Goal: Task Accomplishment & Management: Use online tool/utility

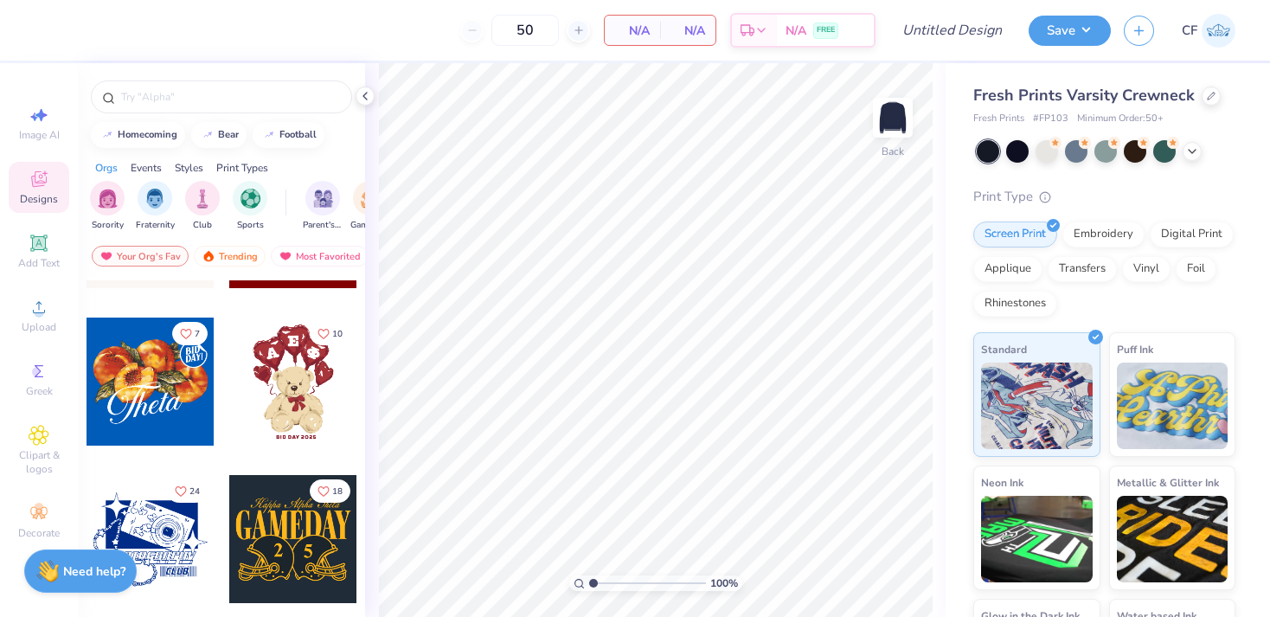
scroll to position [594, 0]
click at [161, 200] on img "filter for Fraternity" at bounding box center [154, 197] width 19 height 20
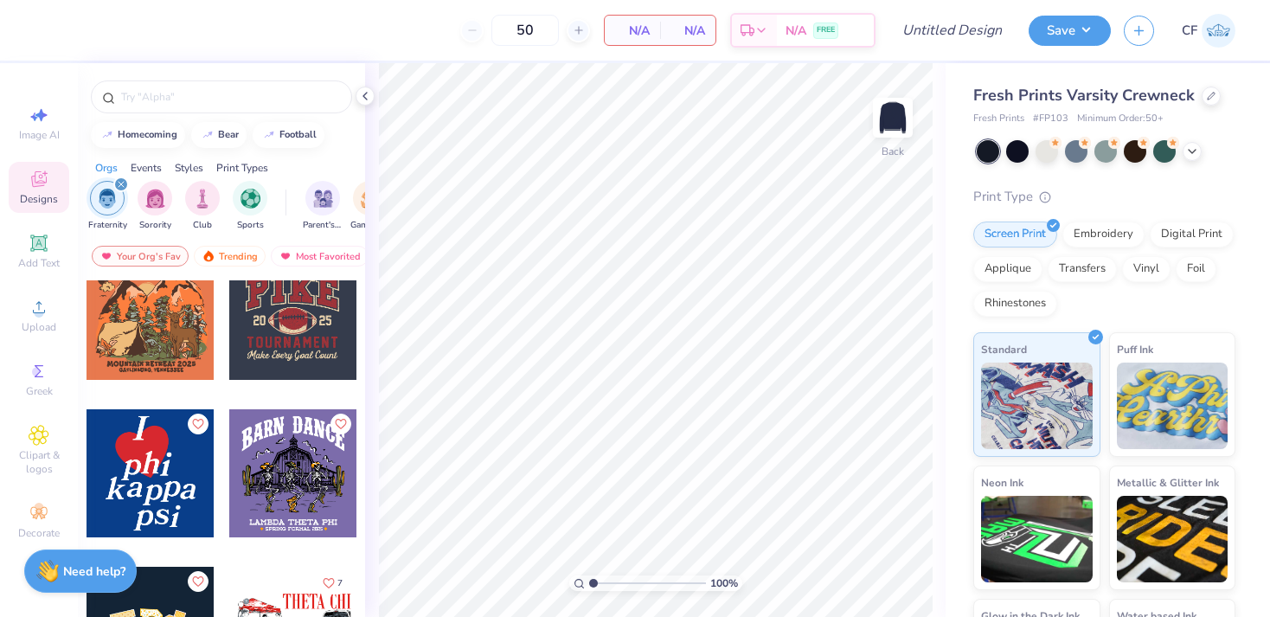
scroll to position [30, 0]
click at [299, 329] on div at bounding box center [293, 315] width 128 height 128
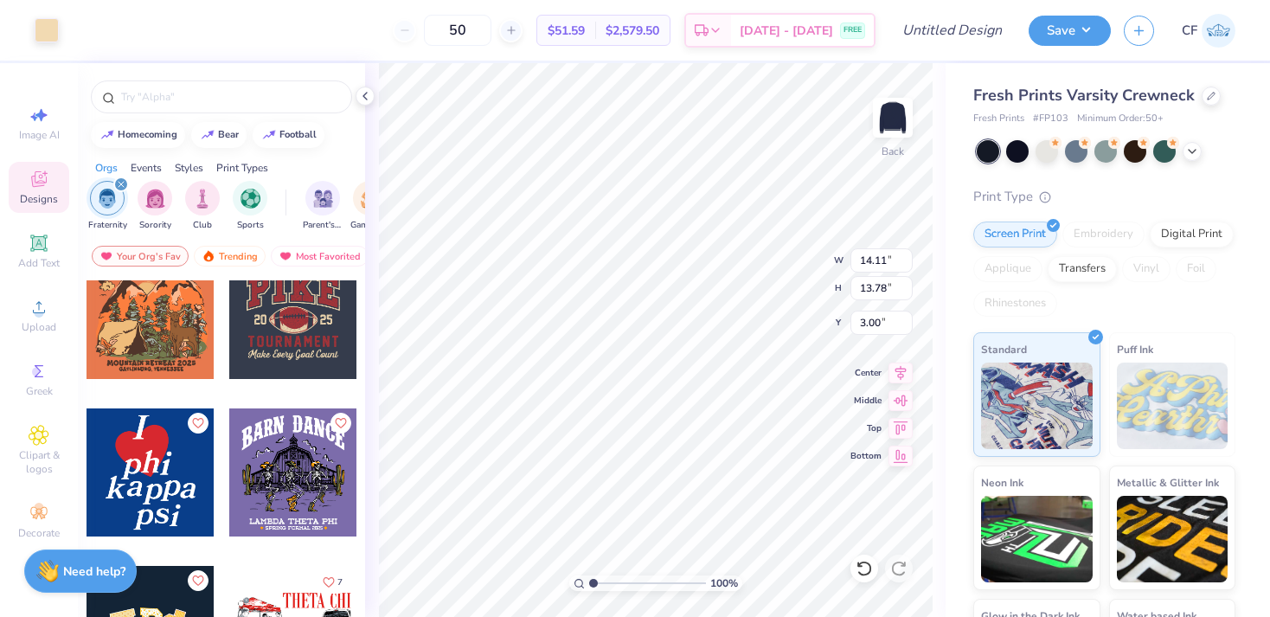
type input "13.63"
type input "11.48"
type input "3.33"
type input "14.11"
type input "13.78"
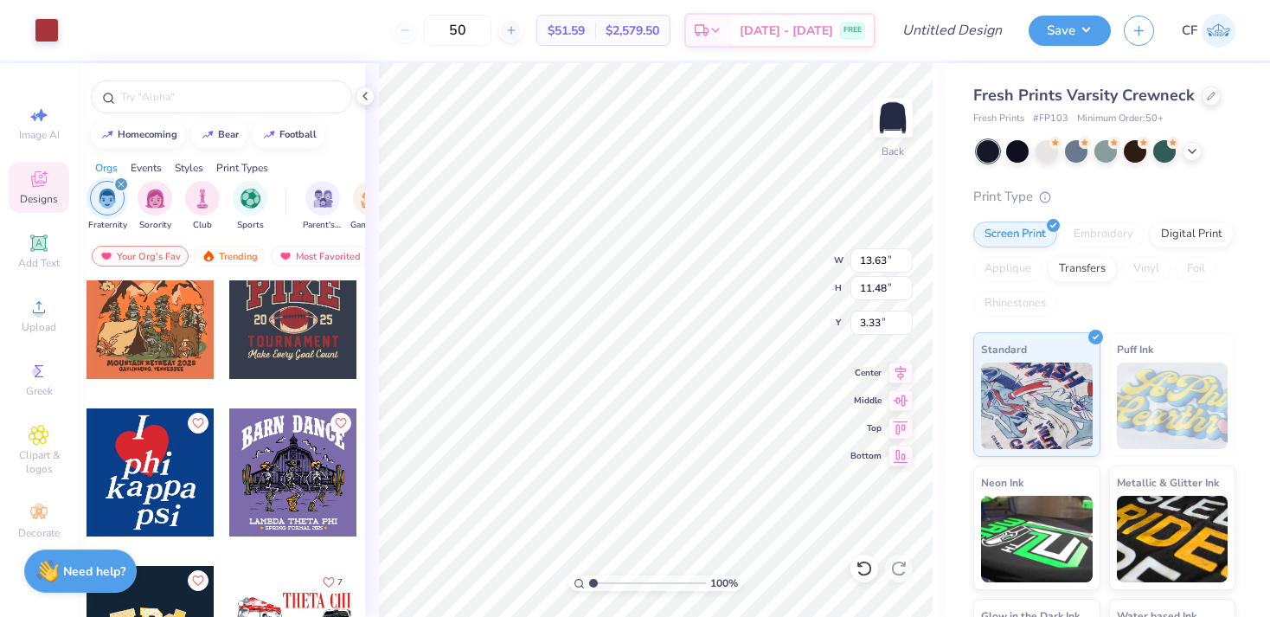
type input "3.00"
type input "14.11"
type input "13.78"
type input "3.00"
type input "3.39"
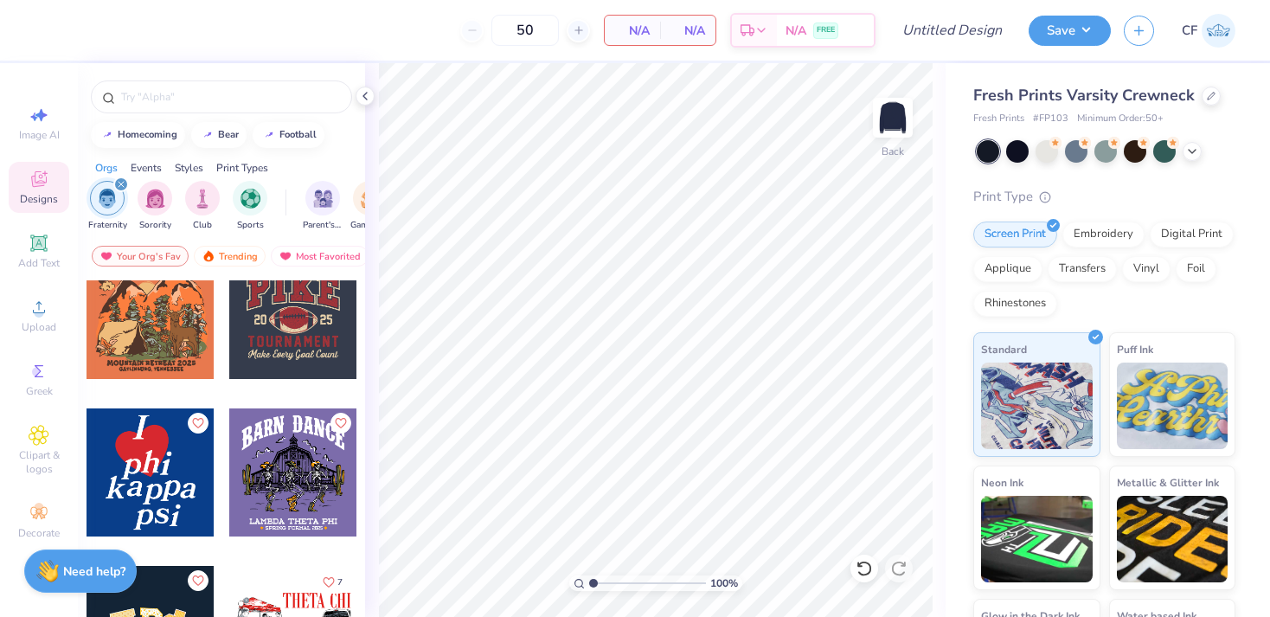
scroll to position [125, 0]
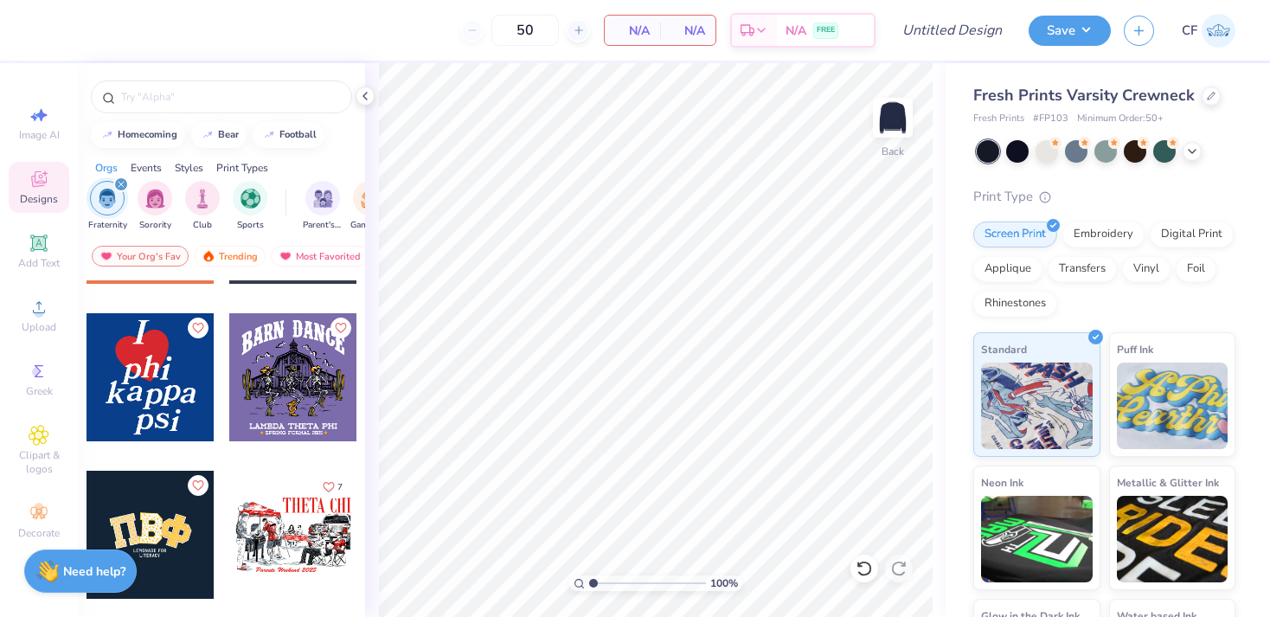
click at [176, 400] on div at bounding box center [150, 377] width 128 height 128
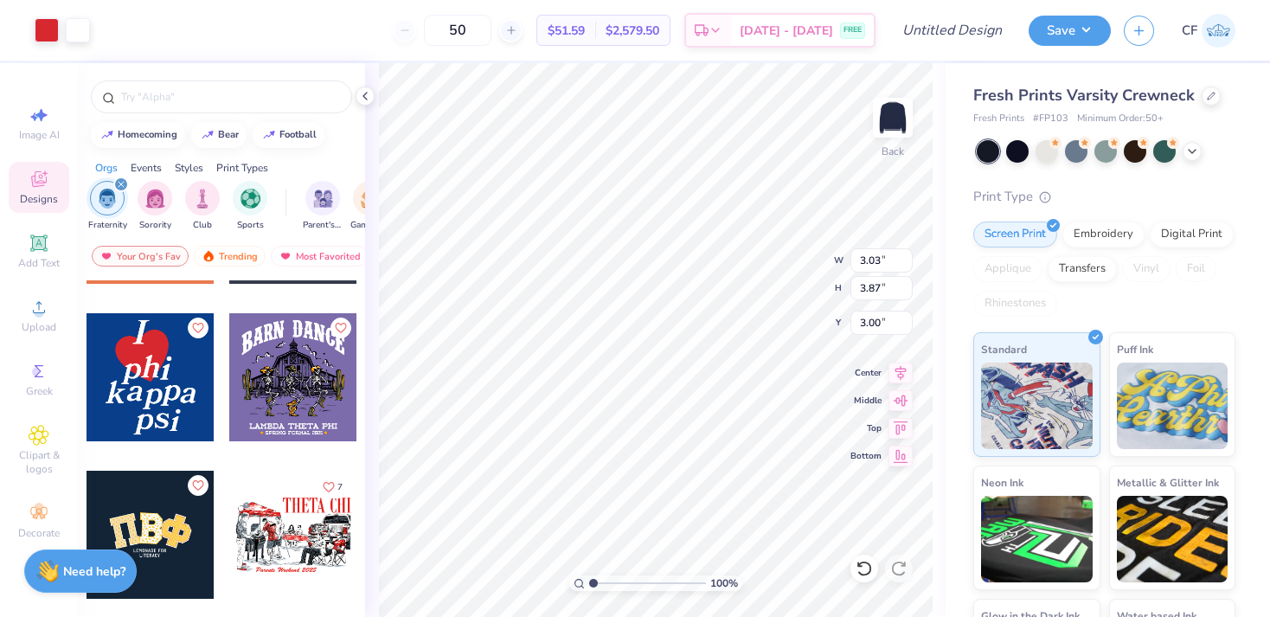
type input "3.79"
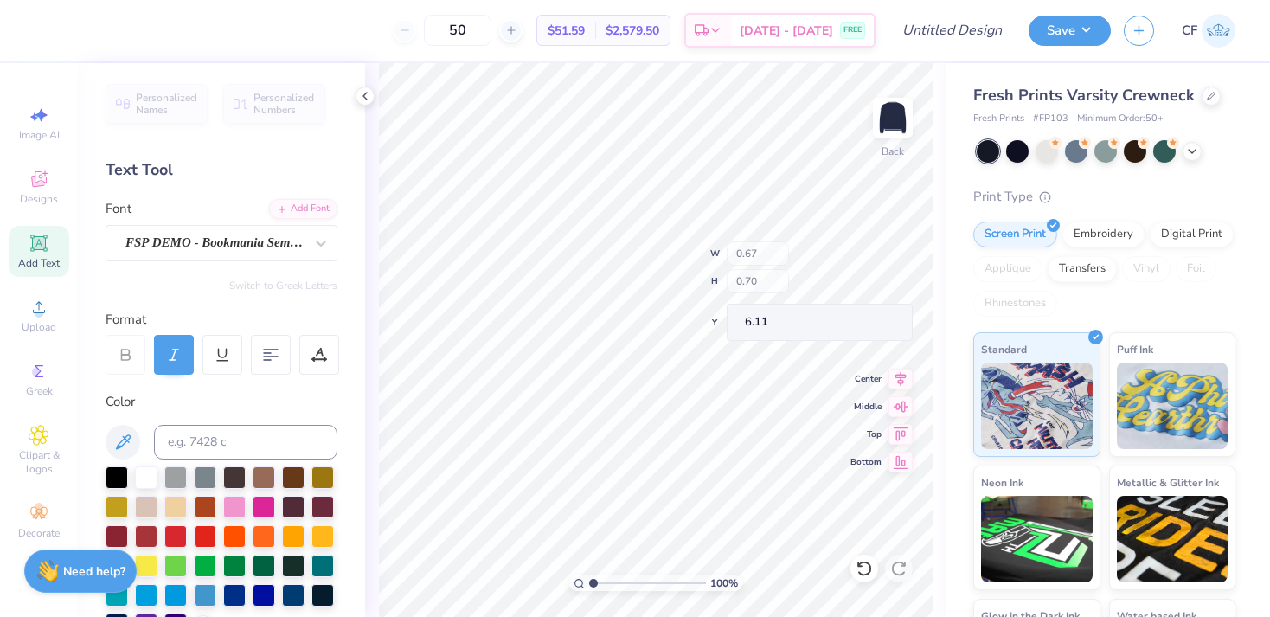
type input "0.51"
type input "6.08"
type input "0.67"
type input "0.70"
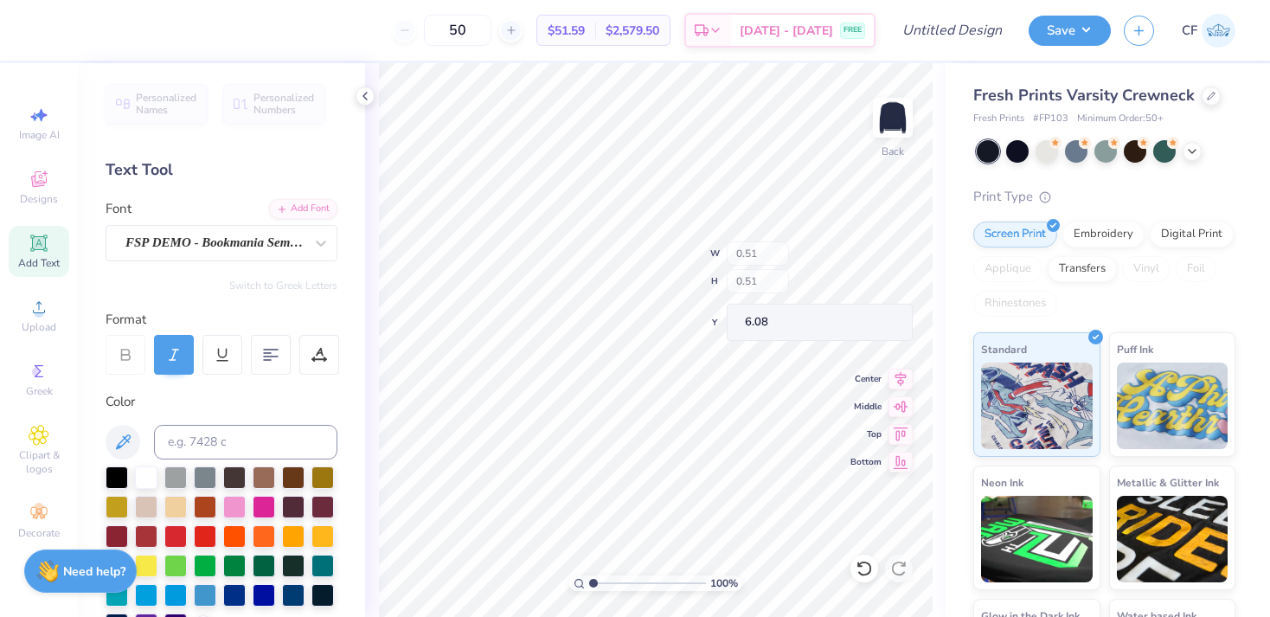
type input "5.99"
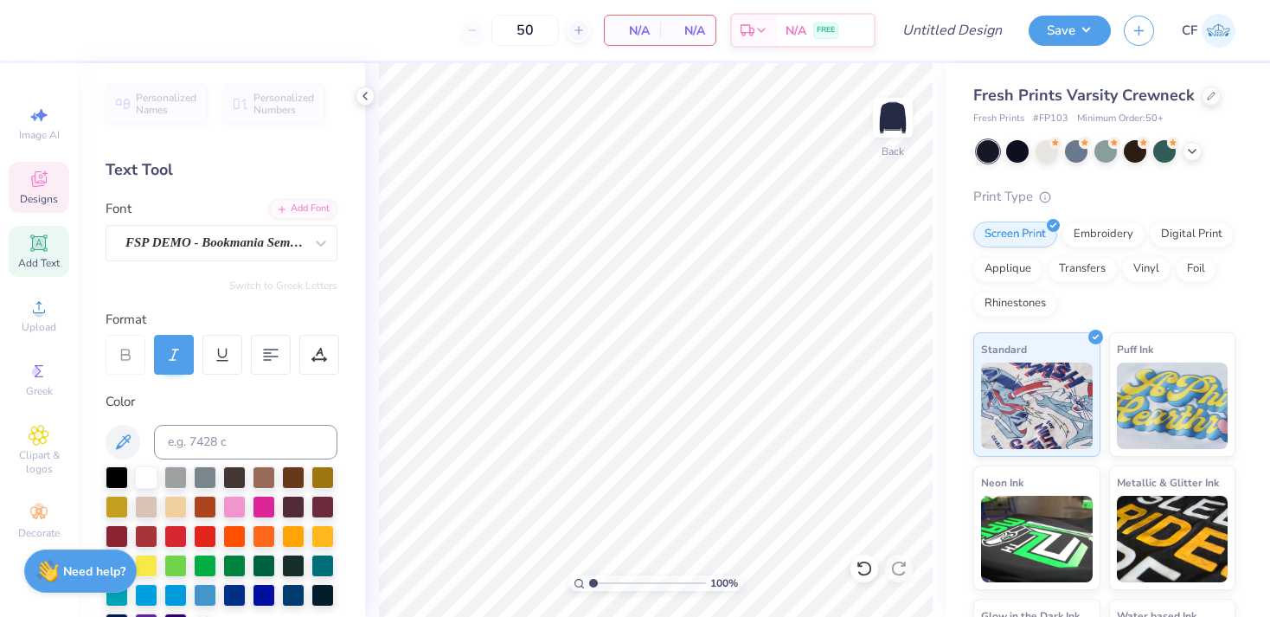
click at [40, 182] on icon at bounding box center [39, 179] width 16 height 16
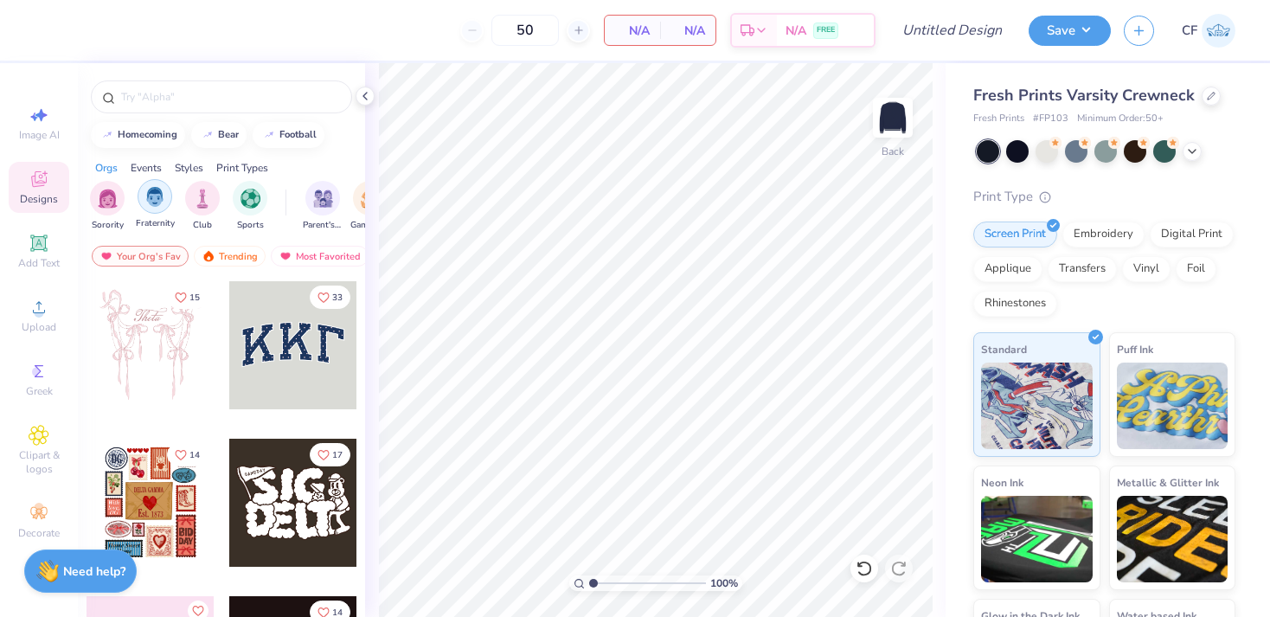
click at [154, 196] on img "filter for Fraternity" at bounding box center [154, 197] width 19 height 20
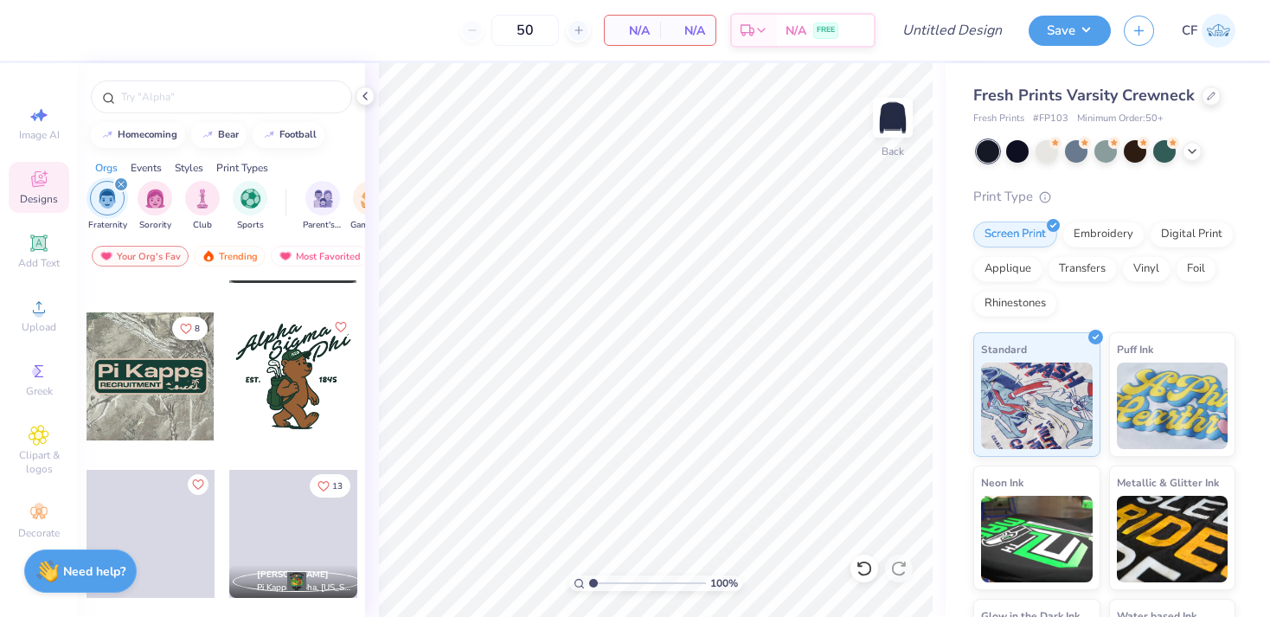
scroll to position [622, 0]
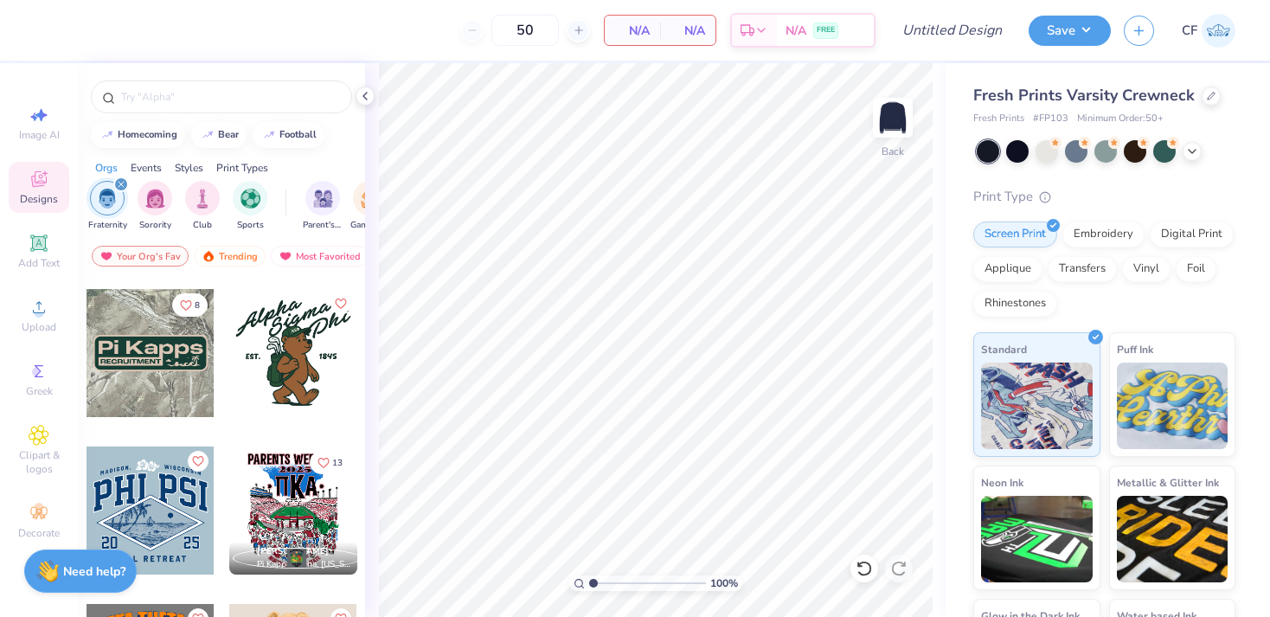
click at [152, 497] on div at bounding box center [150, 510] width 128 height 128
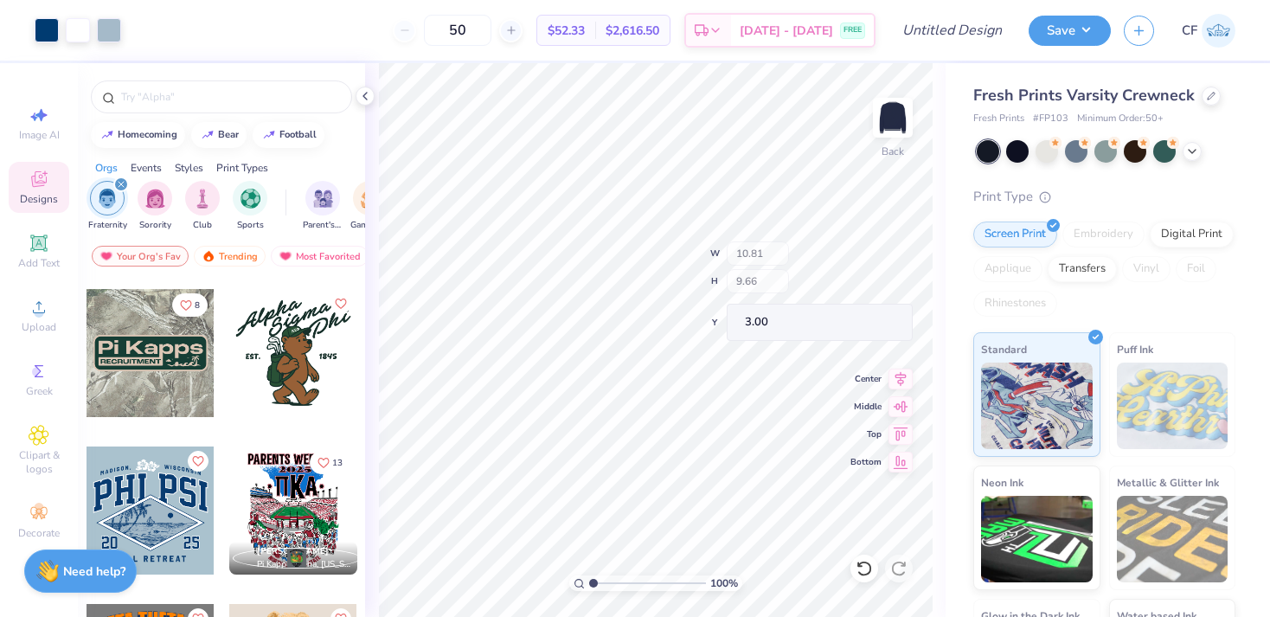
type input "3.79"
type input "4.26"
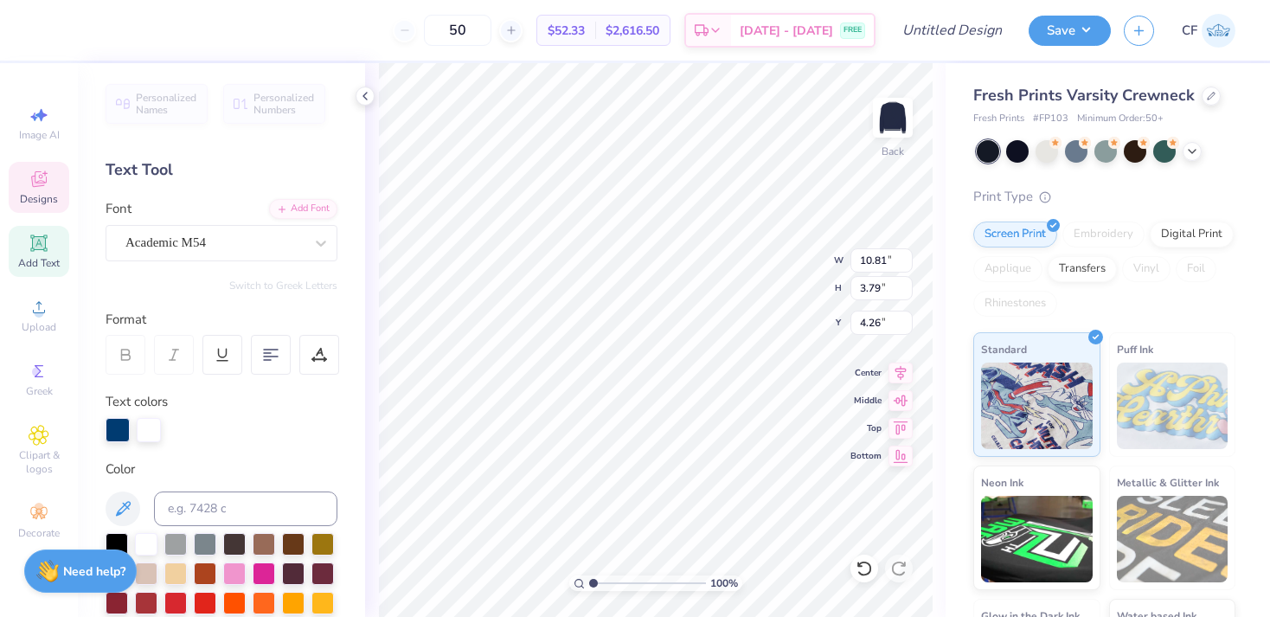
type textarea "Delt"
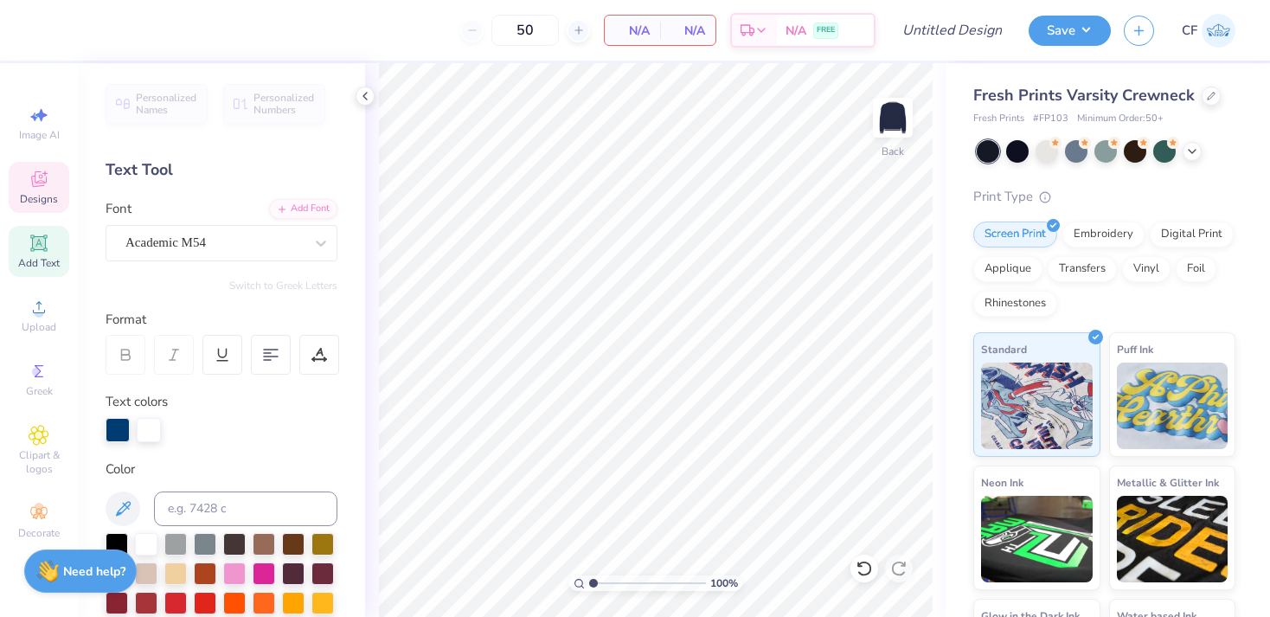
click at [48, 194] on span "Designs" at bounding box center [39, 199] width 38 height 14
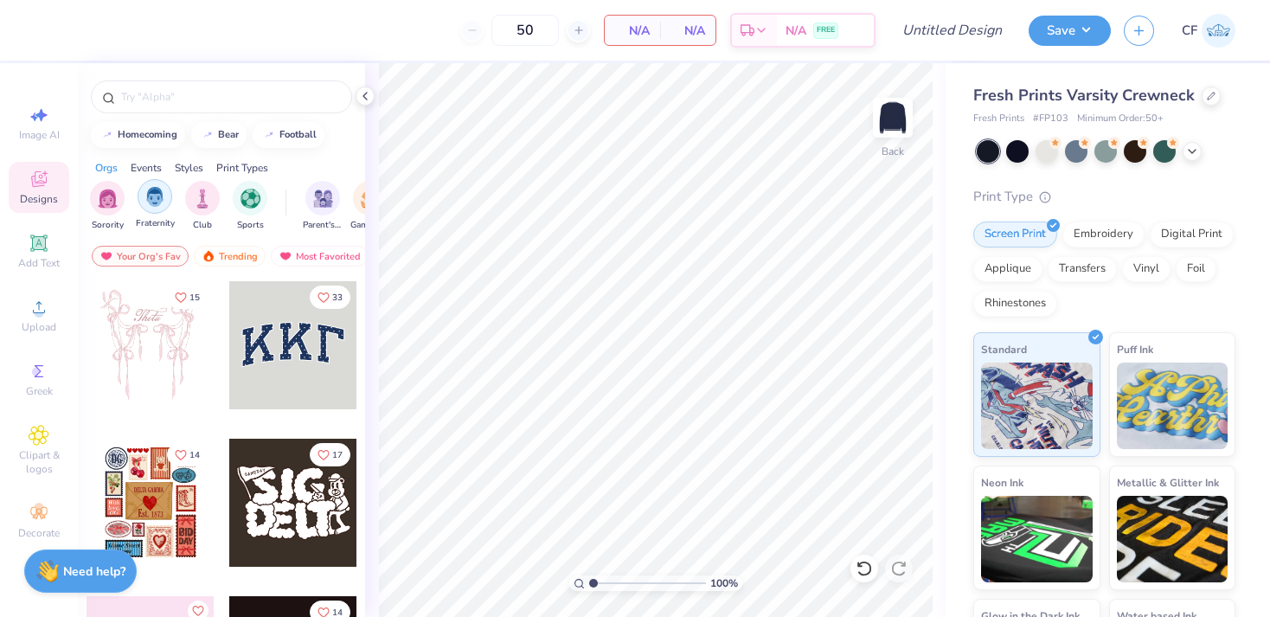
click at [152, 202] on img "filter for Fraternity" at bounding box center [154, 197] width 19 height 20
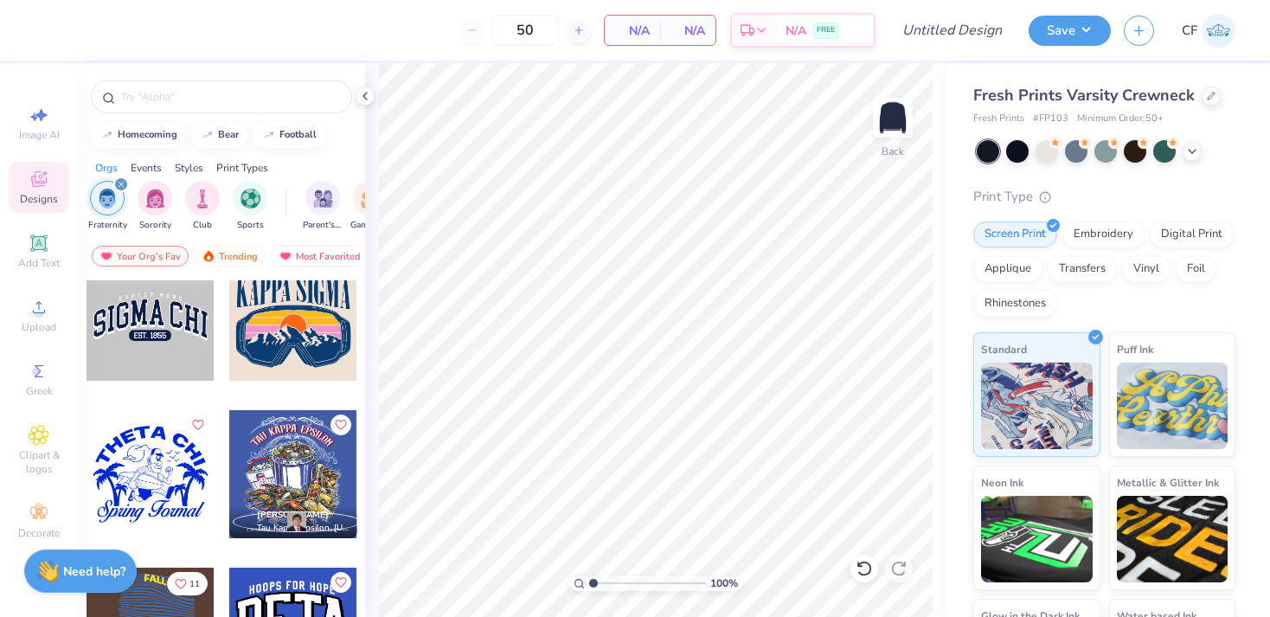
scroll to position [1287, 0]
click at [176, 342] on div at bounding box center [150, 317] width 128 height 128
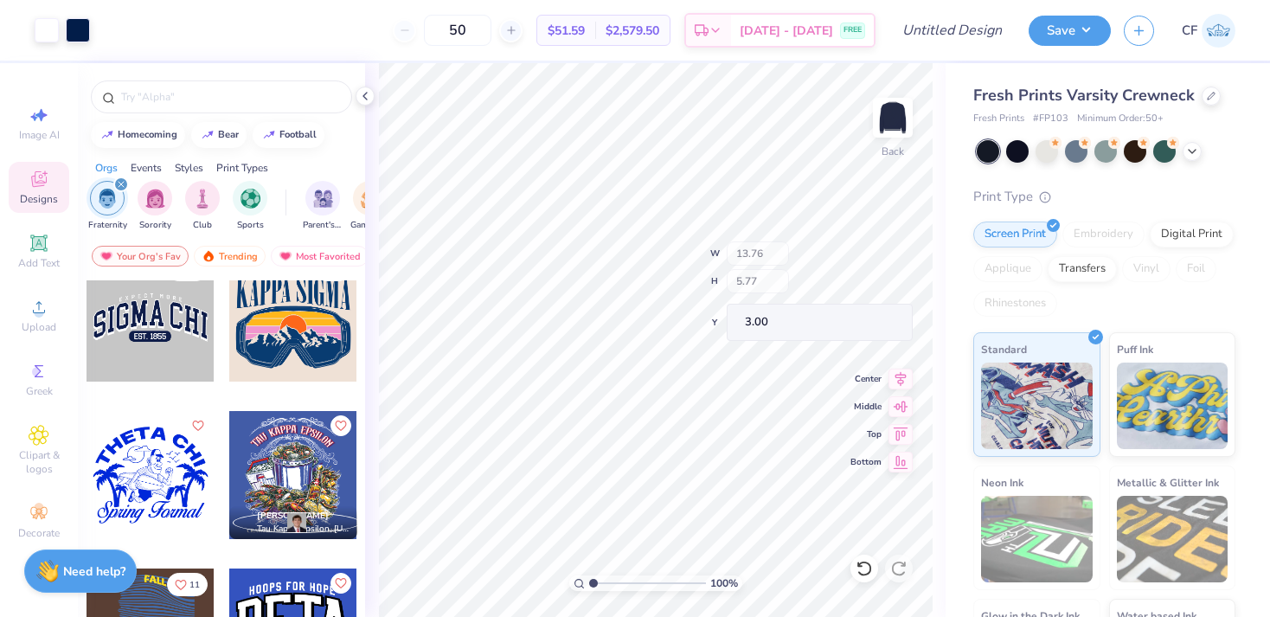
type input "5.07"
type input "3.70"
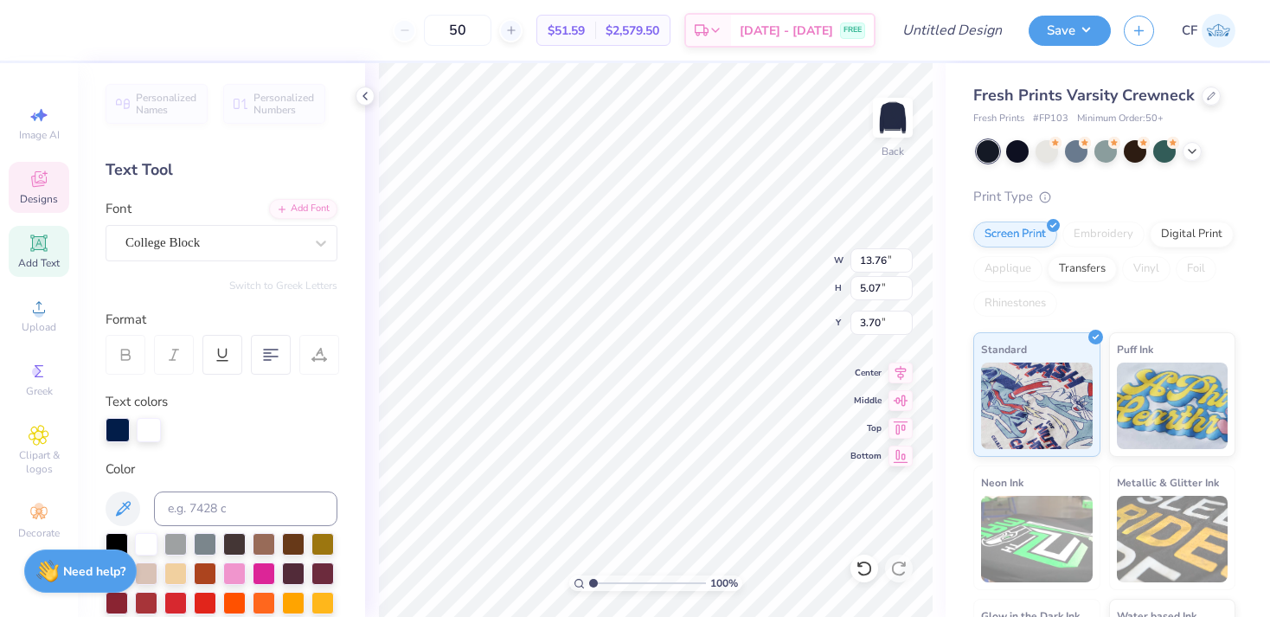
scroll to position [0, 4]
type textarea "Delta tau delta"
type input "11.50"
type input "3.82"
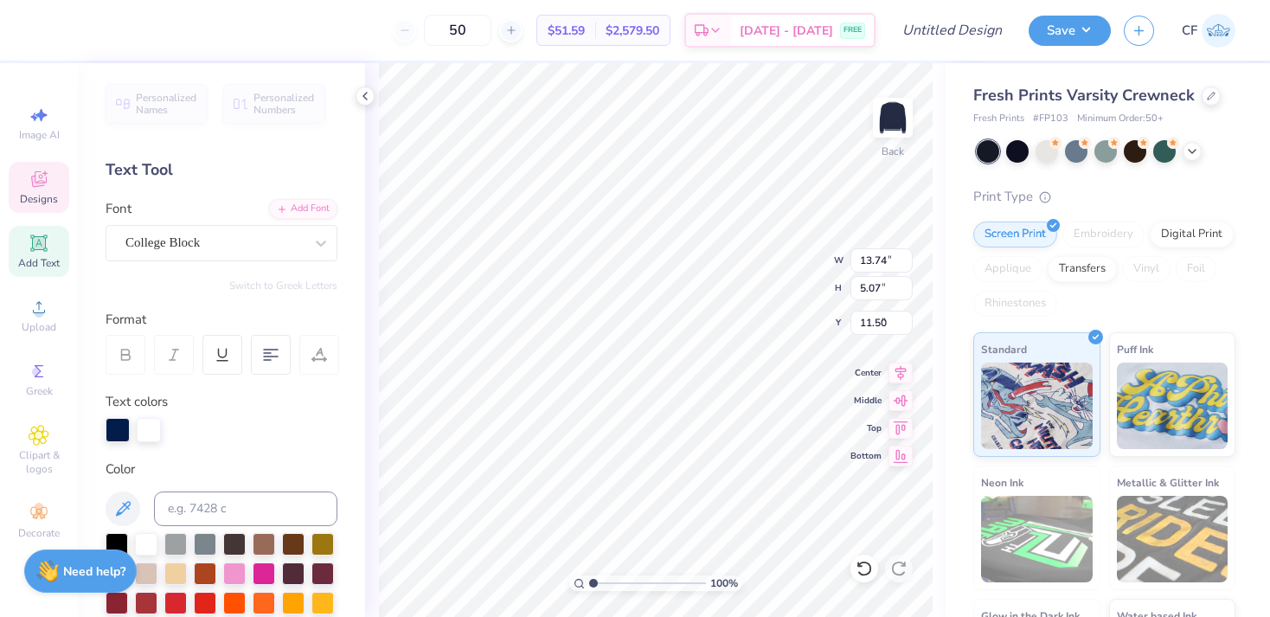
type input "0.75"
type input "7.75"
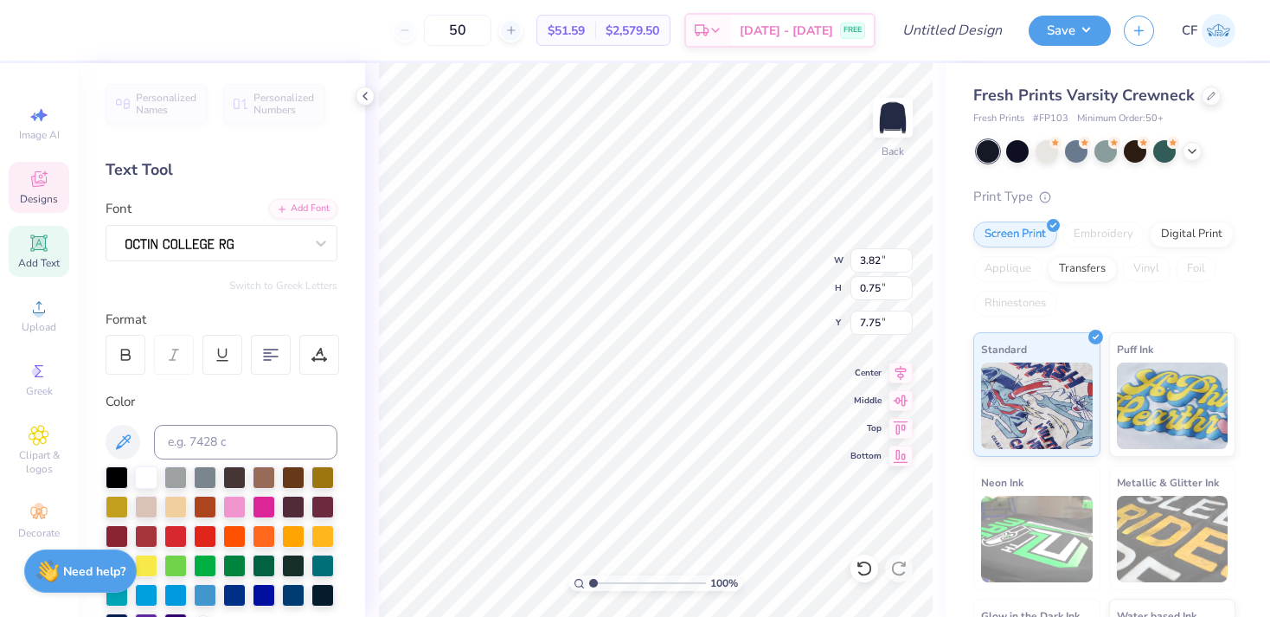
type textarea "EST. 1858"
type textarea "Commited to lives of excellence"
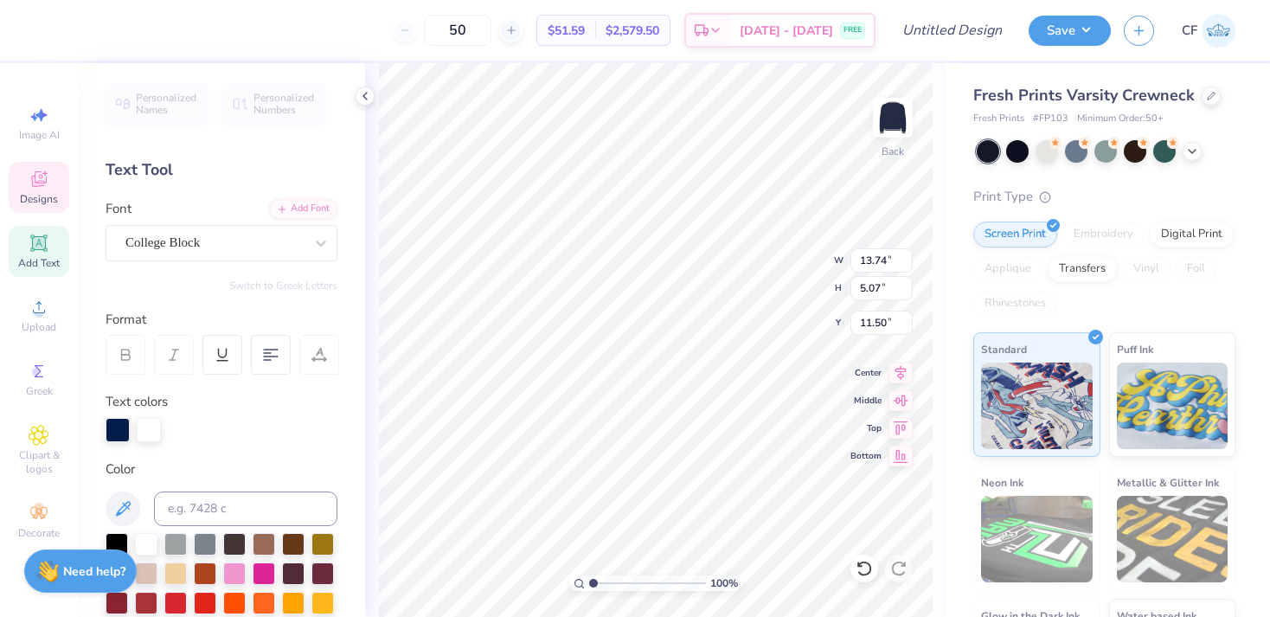
type input "4.07"
click at [1188, 238] on div "Digital Print" at bounding box center [1191, 232] width 84 height 26
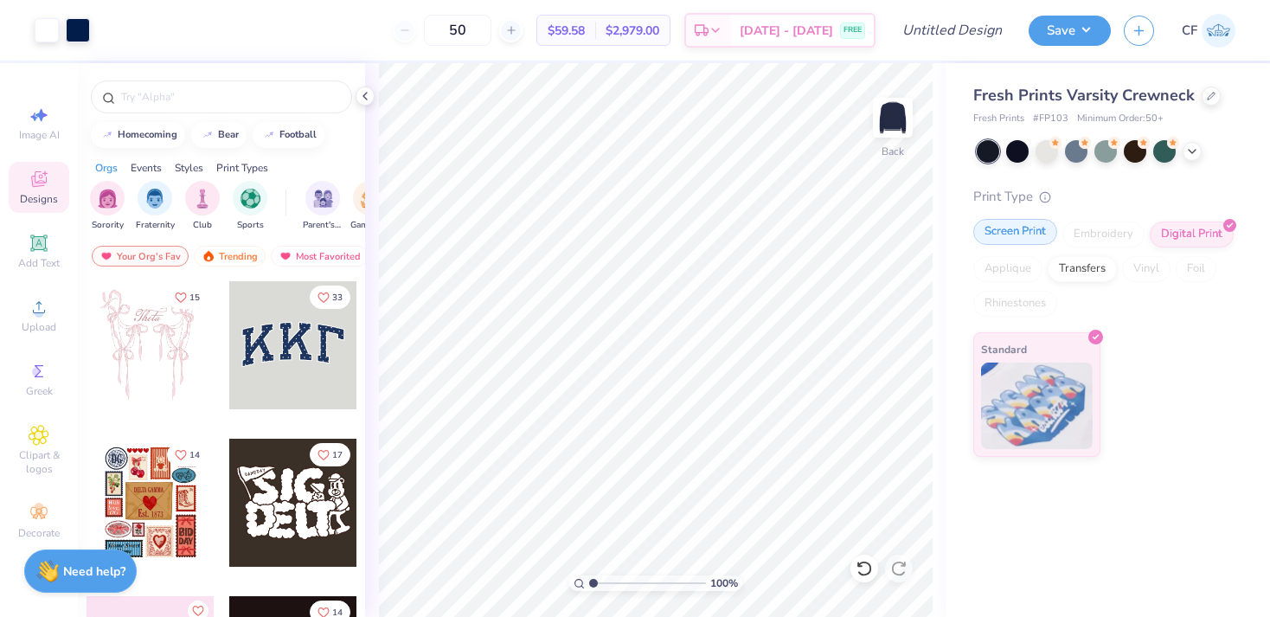
click at [1033, 234] on div "Screen Print" at bounding box center [1015, 232] width 84 height 26
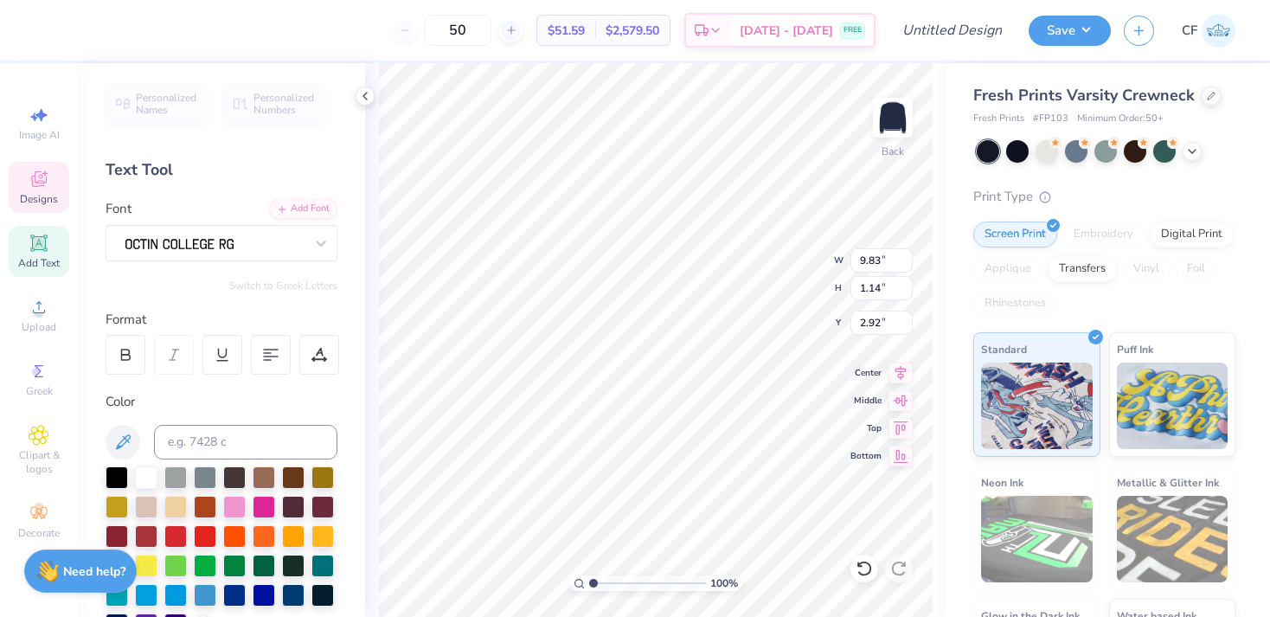
type input "3.00"
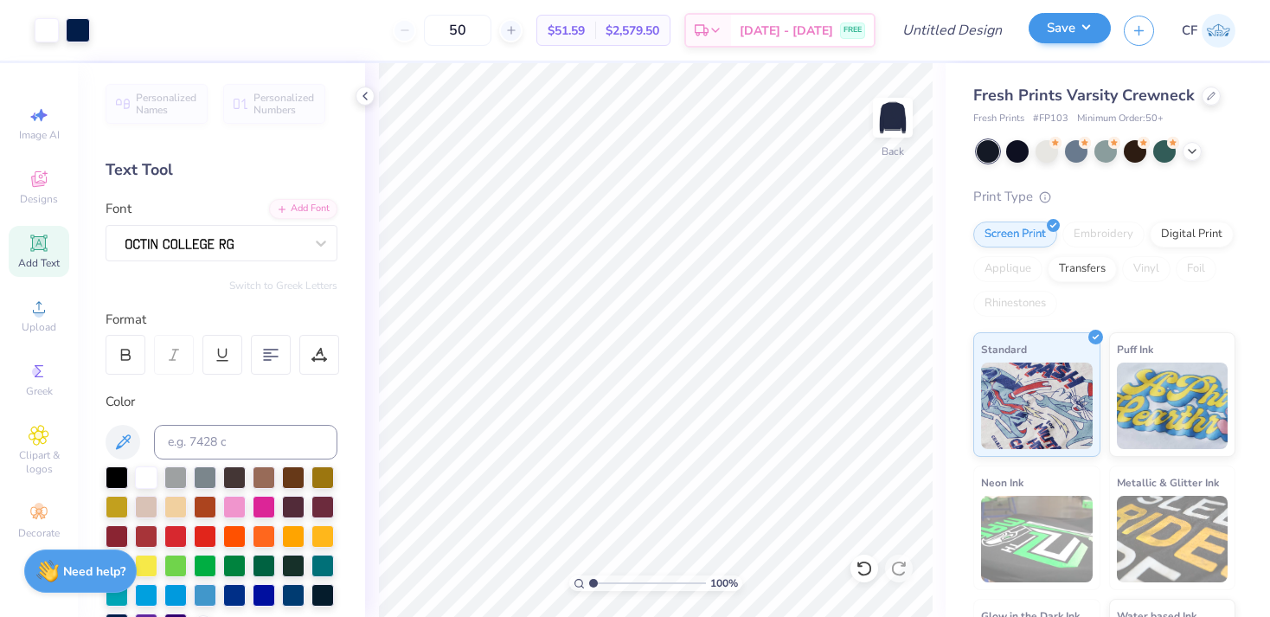
click at [1060, 35] on button "Save" at bounding box center [1069, 28] width 82 height 30
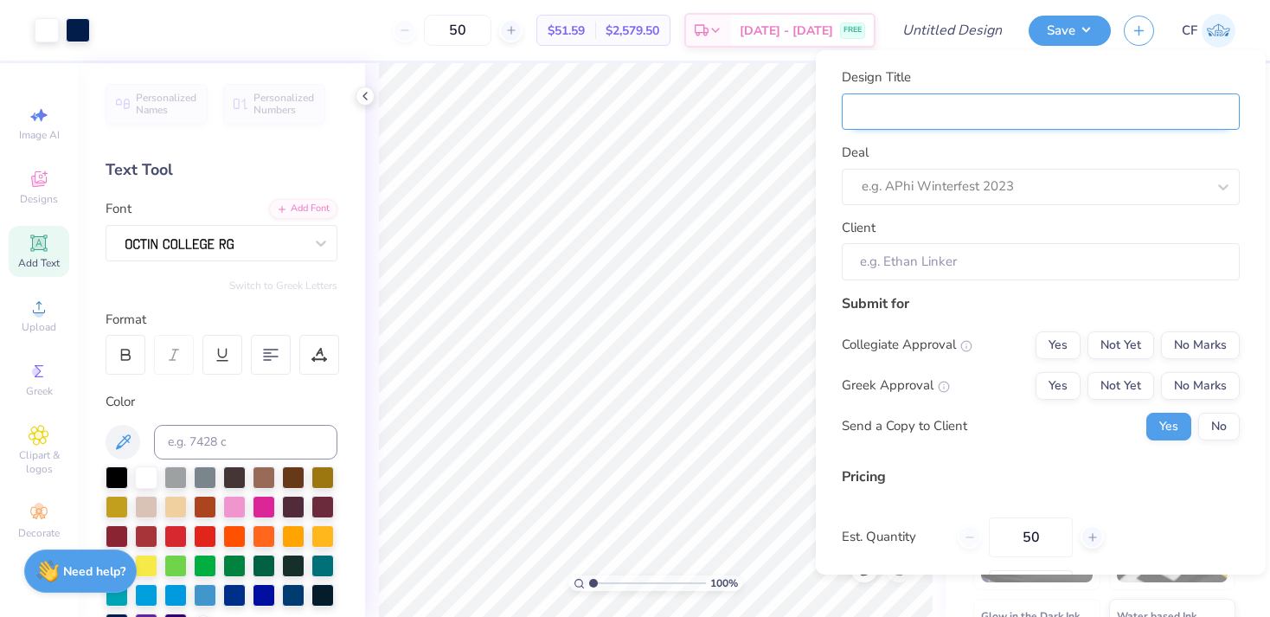
click at [933, 120] on input "Design Title" at bounding box center [1040, 111] width 398 height 37
type input "D"
type input "De"
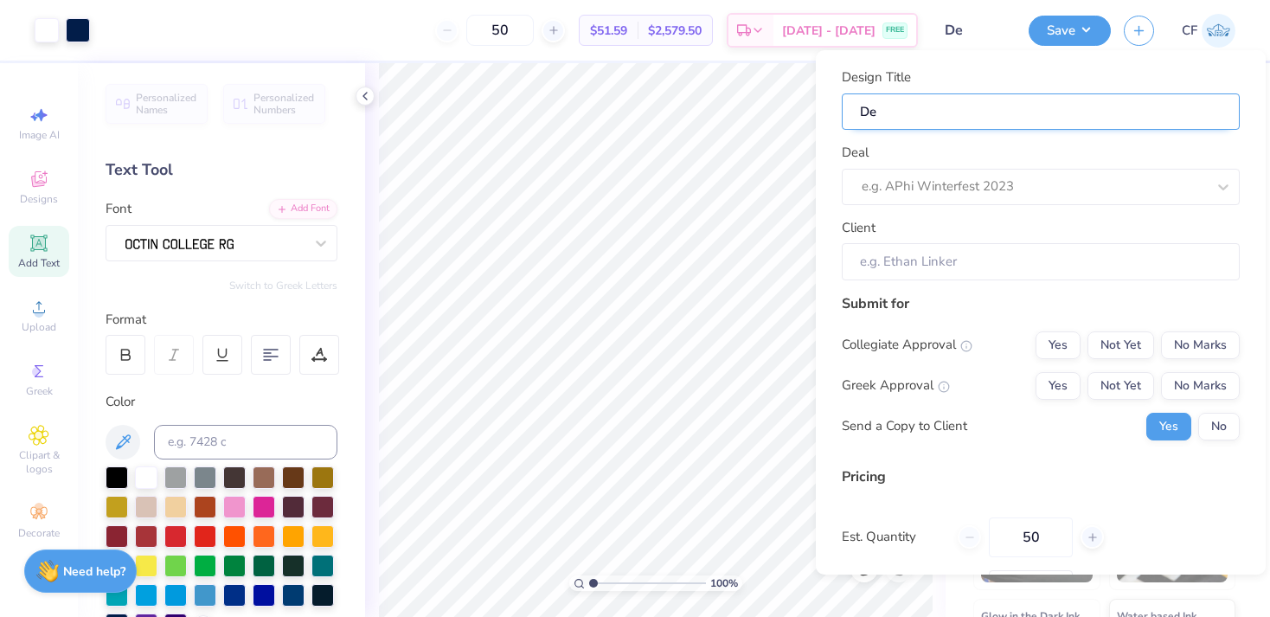
type input "Del"
type input "Delt"
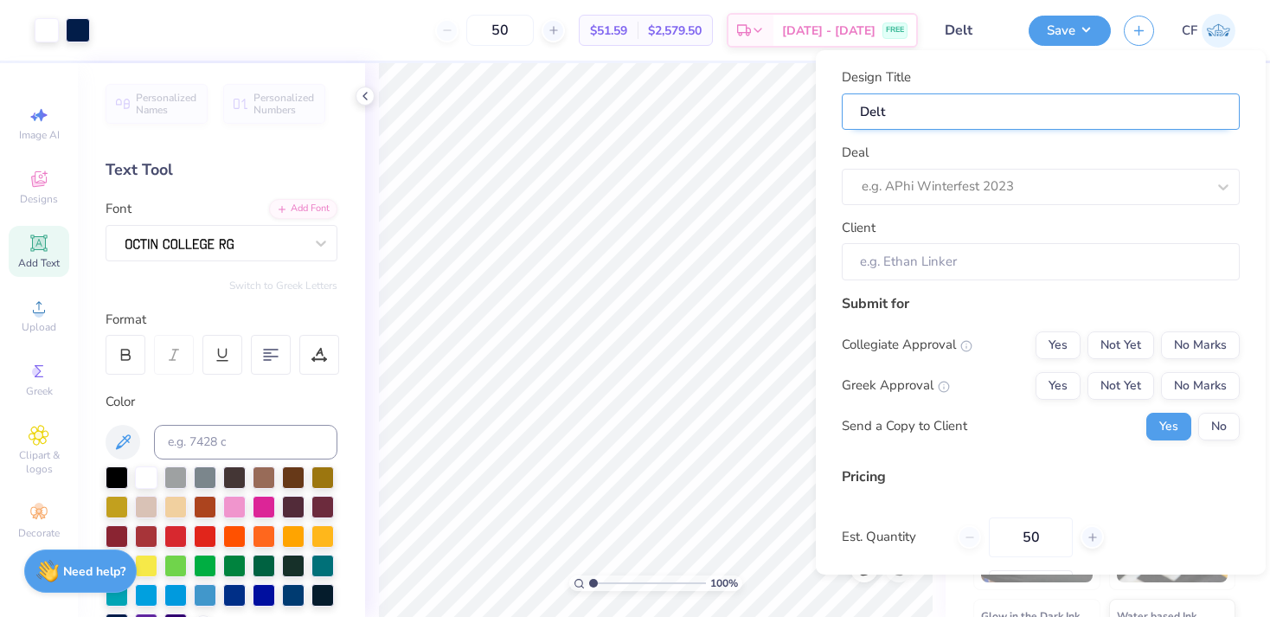
type input "Delt"
type input "Delt C"
type input "Delt Ce"
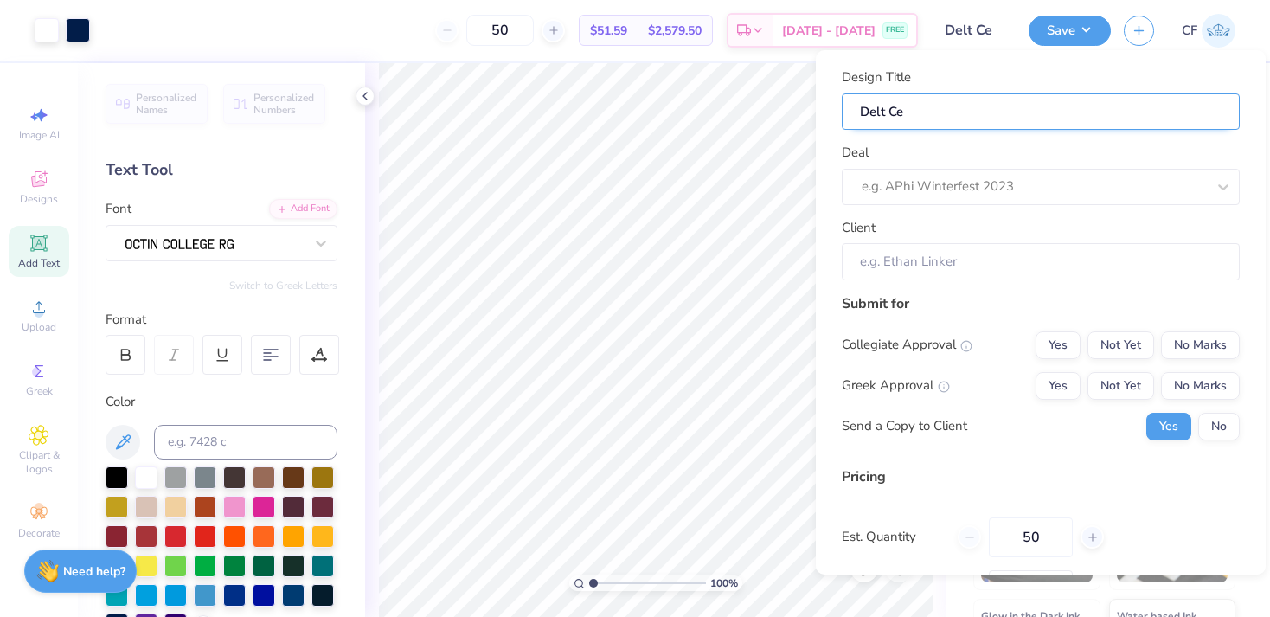
type input "Delt Cew"
type input "Delt Ce"
type input "Delt C"
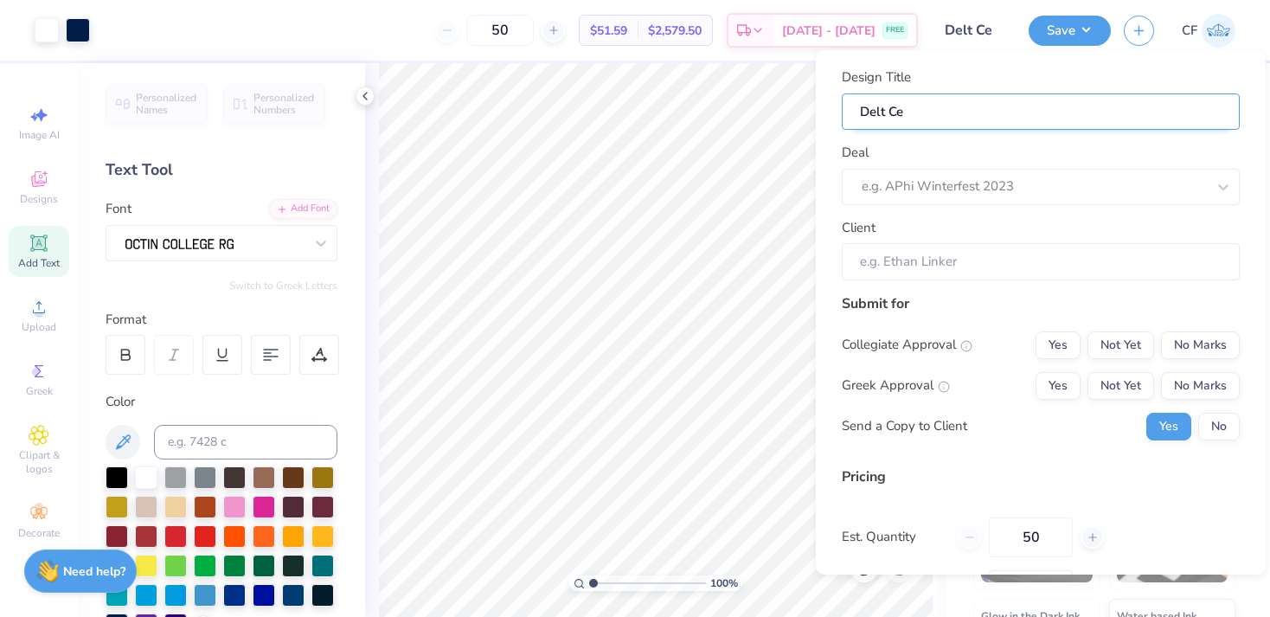
type input "Delt C"
type input "Delt Cr"
type input "Delt Cre"
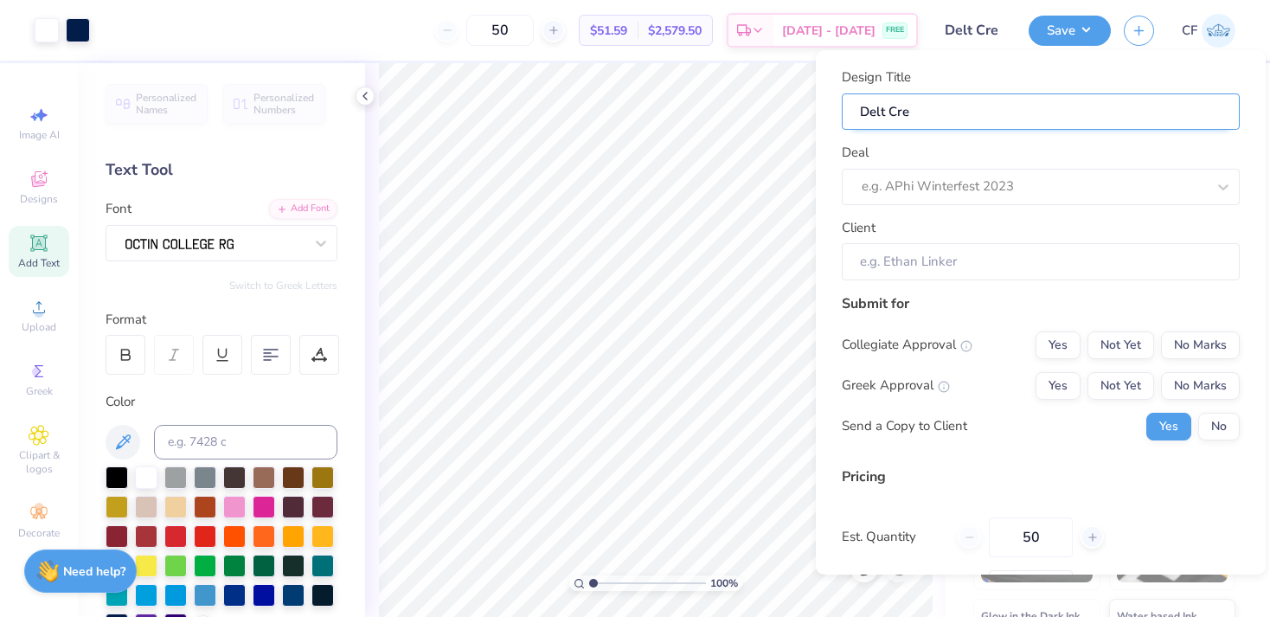
type input "Delt Creq"
type input "Delt Cre"
type input "Delt Crew"
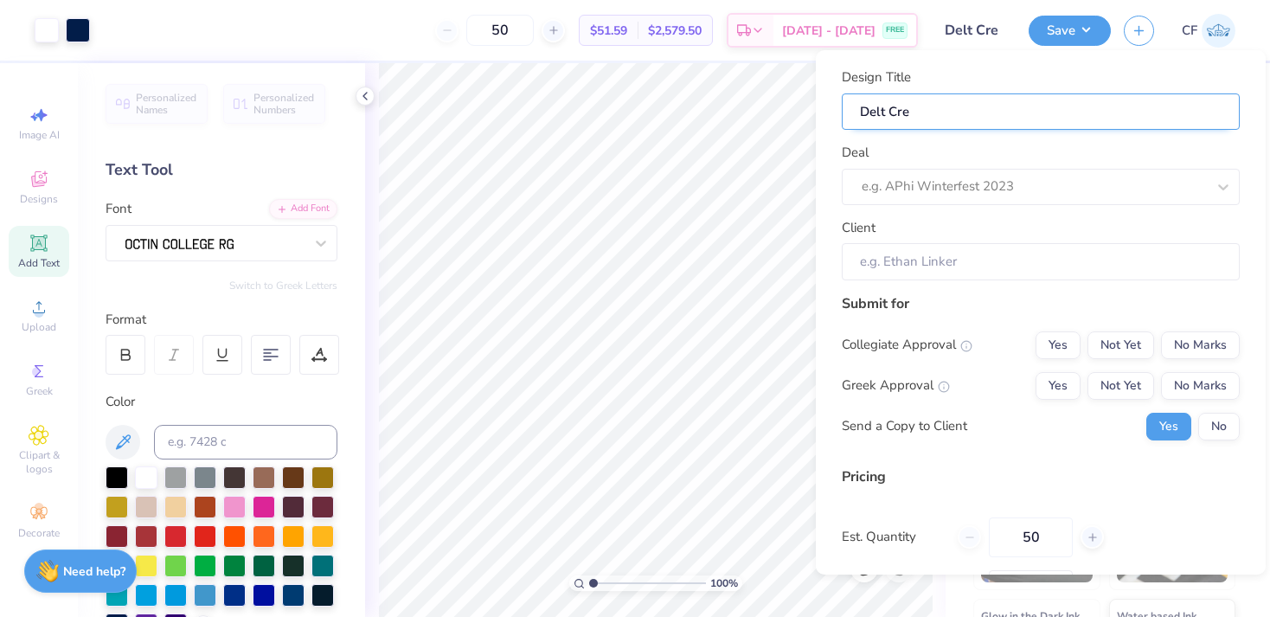
type input "Delt Crew"
type input "Delt Crew 1"
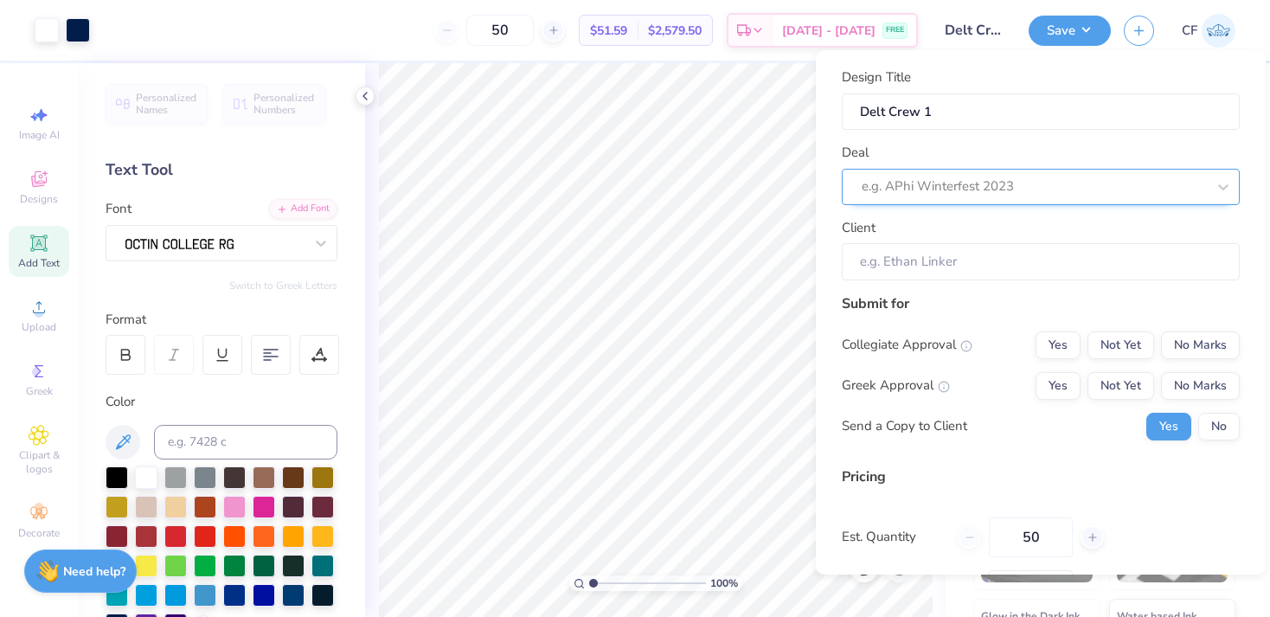
click at [952, 170] on div "e.g. APhi Winterfest 2023" at bounding box center [1040, 187] width 398 height 36
type input "d"
type input "delt crew"
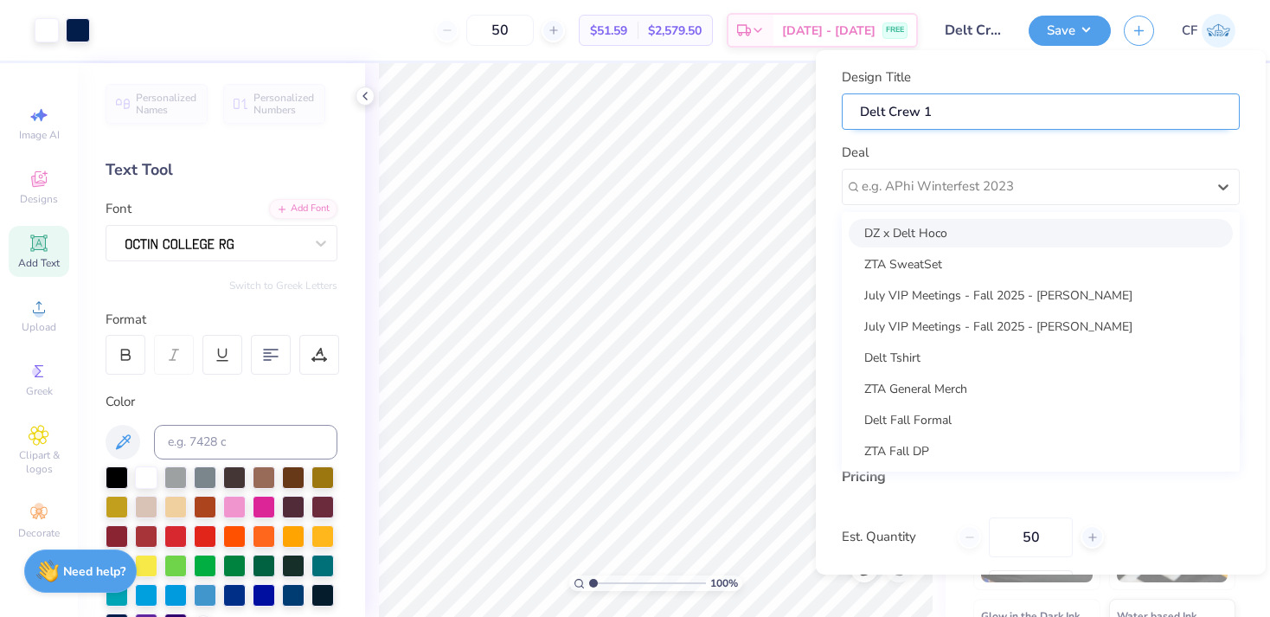
click at [951, 112] on input "Delt Crew 1" at bounding box center [1040, 111] width 398 height 37
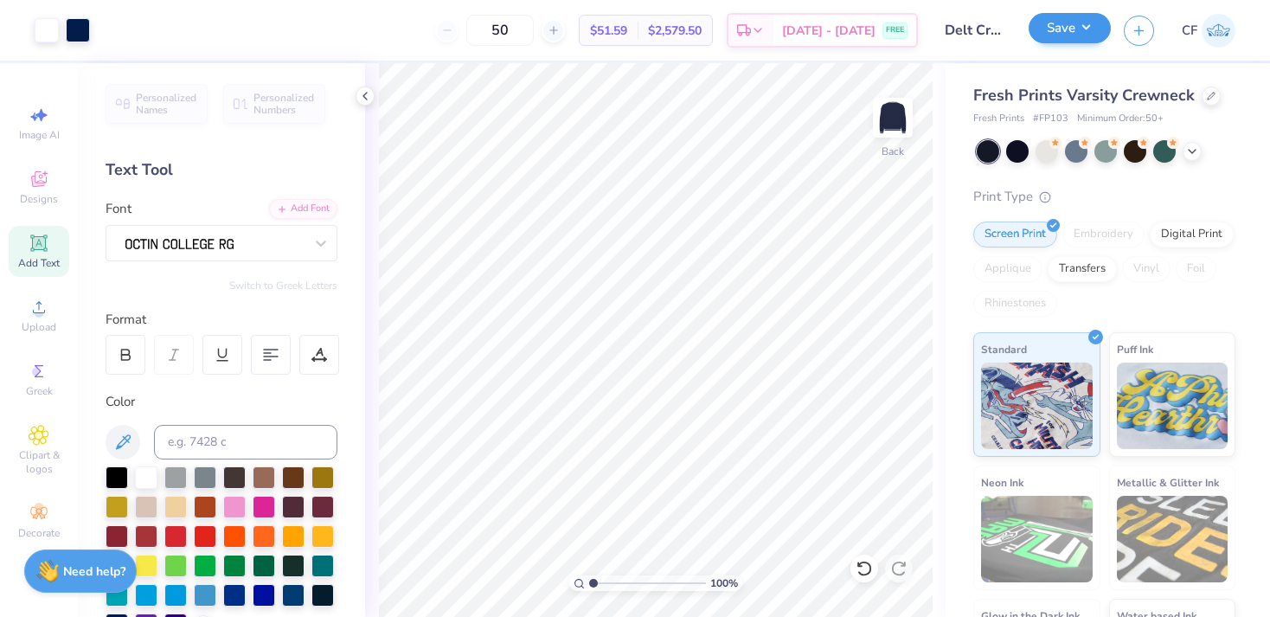
click at [1079, 44] on div "Save" at bounding box center [1069, 31] width 82 height 30
click at [1081, 25] on button "Save" at bounding box center [1069, 28] width 82 height 30
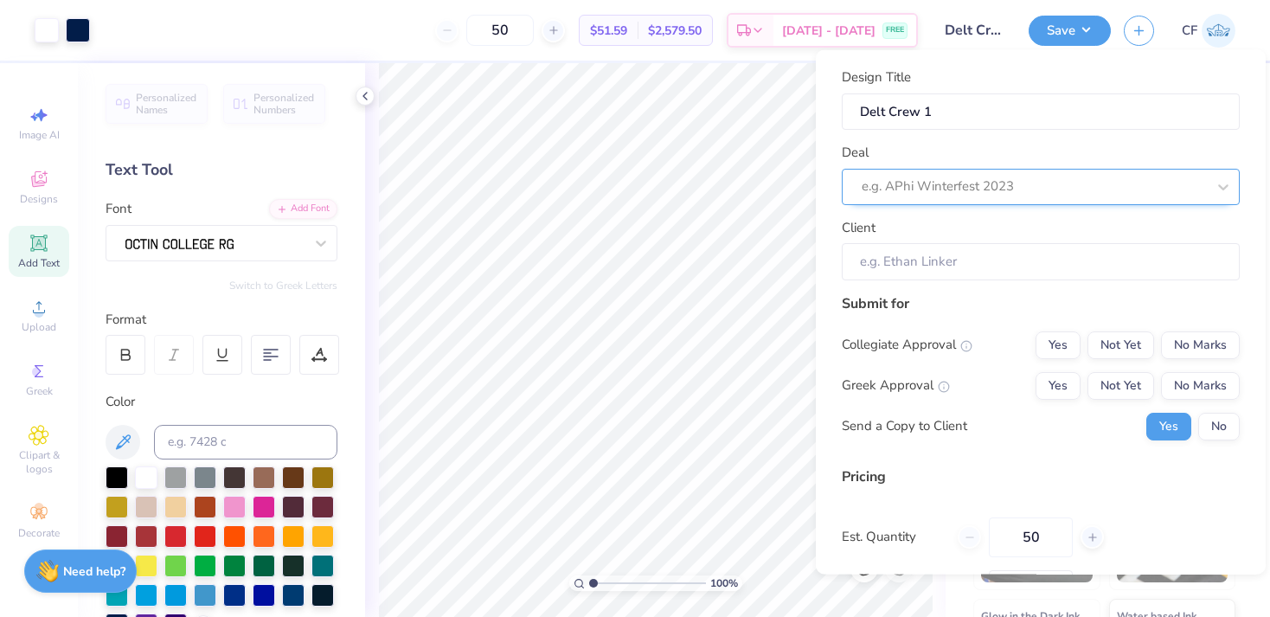
click at [1034, 178] on div at bounding box center [1033, 186] width 344 height 23
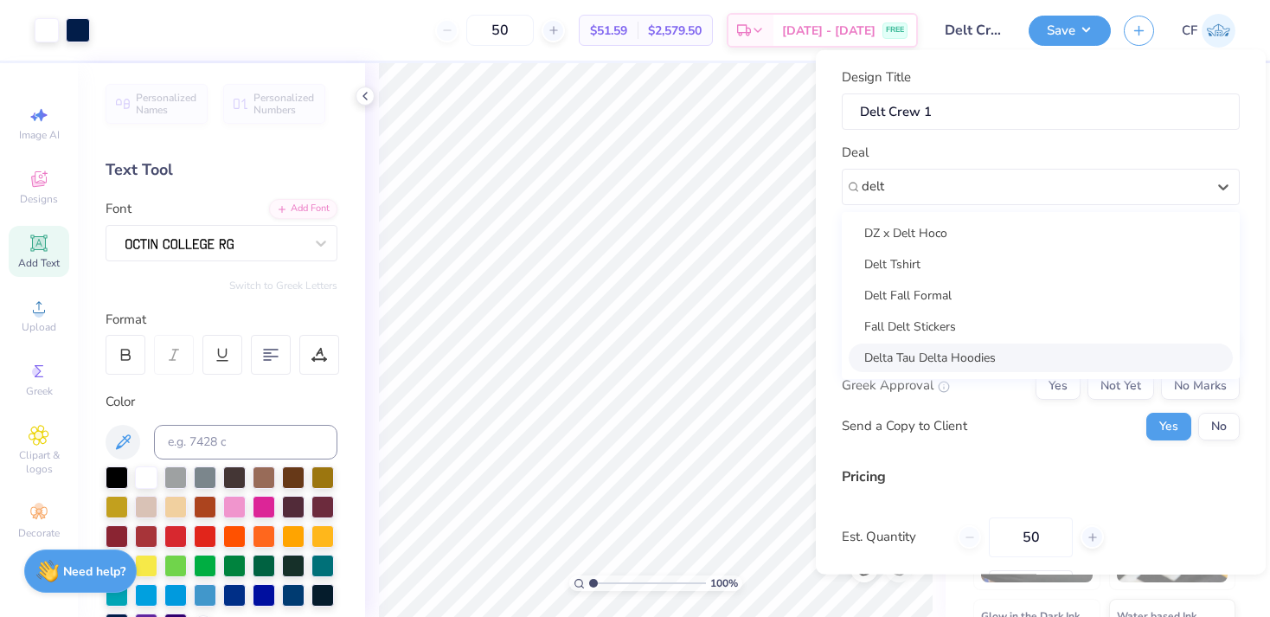
click at [997, 357] on div "Delta Tau Delta Hoodies" at bounding box center [1040, 356] width 384 height 29
type input "delt"
type input "[PERSON_NAME]"
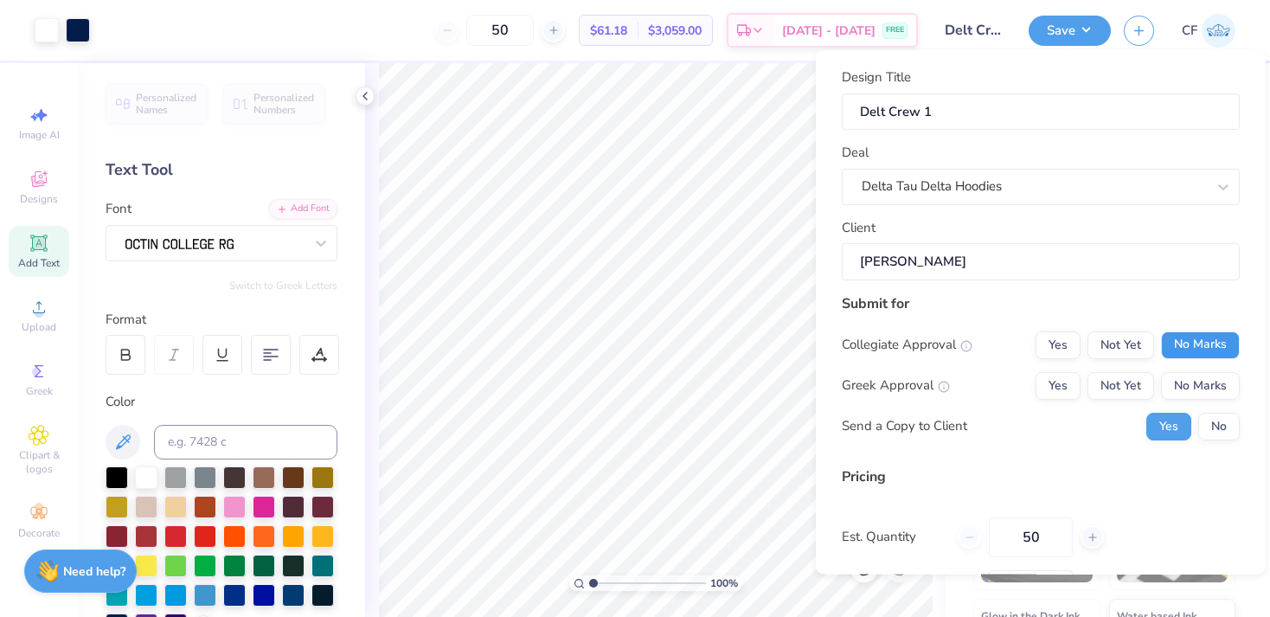
click at [1174, 349] on button "No Marks" at bounding box center [1200, 344] width 79 height 28
click at [1069, 381] on button "Yes" at bounding box center [1057, 385] width 45 height 28
click at [1209, 429] on button "No" at bounding box center [1219, 426] width 42 height 28
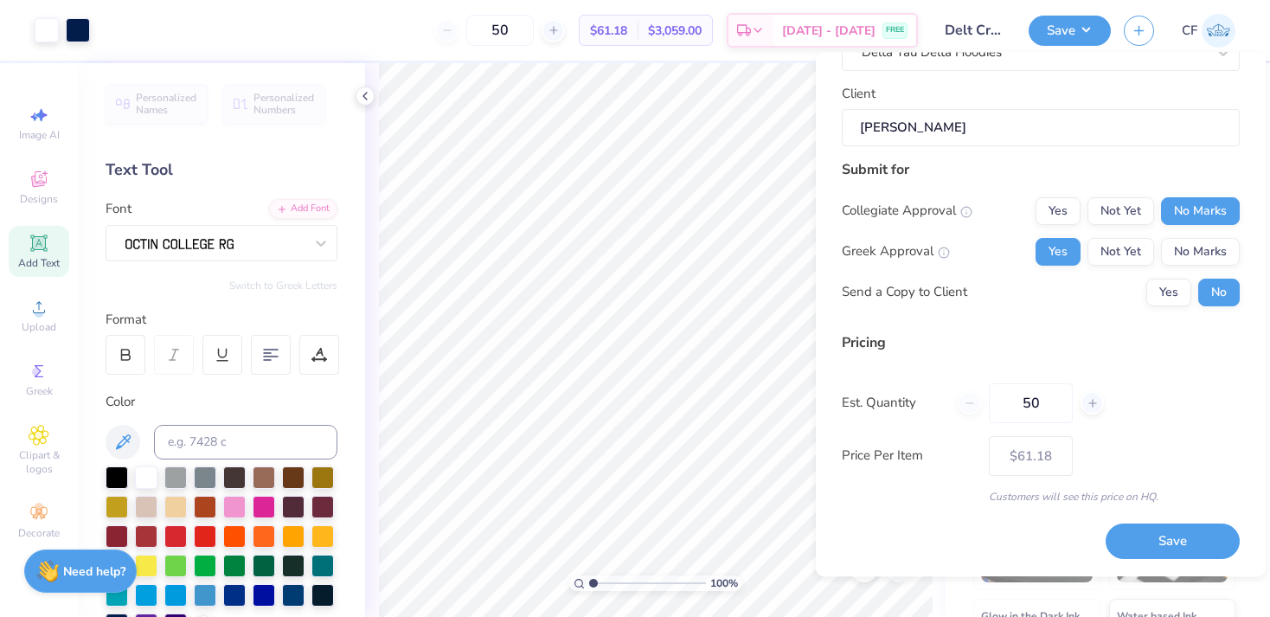
scroll to position [134, 0]
click at [1155, 535] on button "Save" at bounding box center [1172, 543] width 134 height 35
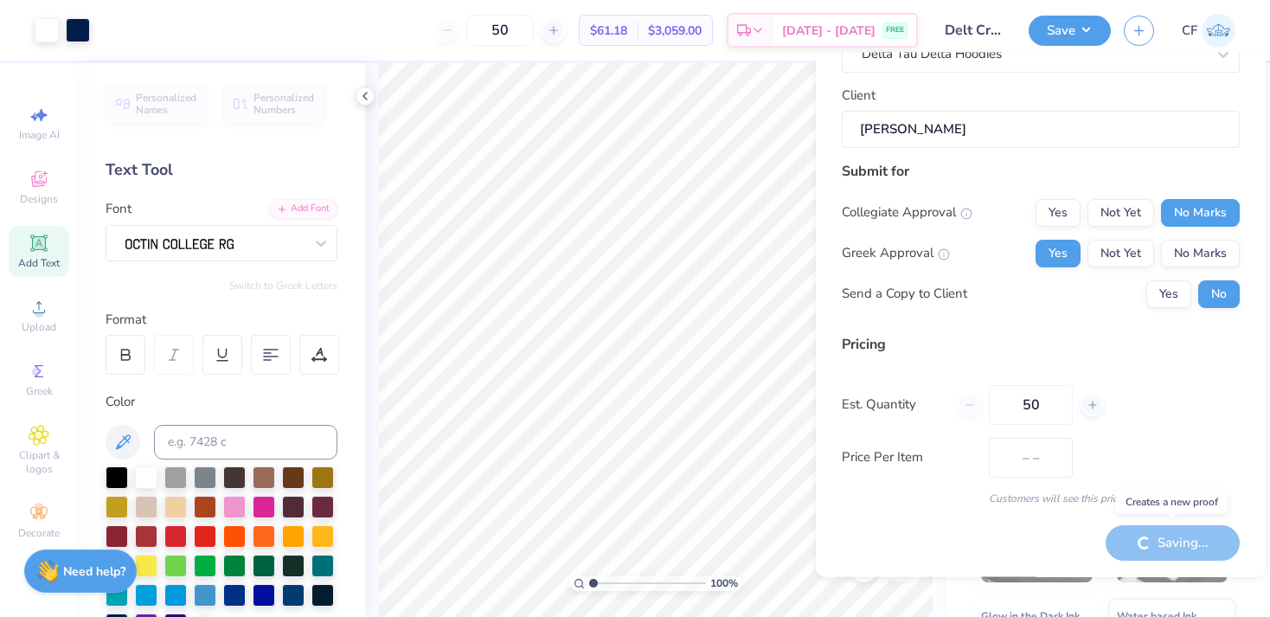
type input "$61.18"
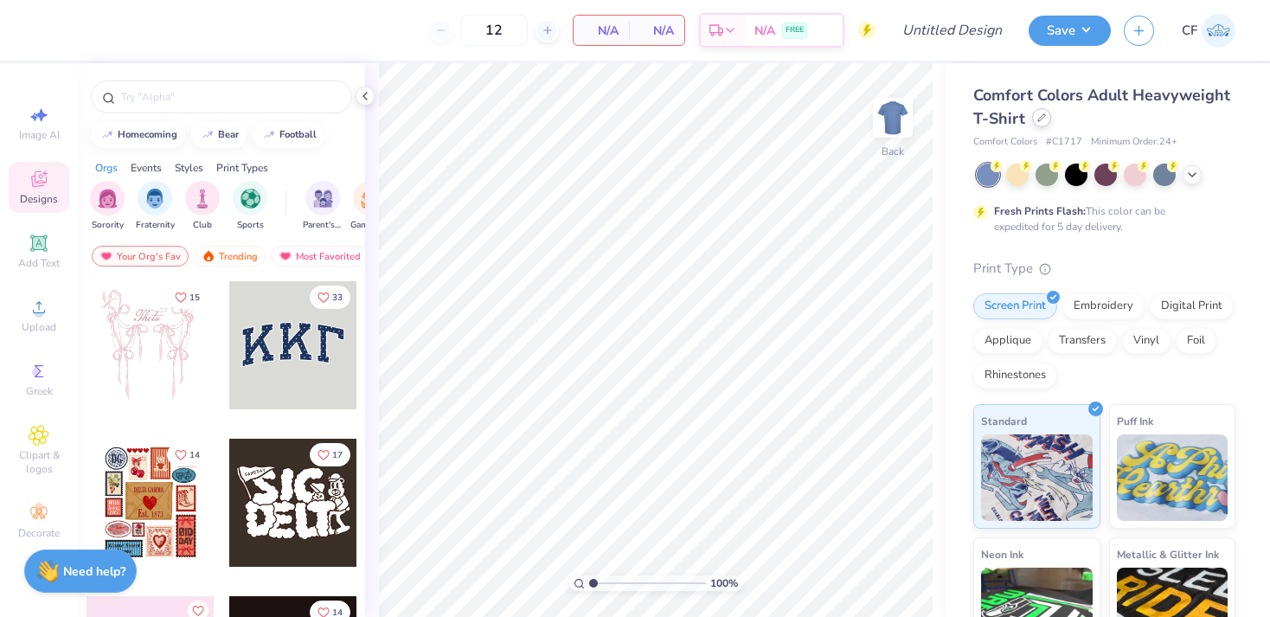
click at [1040, 115] on icon at bounding box center [1041, 117] width 9 height 9
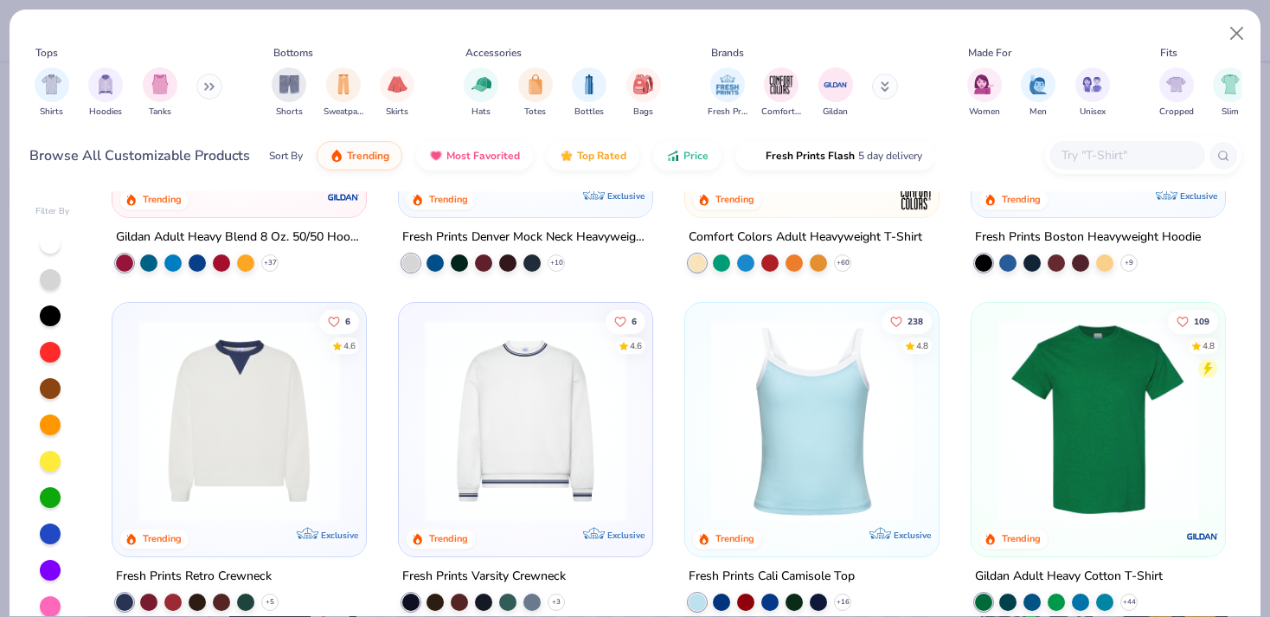
scroll to position [355, 0]
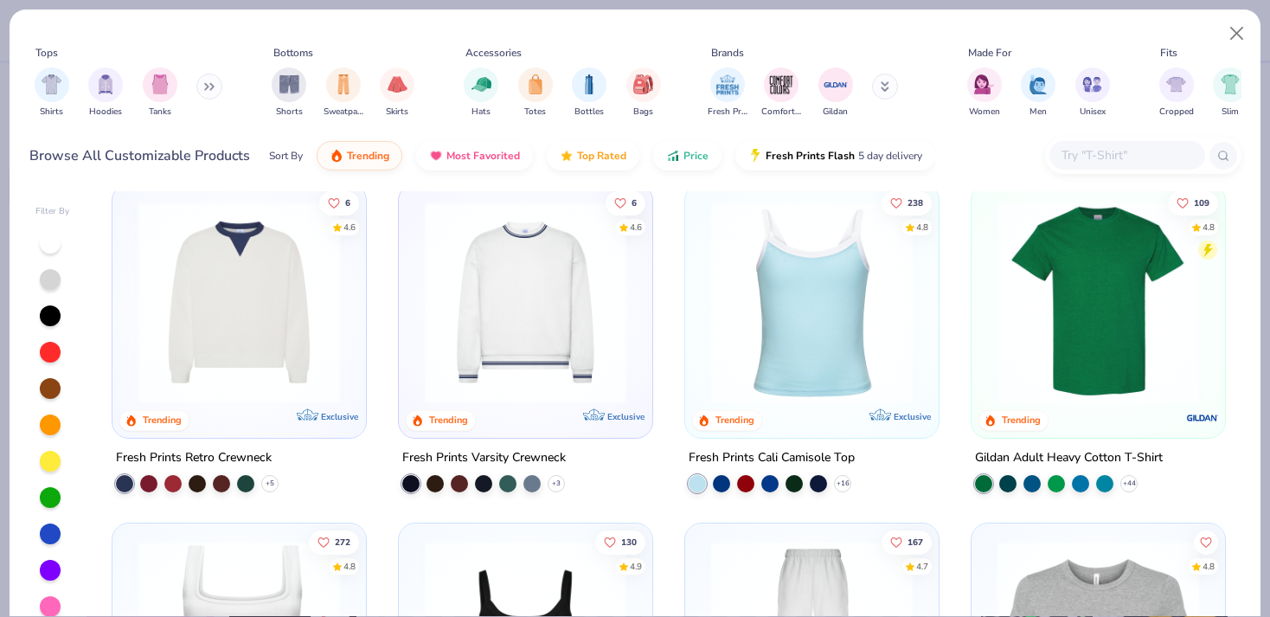
click at [571, 302] on img at bounding box center [525, 303] width 219 height 202
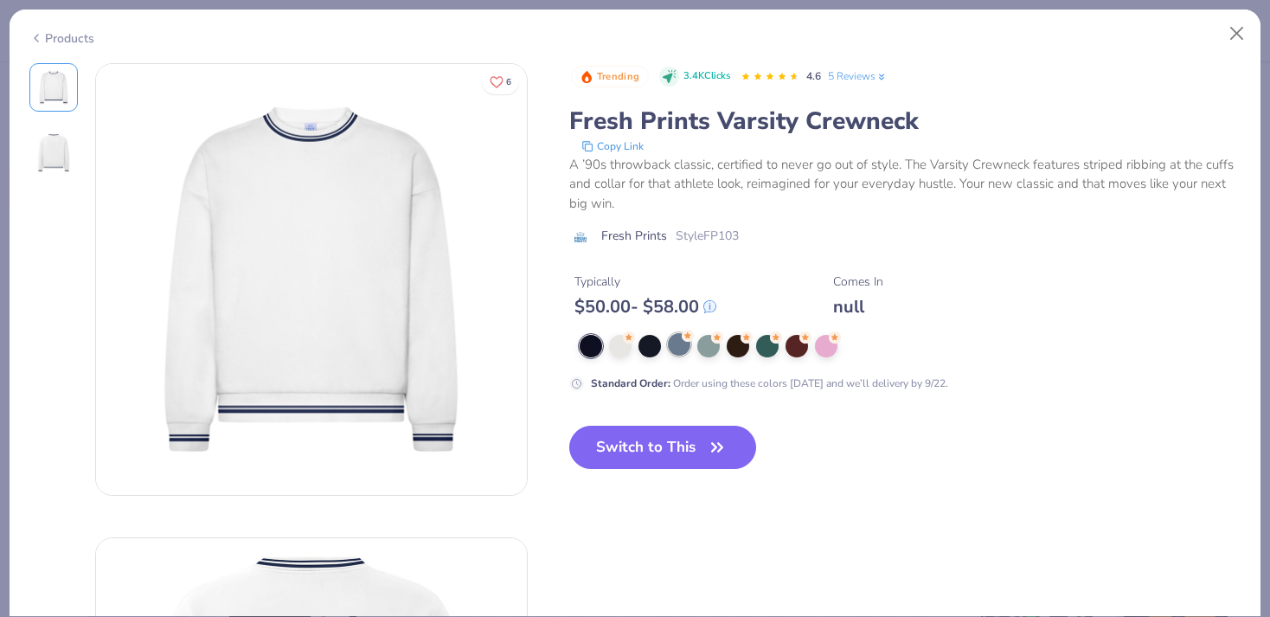
click at [675, 352] on div at bounding box center [679, 344] width 22 height 22
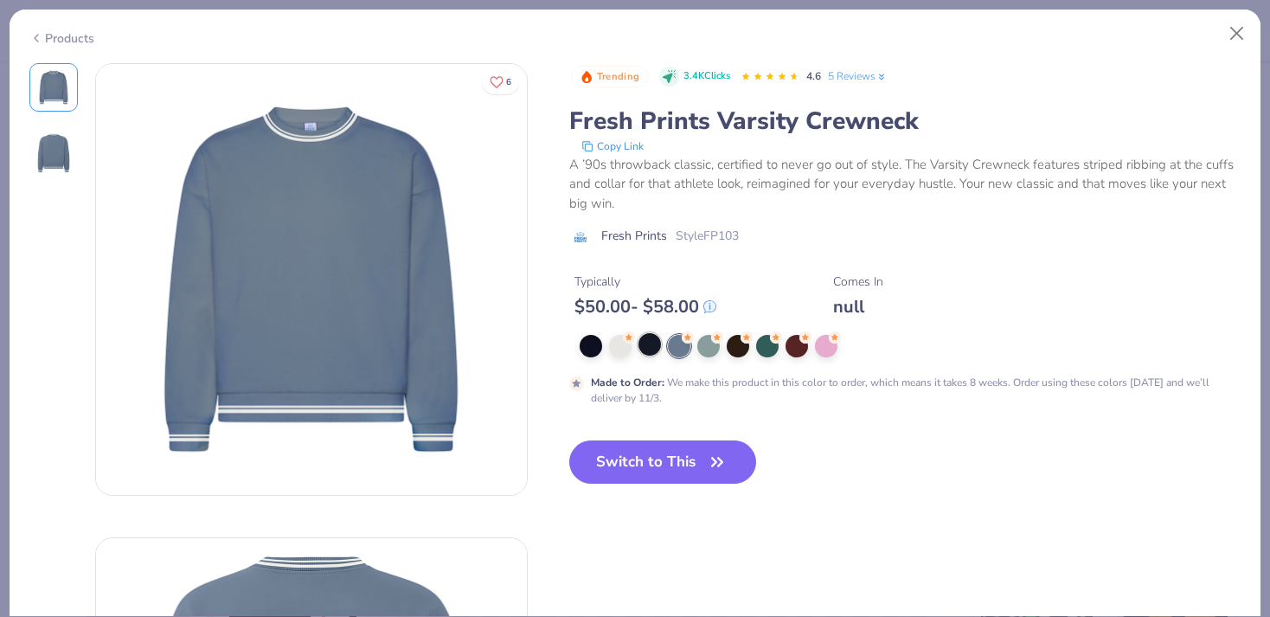
click at [651, 350] on div at bounding box center [649, 344] width 22 height 22
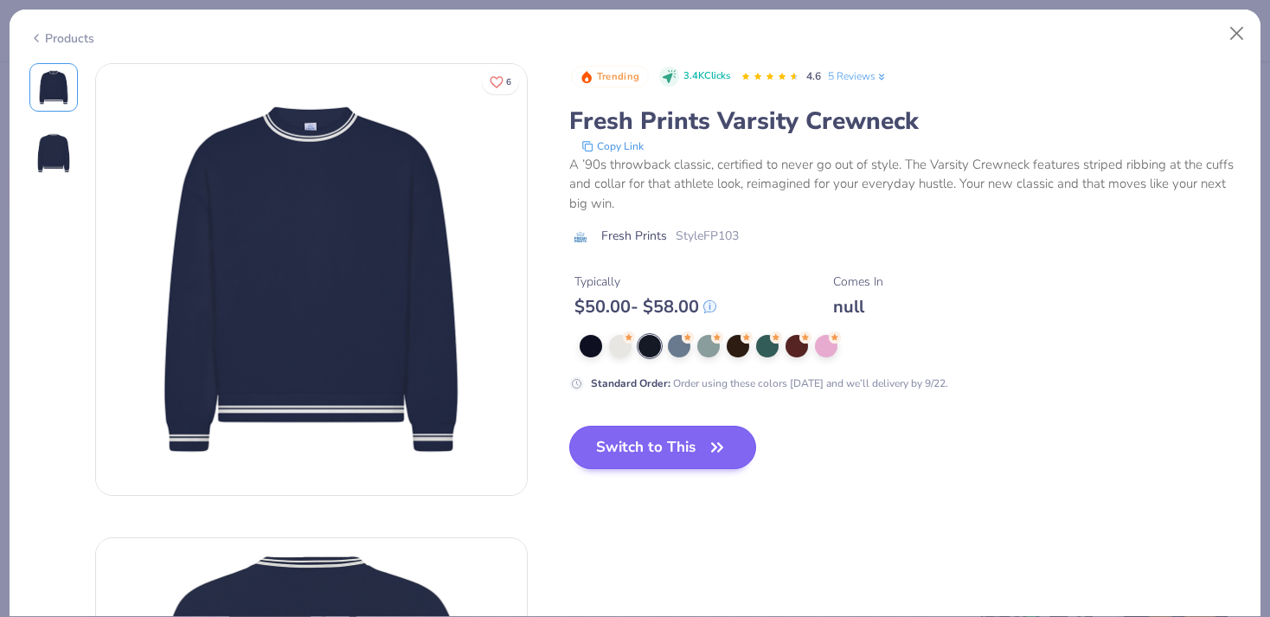
click at [700, 462] on button "Switch to This" at bounding box center [663, 446] width 188 height 43
type input "50"
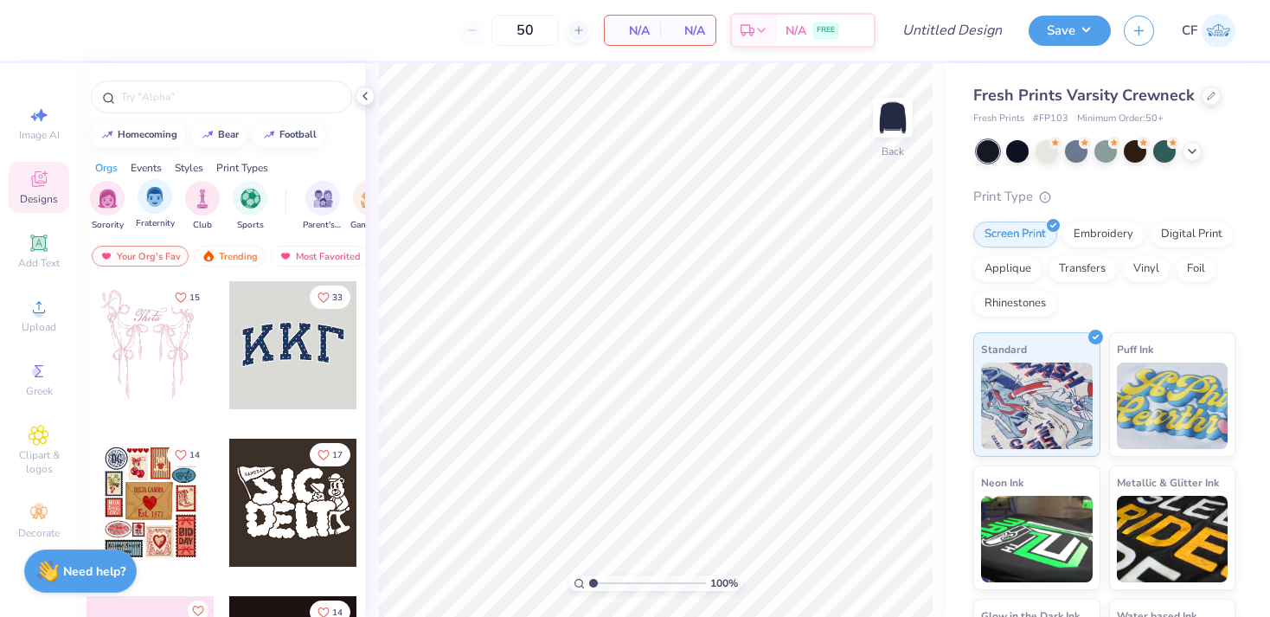
click at [164, 214] on div "Fraternity" at bounding box center [155, 204] width 39 height 51
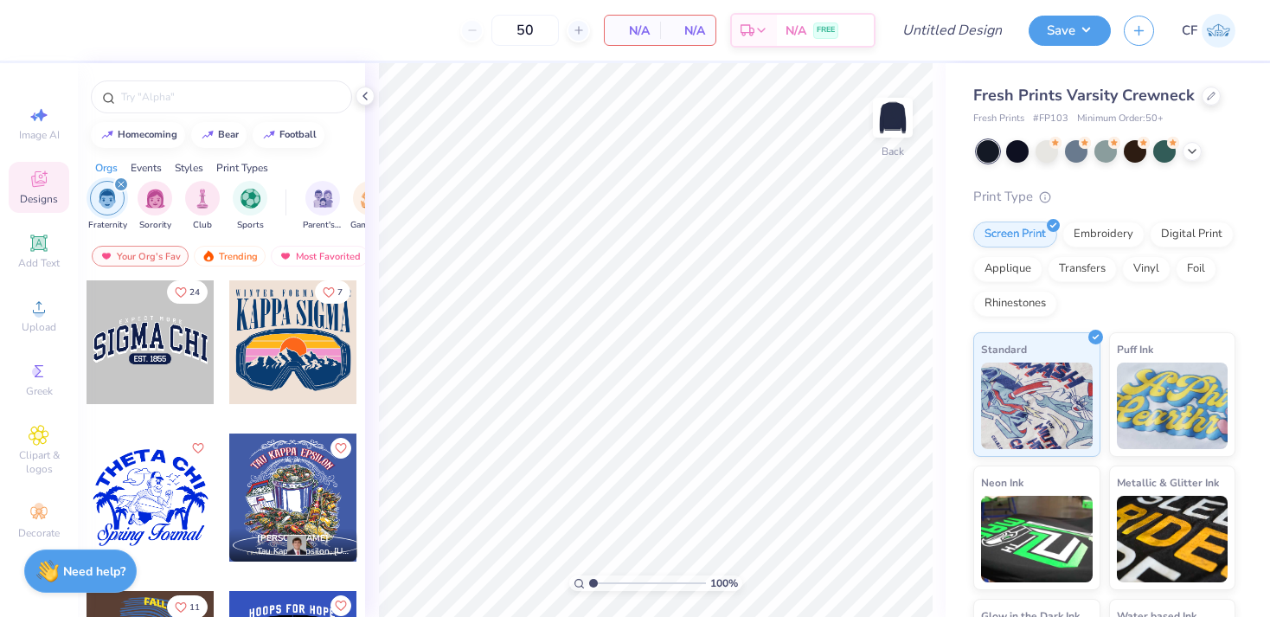
scroll to position [1284, 0]
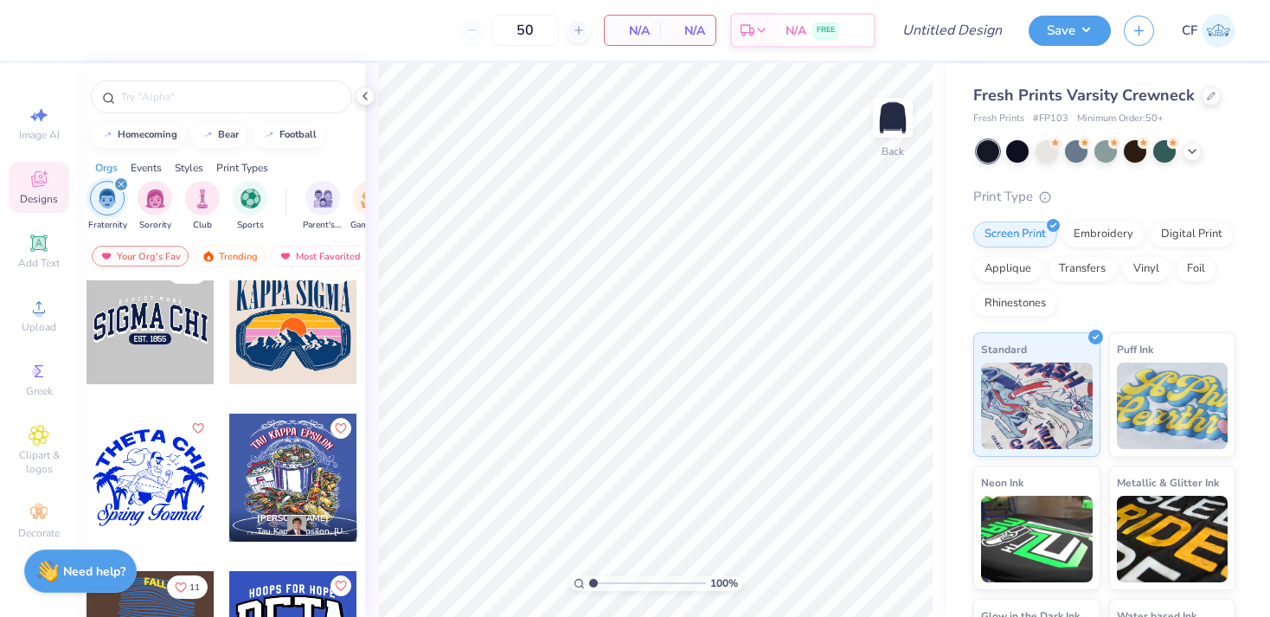
click at [188, 348] on div at bounding box center [150, 320] width 128 height 128
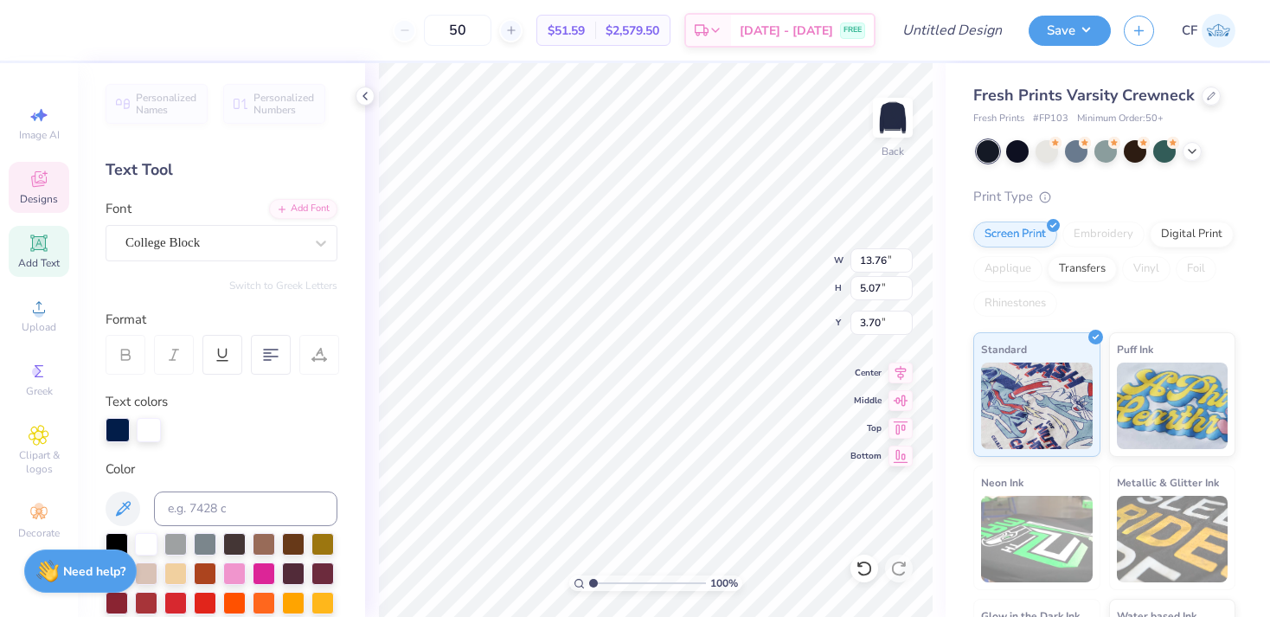
type textarea "Delta tau delta"
type input "13.75"
type input "3.82"
type input "0.75"
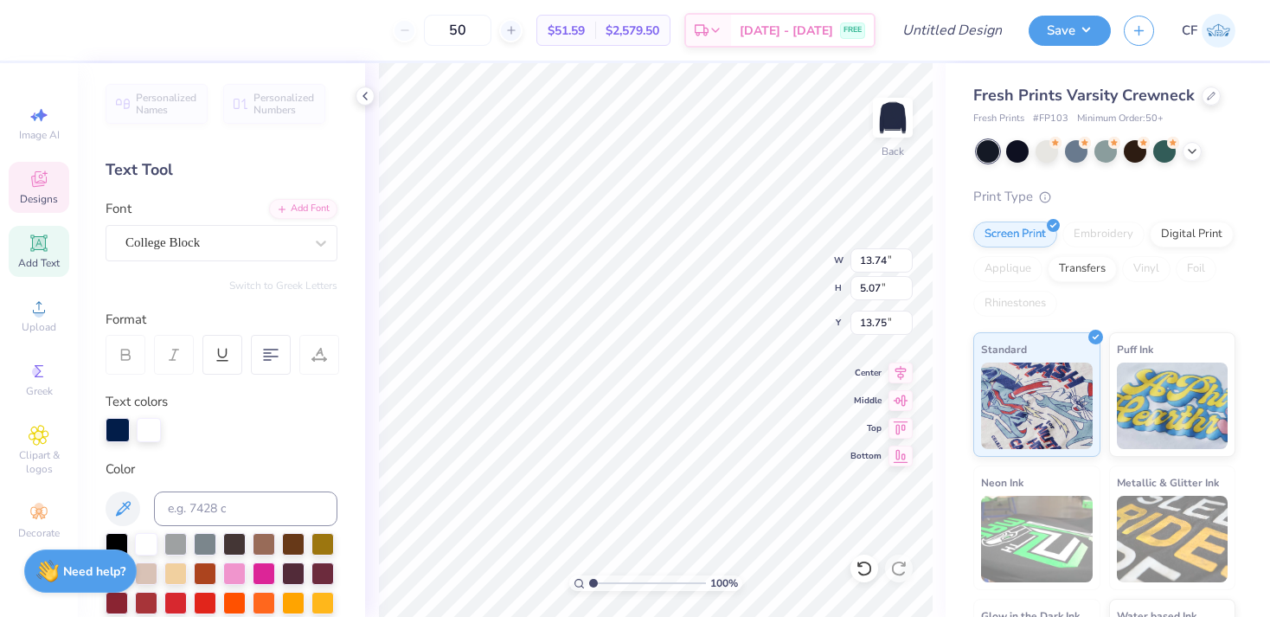
type input "7.75"
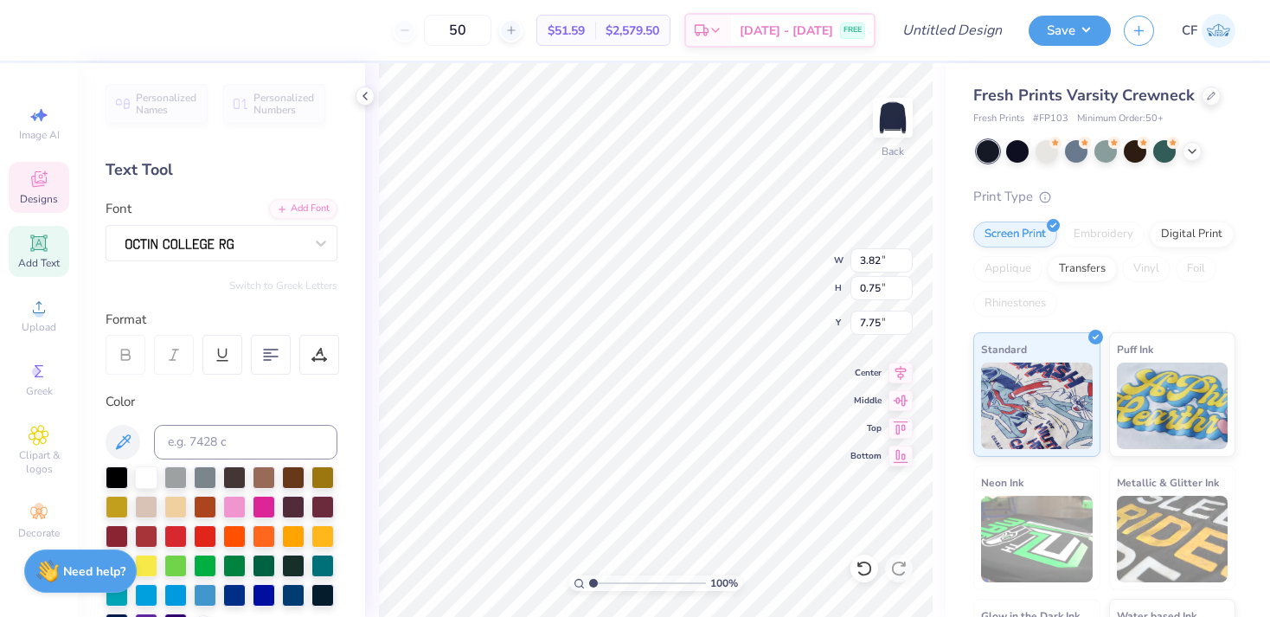
type textarea "EST. 1858"
type textarea "Commmitted to lives of excellence"
type textarea "Committed to lives of excellence"
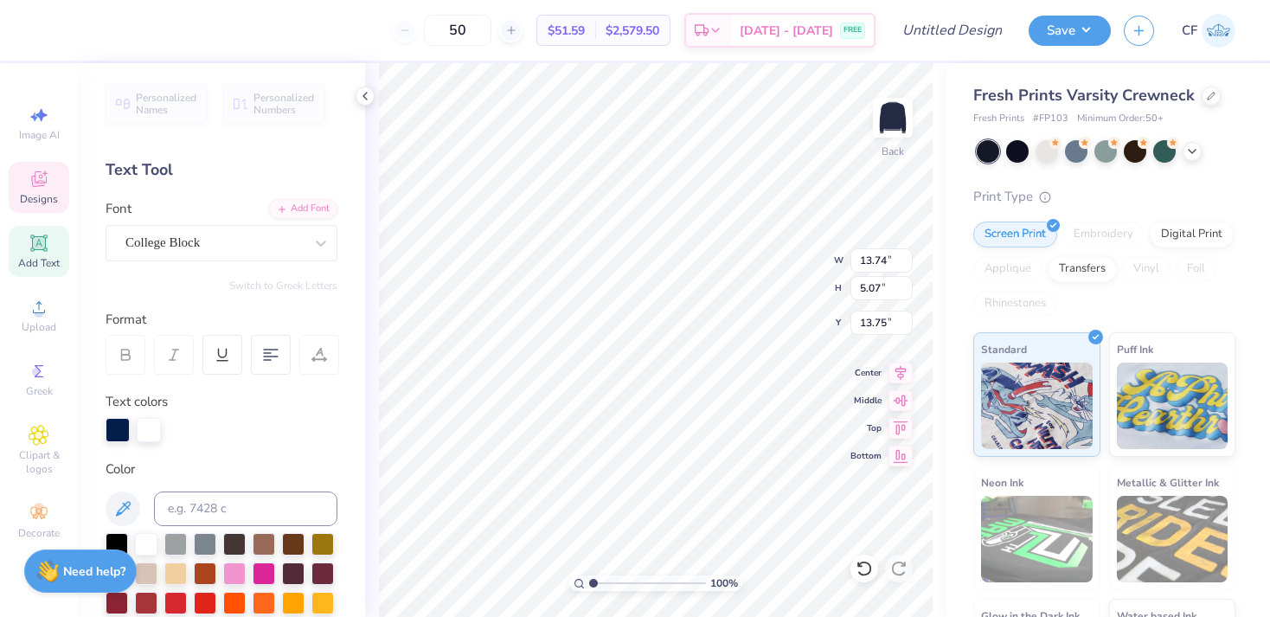
type input "3.68"
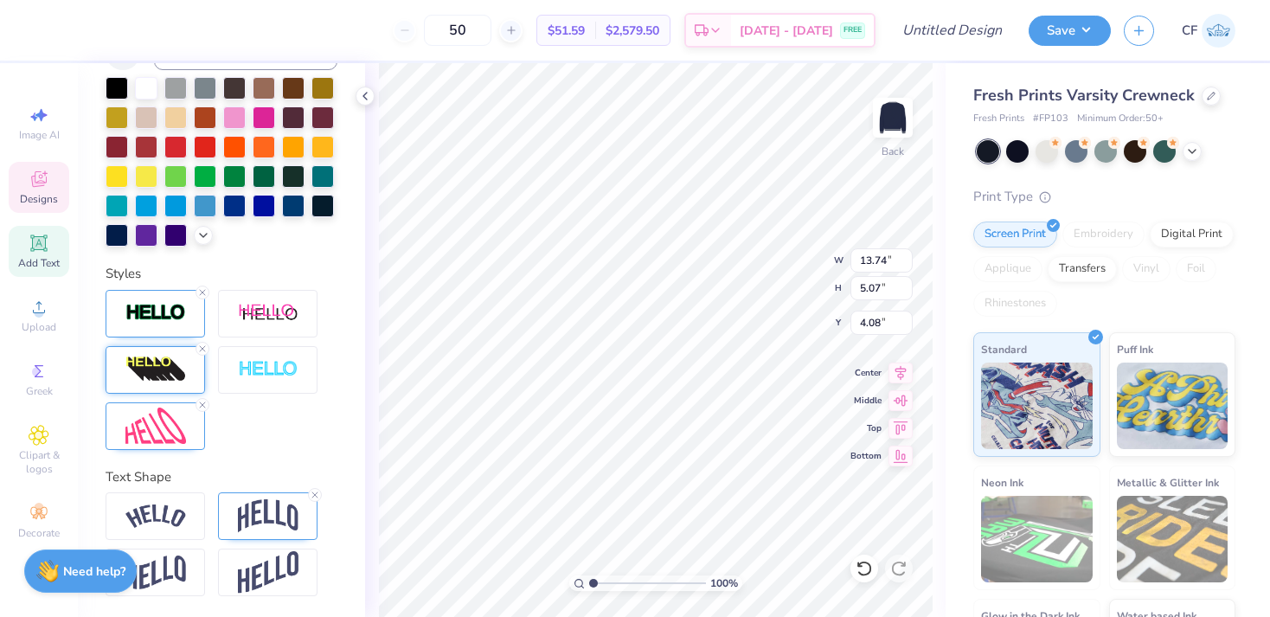
scroll to position [456, 0]
click at [148, 323] on img at bounding box center [155, 313] width 61 height 20
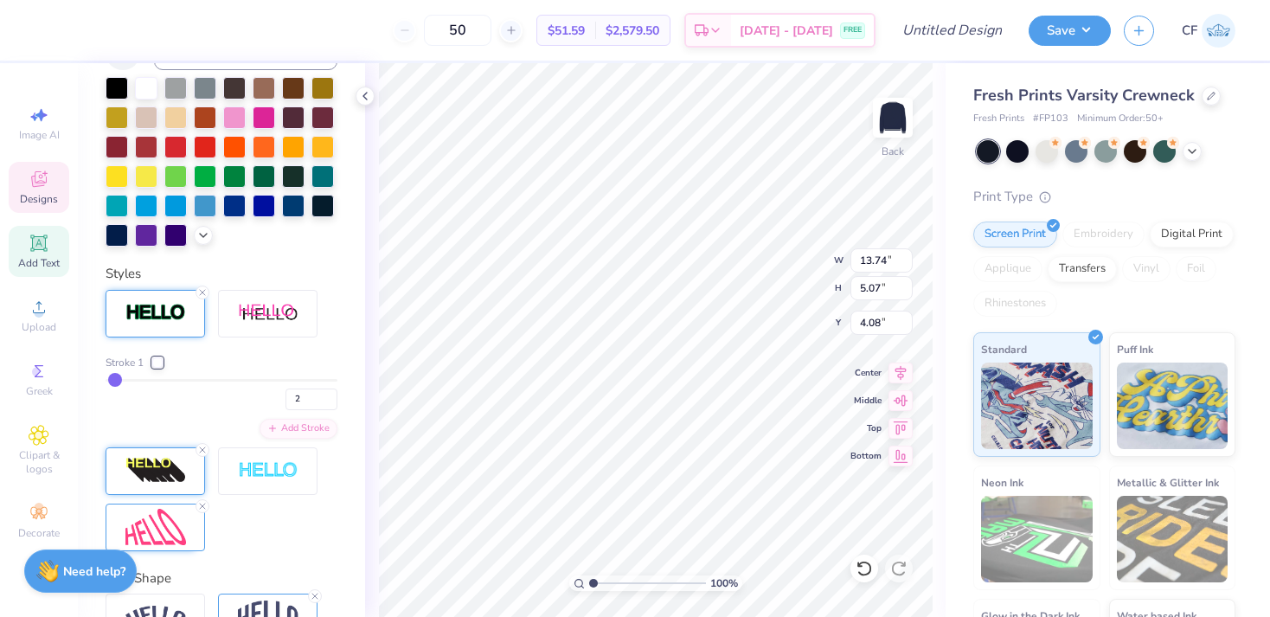
click at [151, 479] on img at bounding box center [155, 471] width 61 height 28
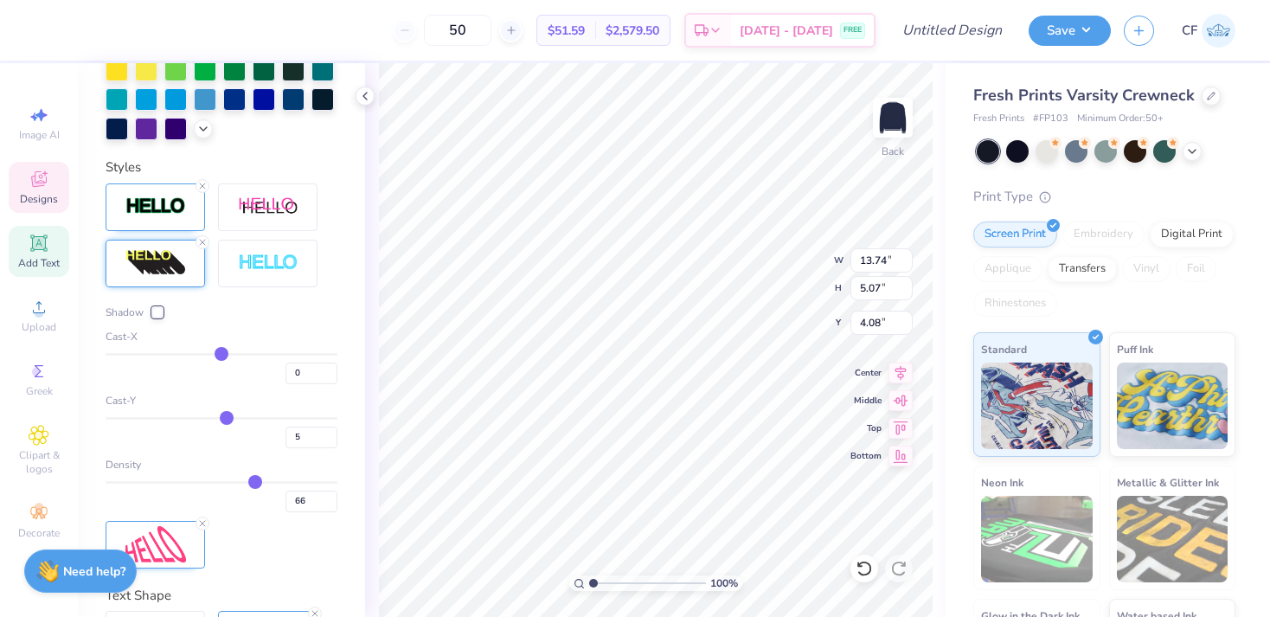
scroll to position [571, 0]
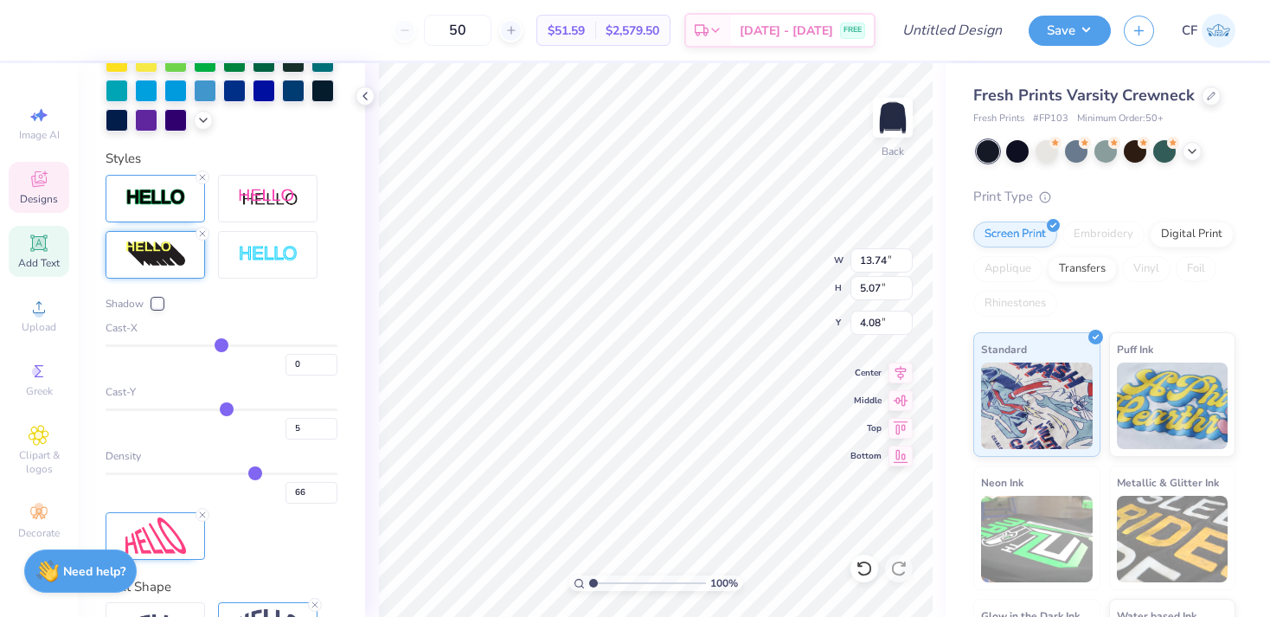
type input "65"
type input "64"
type input "63"
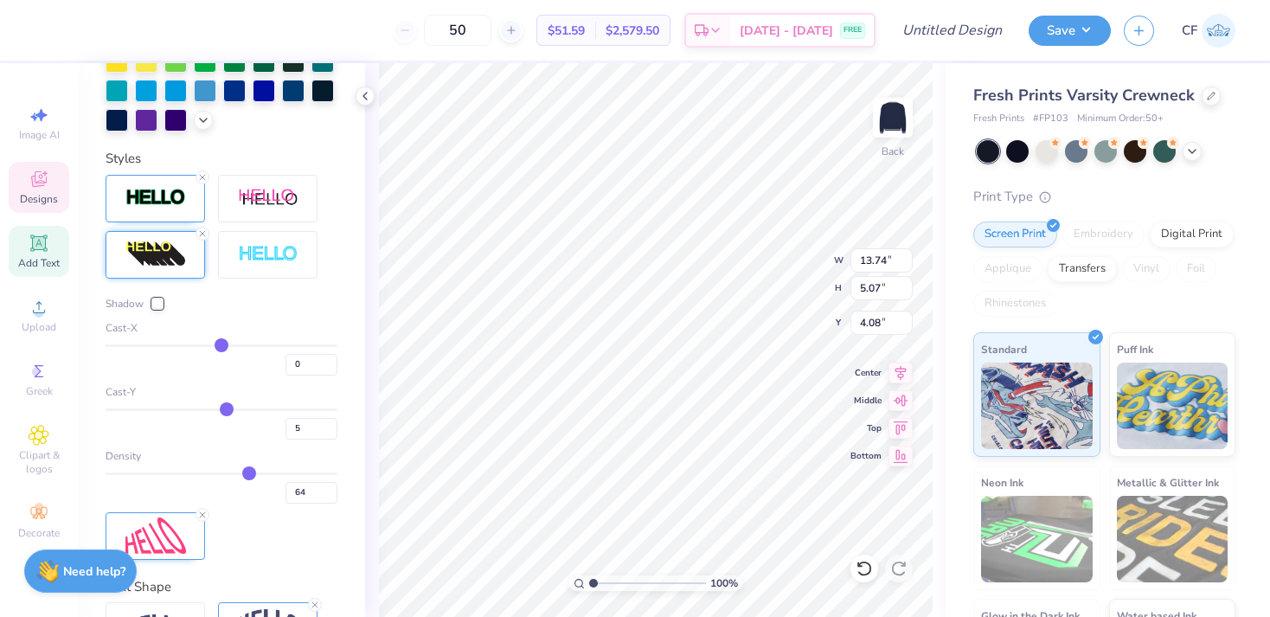
type input "63"
type input "62"
type input "61"
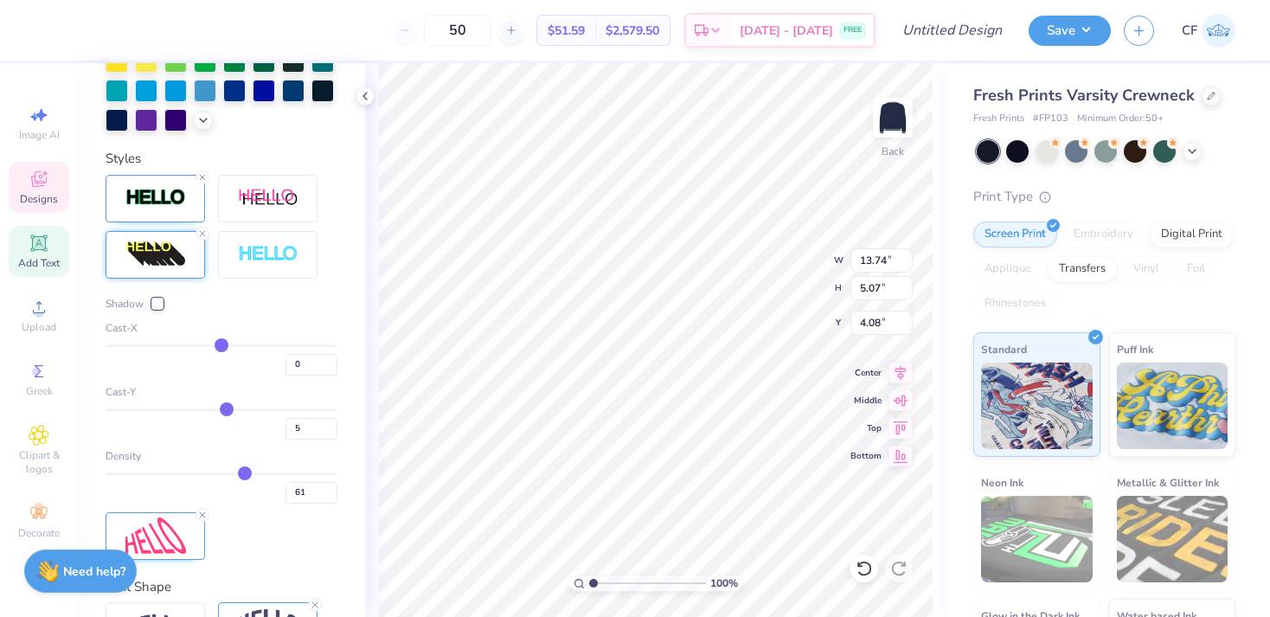
type input "60"
type input "59"
type input "58"
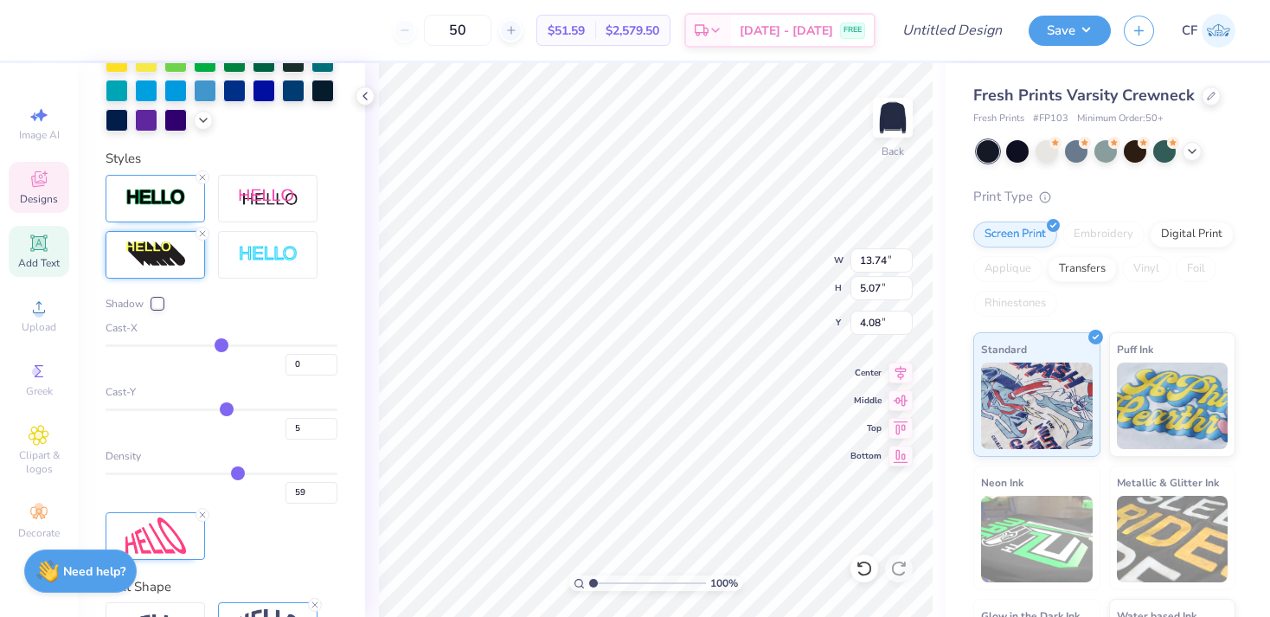
type input "58"
type input "57"
type input "56"
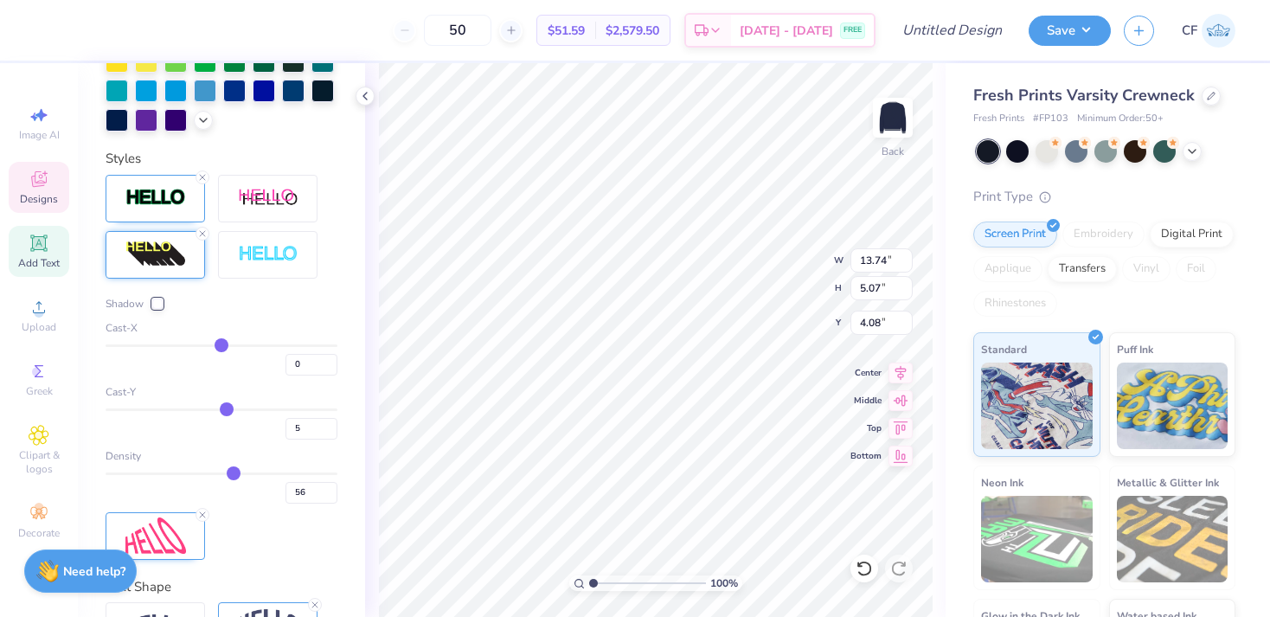
type input "55"
type input "54"
type input "53"
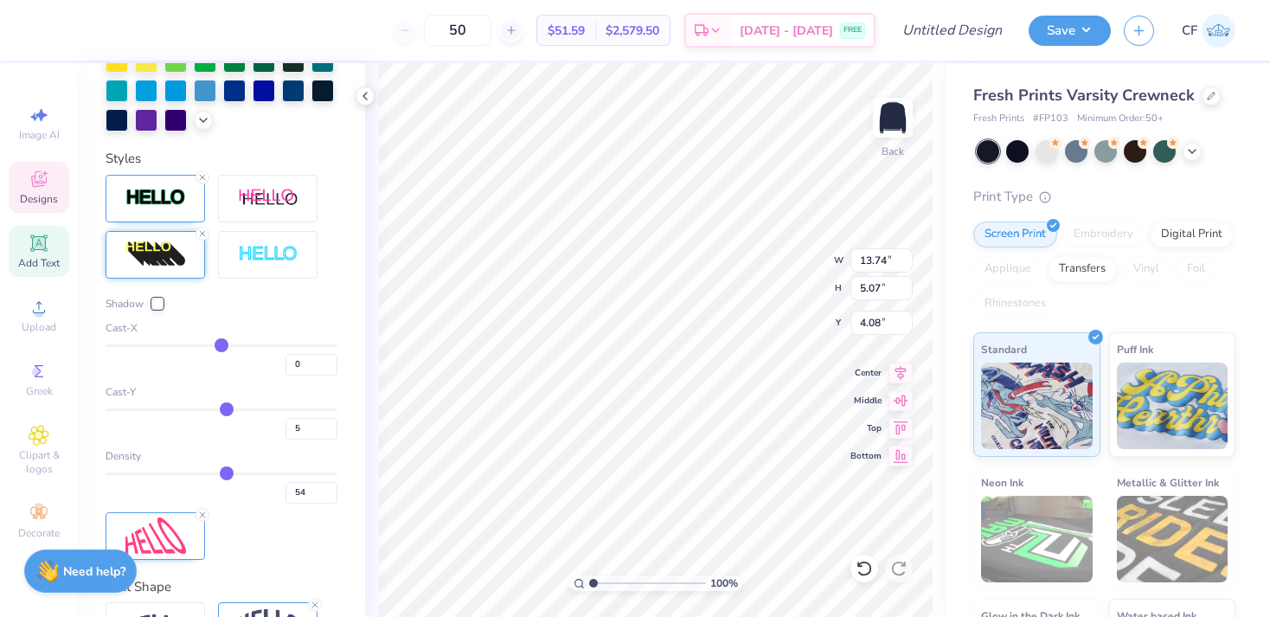
type input "53"
type input "52"
type input "51"
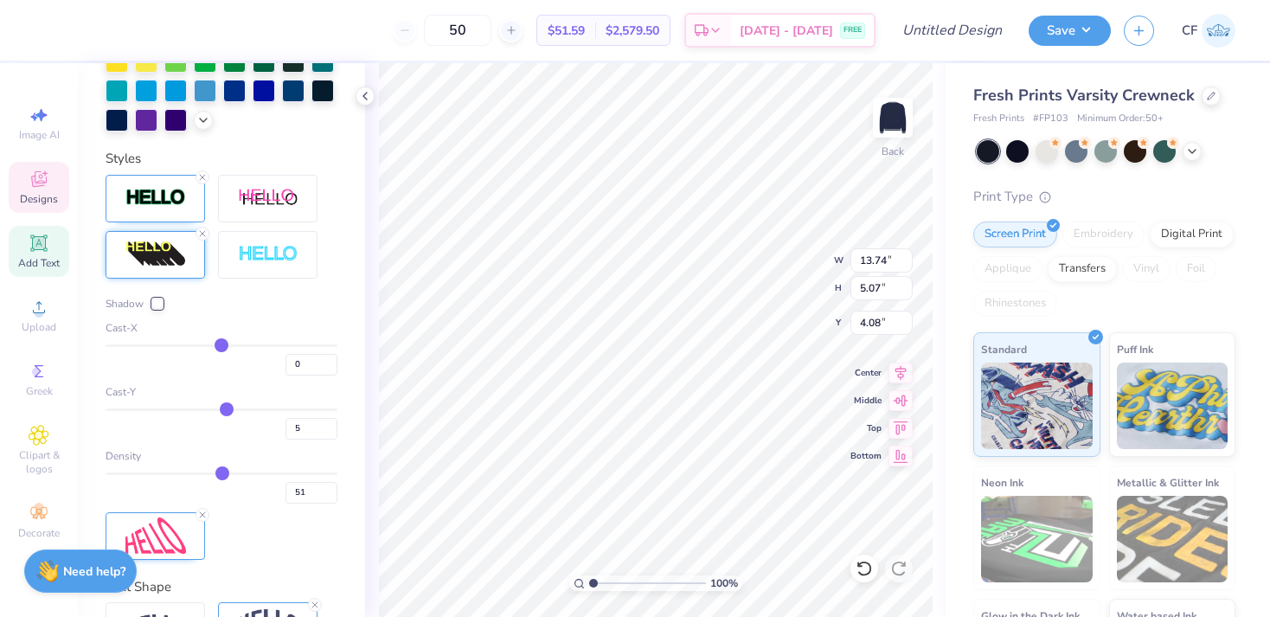
type input "50"
type input "49"
type input "48"
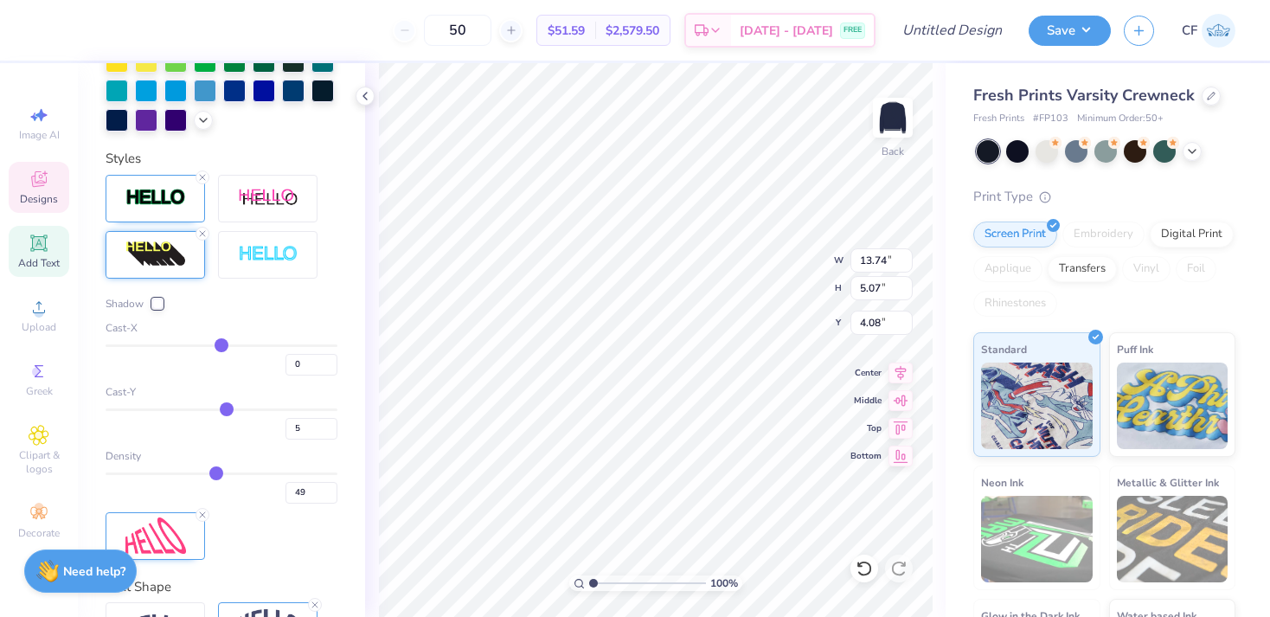
type input "48"
type input "47"
type input "46"
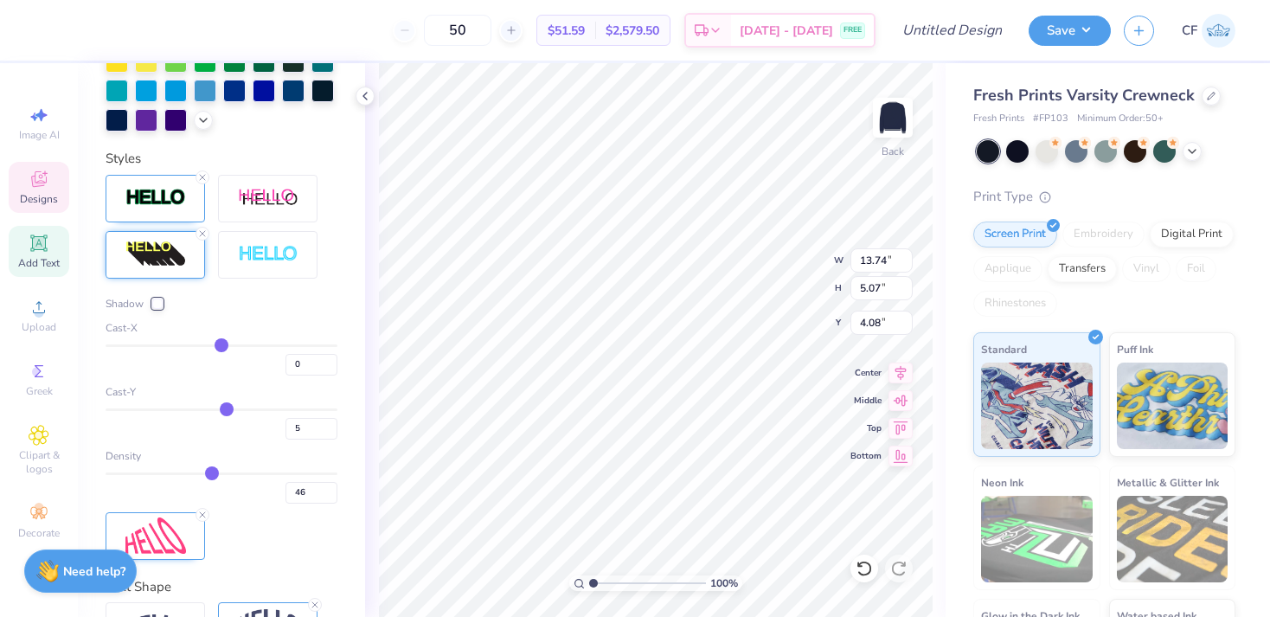
type input "45"
type input "44"
type input "43"
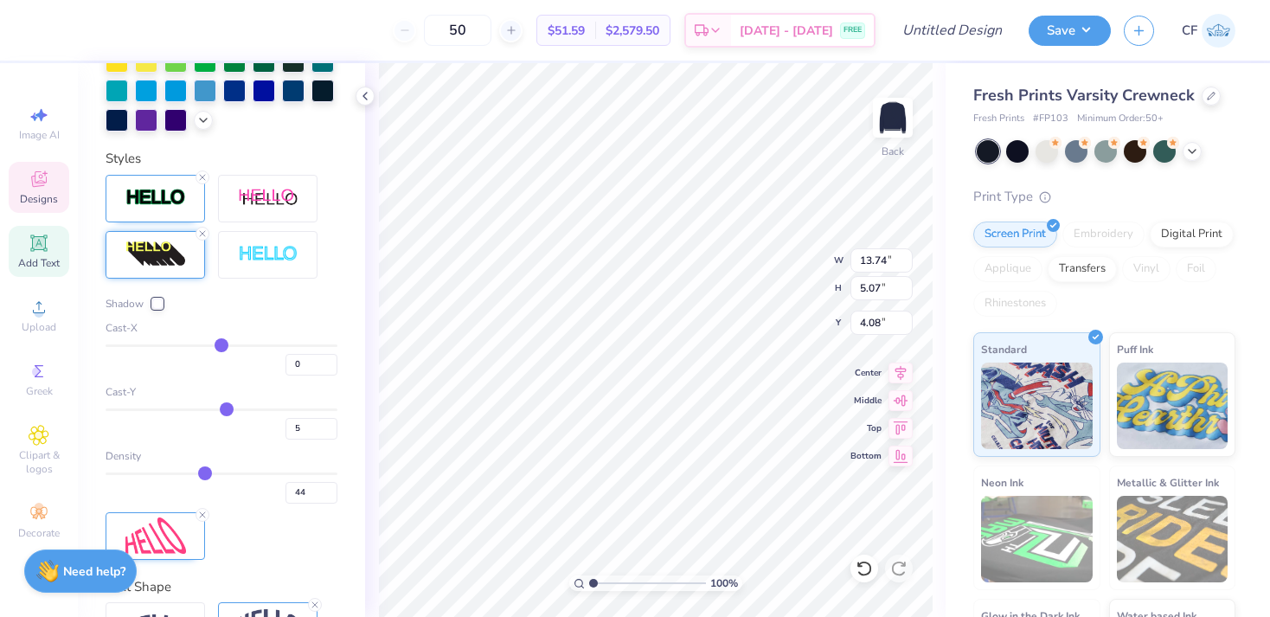
type input "43"
type input "42"
type input "41"
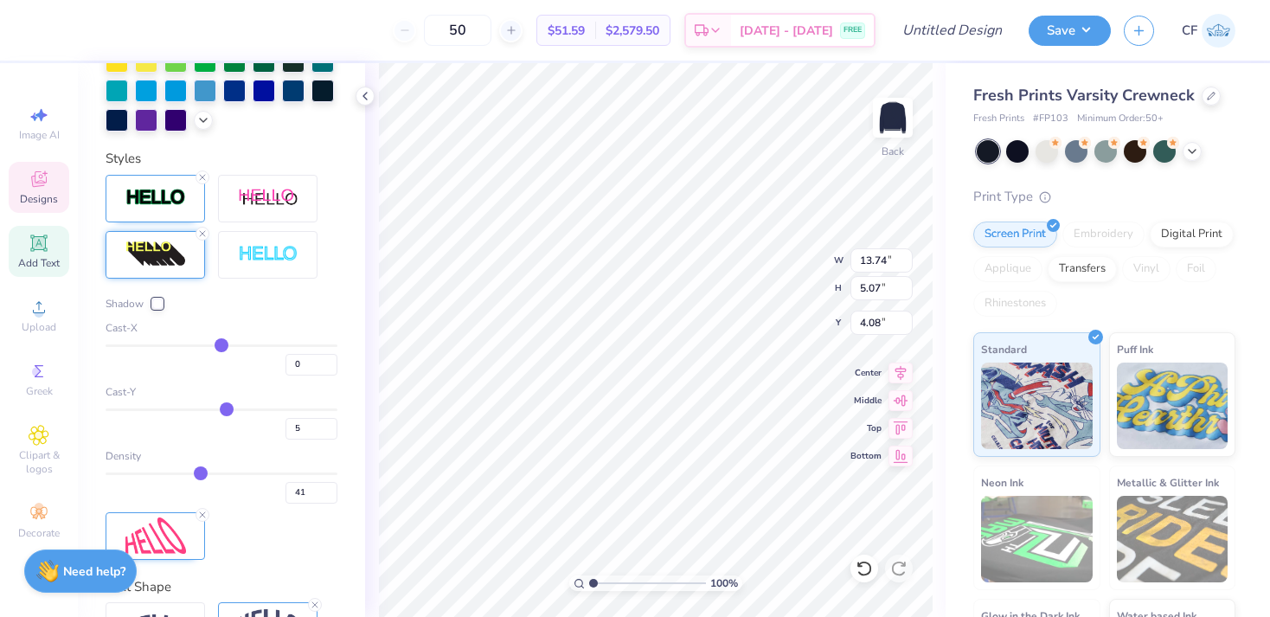
type input "40"
type input "39"
type input "38"
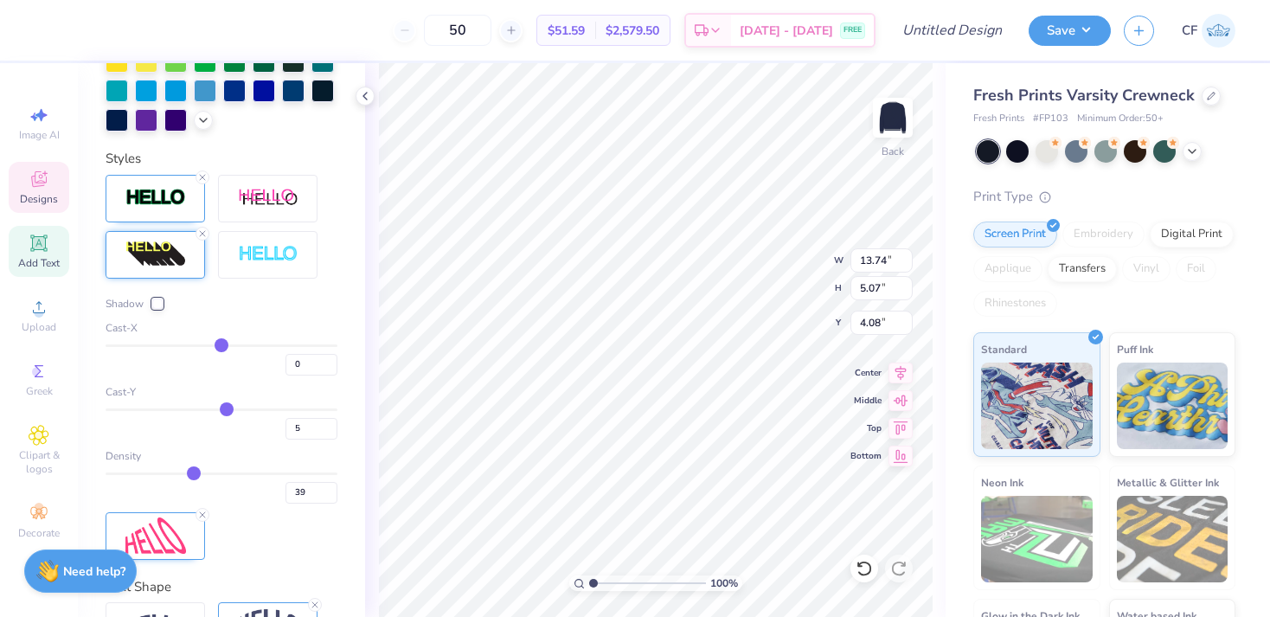
type input "38"
type input "37"
type input "36"
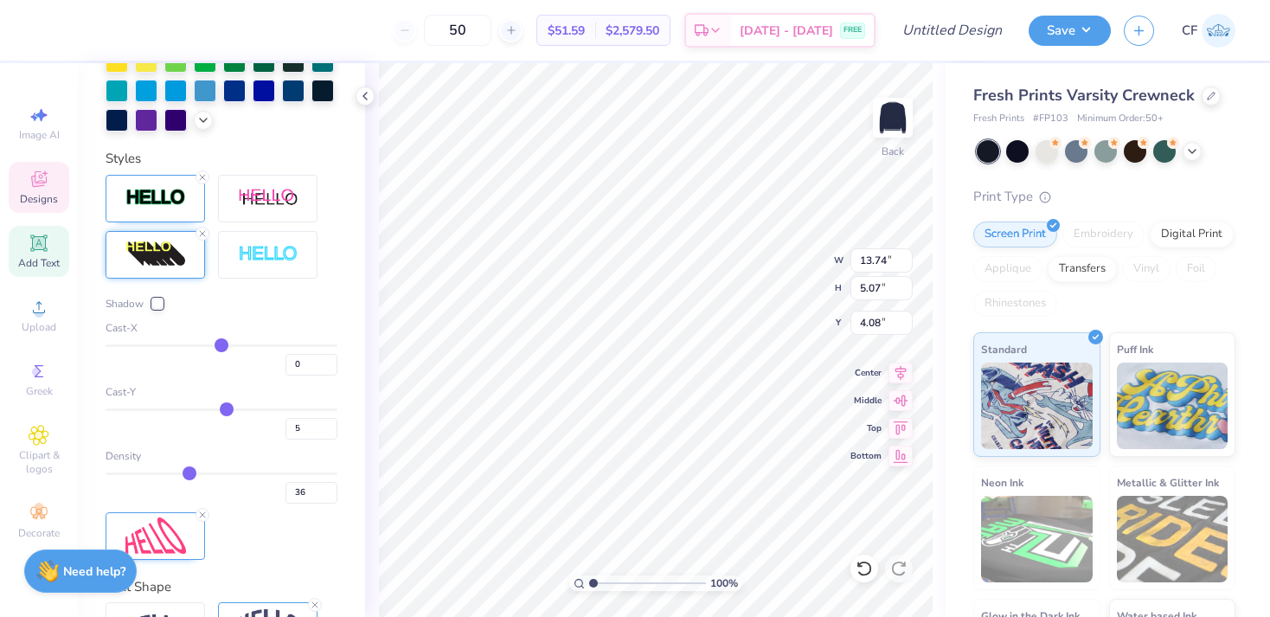
type input "35"
type input "34"
type input "32"
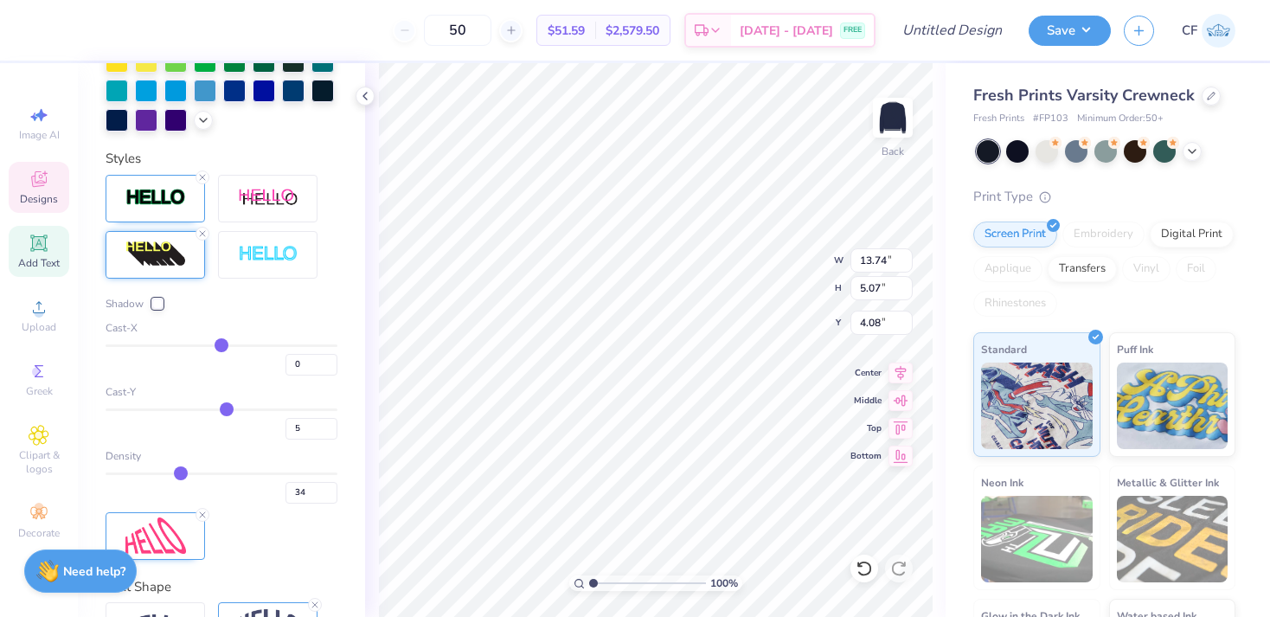
type input "32"
type input "31"
type input "30"
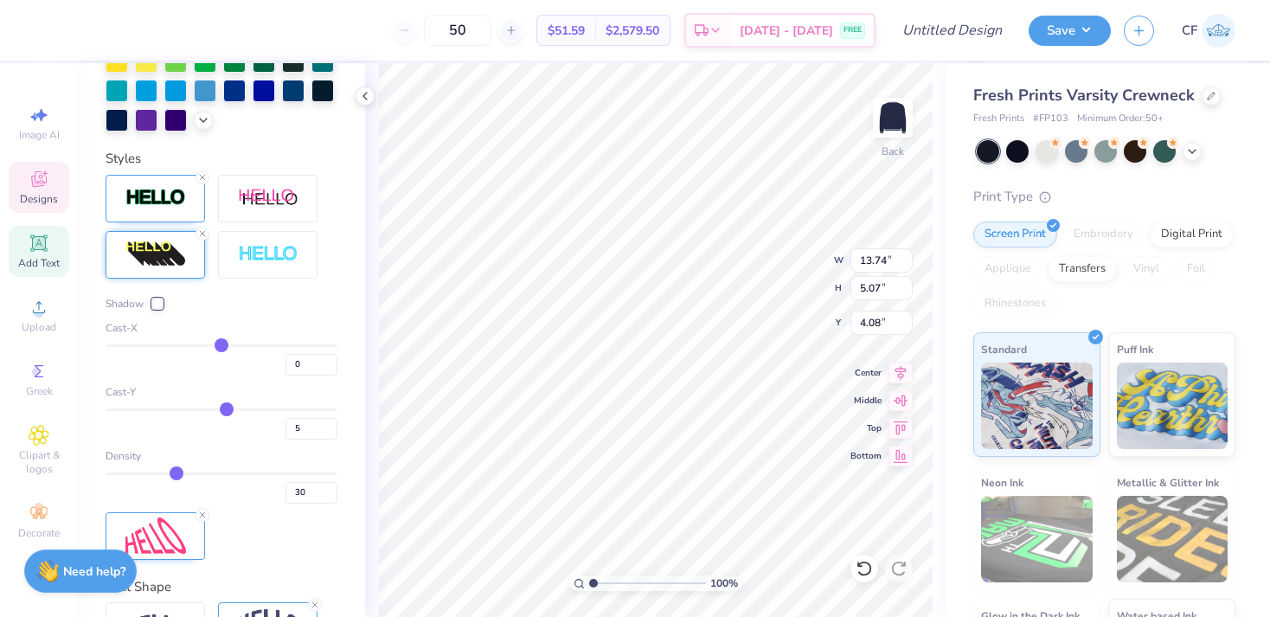
drag, startPoint x: 253, startPoint y: 477, endPoint x: 176, endPoint y: 482, distance: 77.1
click at [176, 482] on div "30" at bounding box center [222, 487] width 232 height 31
type input "29"
type input "27"
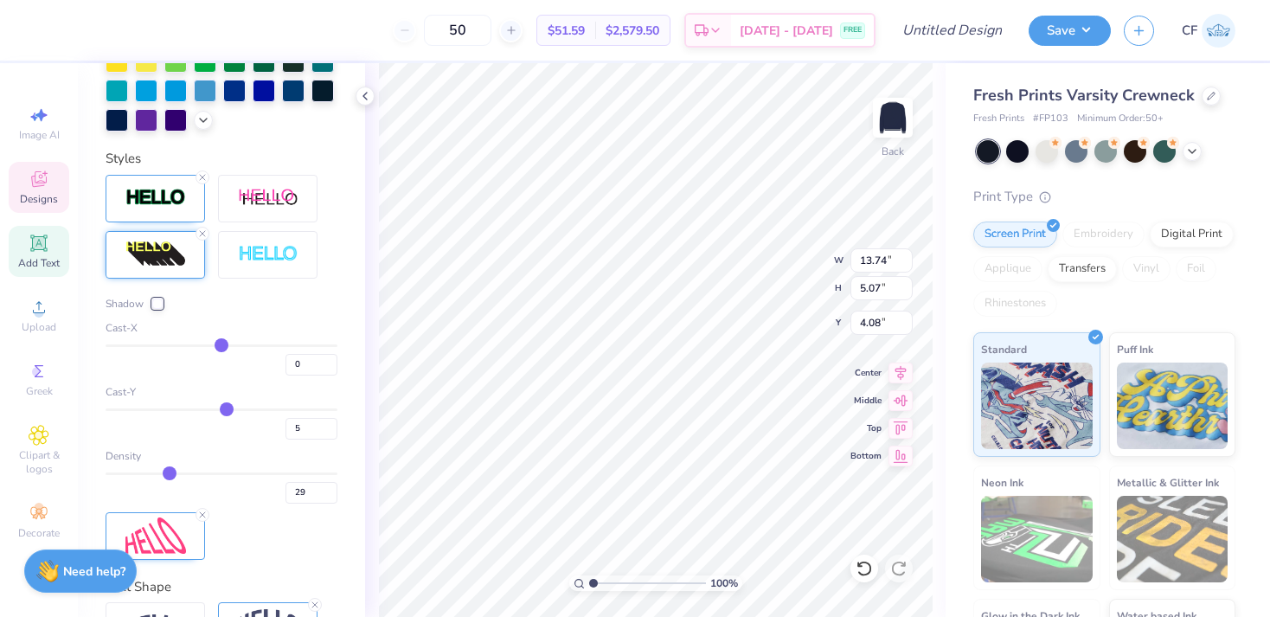
type input "27"
type input "25"
type input "23"
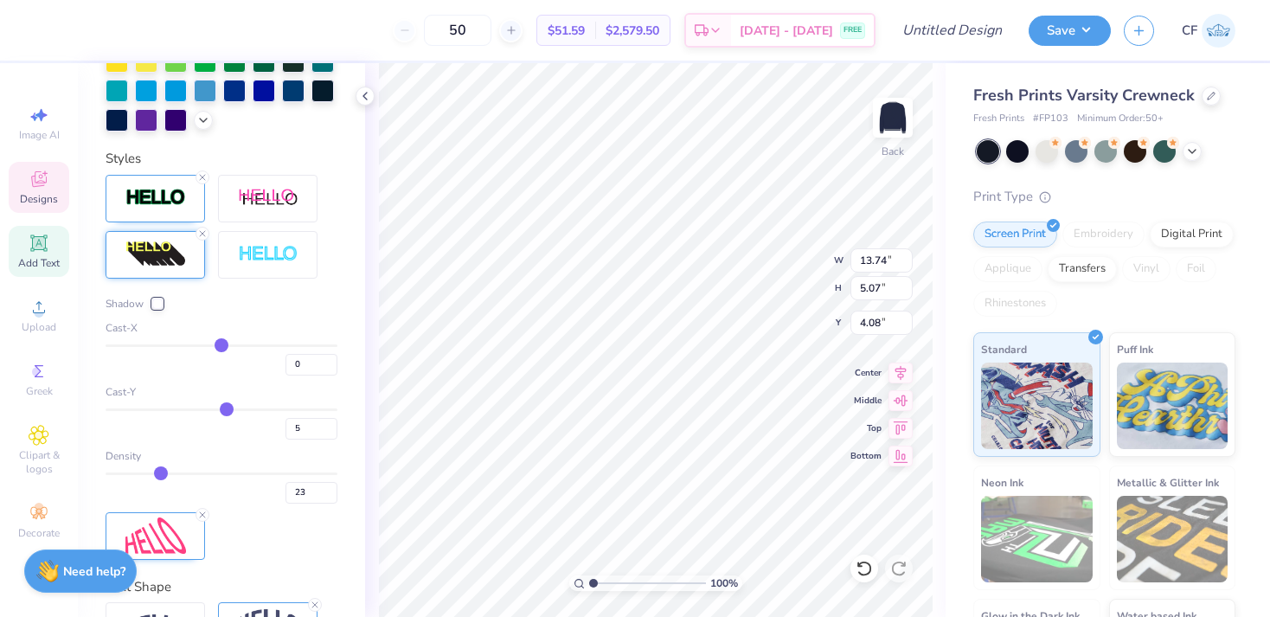
type input "21"
type input "19"
type input "18"
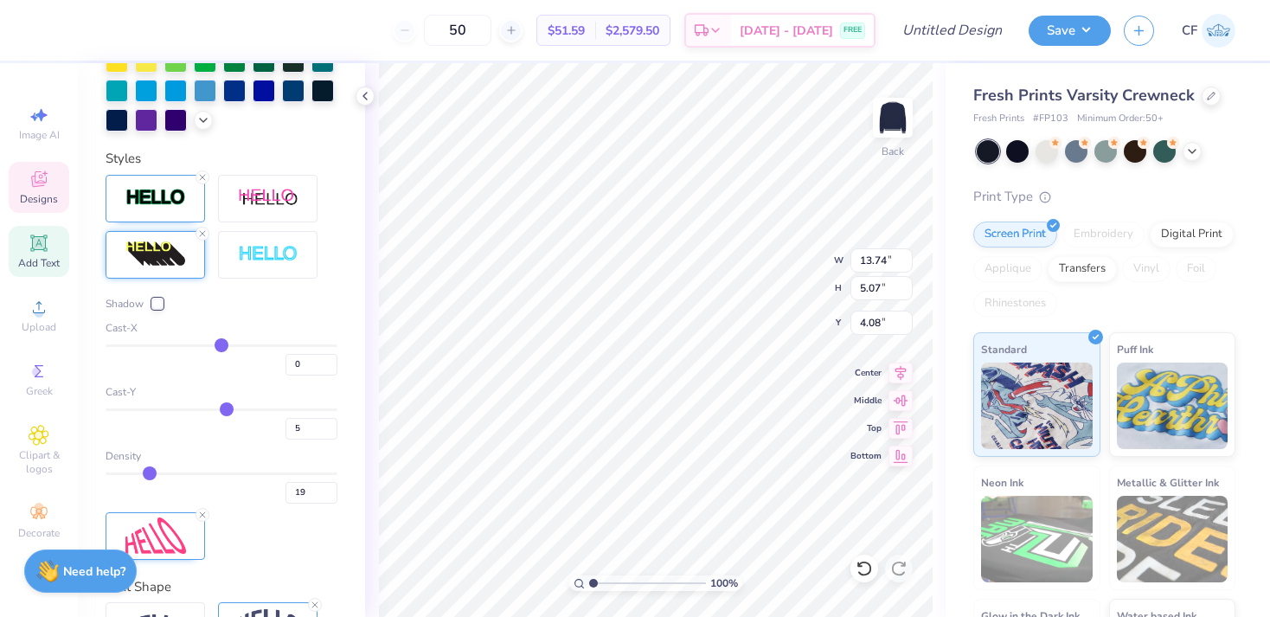
type input "18"
type input "16"
type input "15"
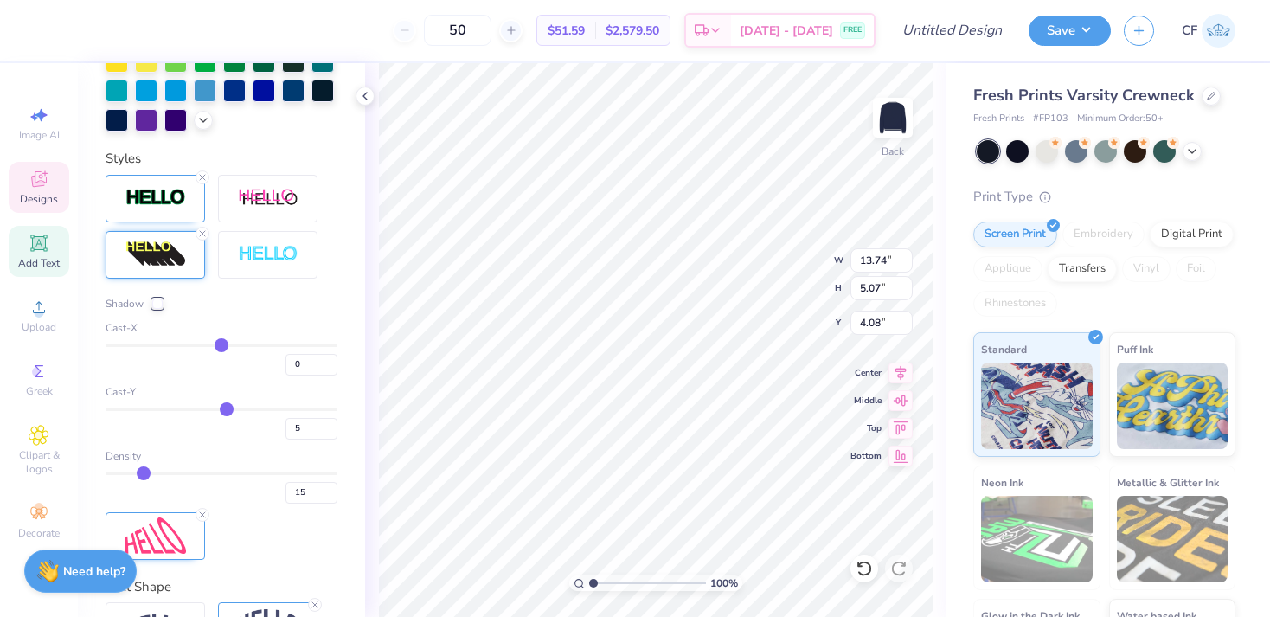
type input "14"
drag, startPoint x: 174, startPoint y: 477, endPoint x: 140, endPoint y: 477, distance: 33.7
click at [140, 475] on input "range" at bounding box center [222, 473] width 232 height 3
type input "90"
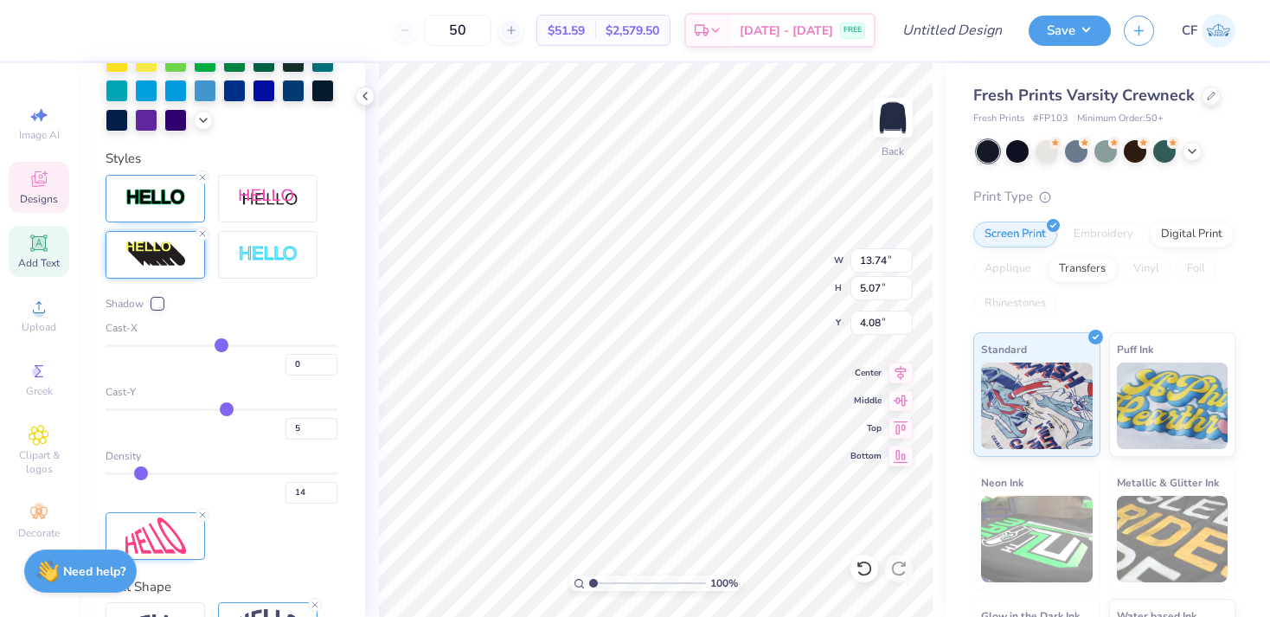
type input "90"
type input "93"
type input "94"
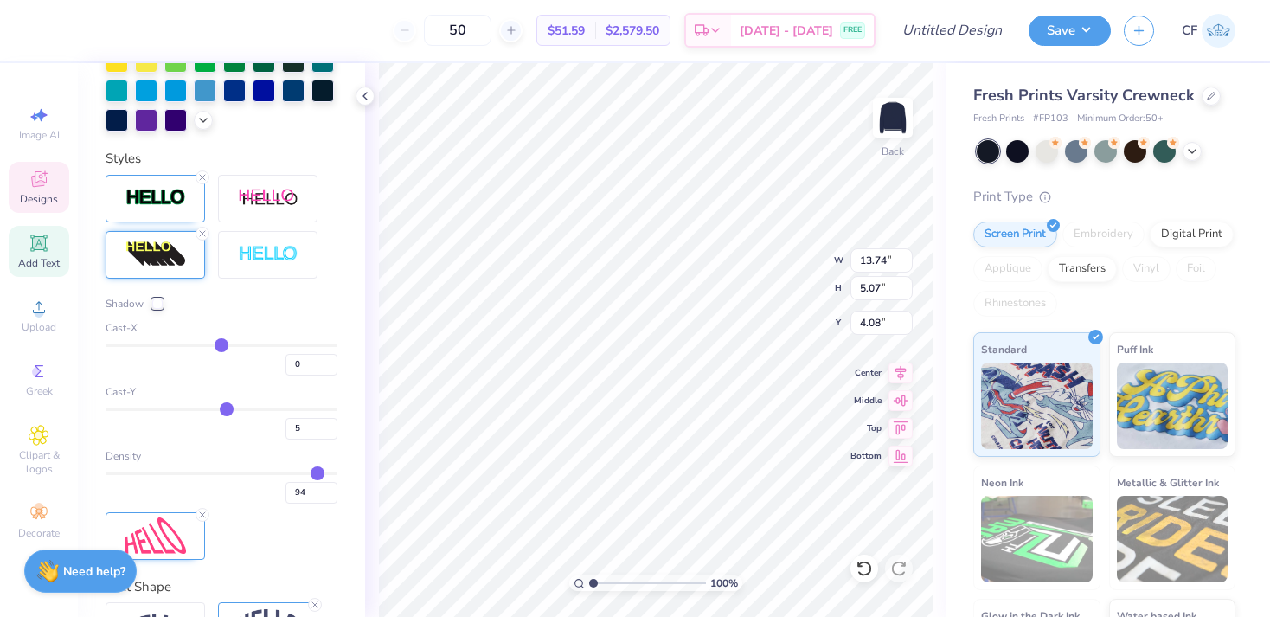
type input "96"
type input "97"
type input "98"
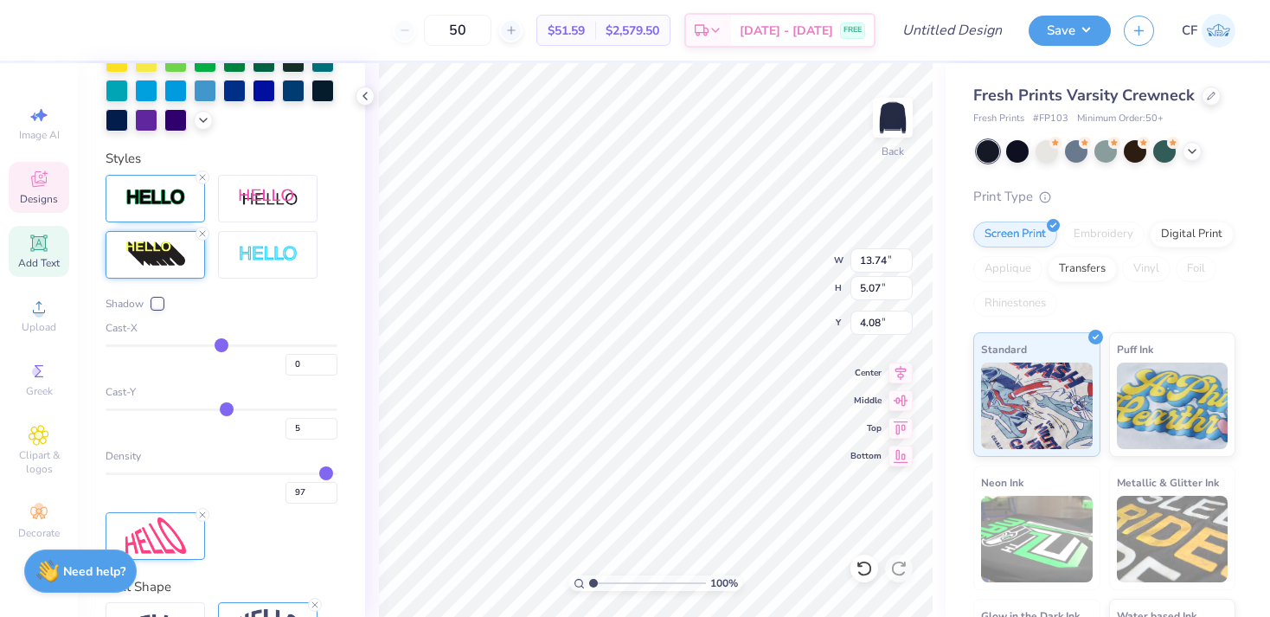
type input "98"
type input "96"
type input "94"
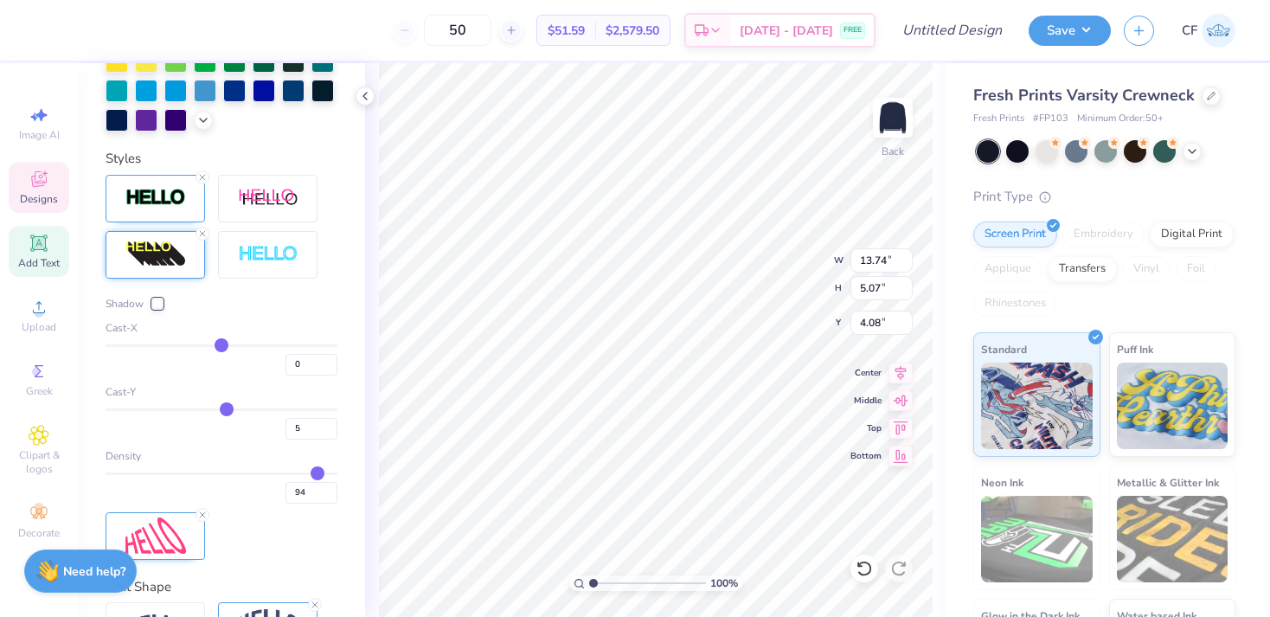
type input "87"
type input "77"
type input "67"
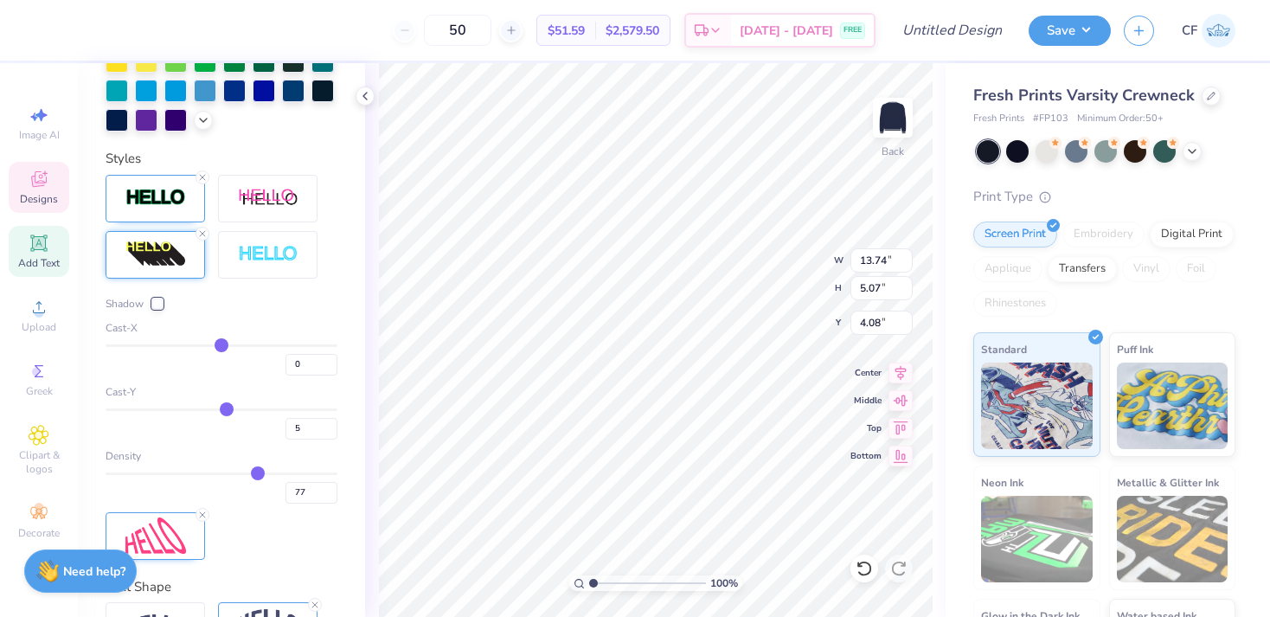
type input "67"
type input "58"
type input "52"
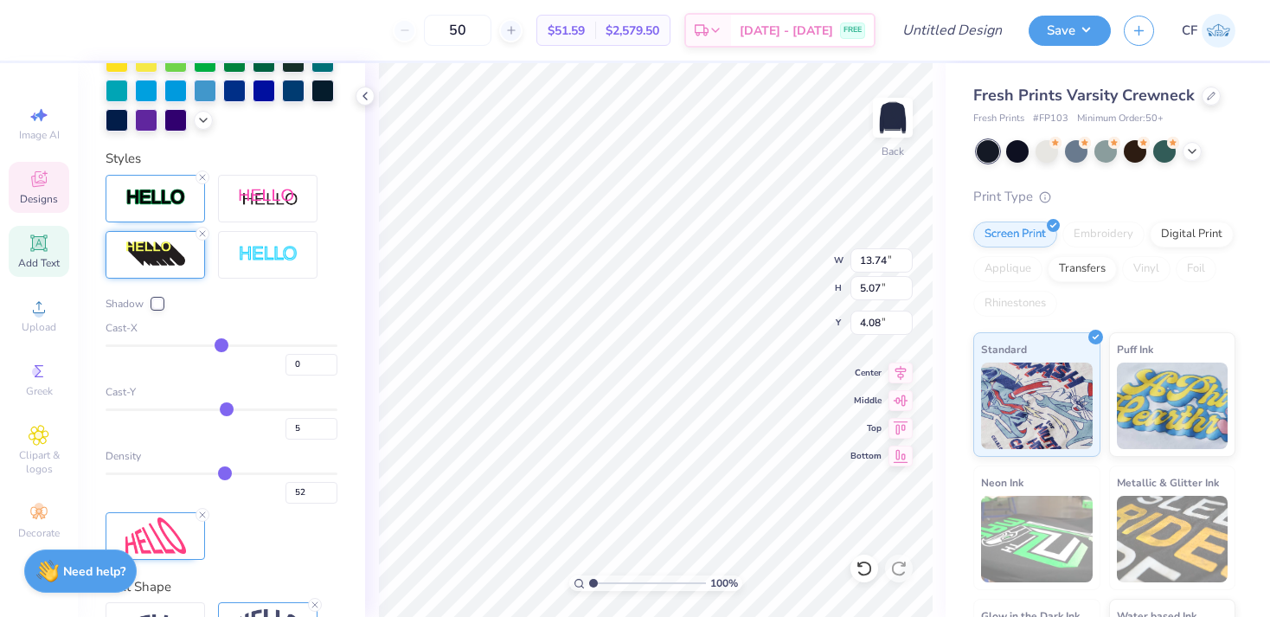
type input "48"
type input "46"
type input "45"
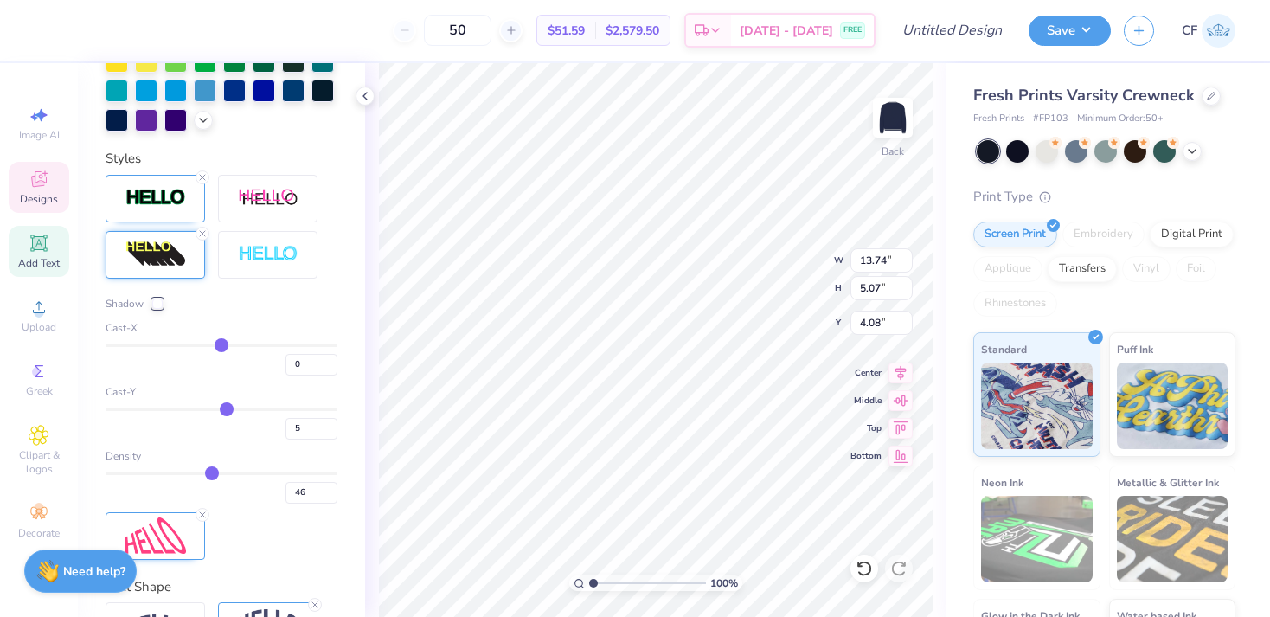
type input "45"
type input "47"
type input "49"
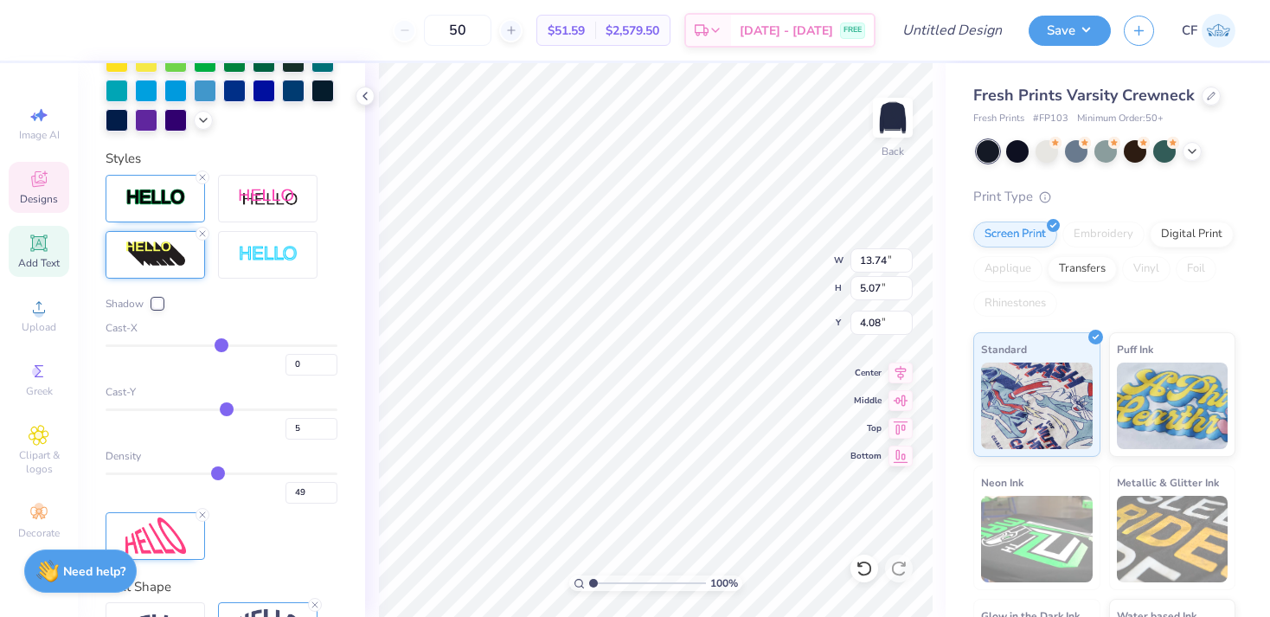
type input "52"
type input "55"
type input "57"
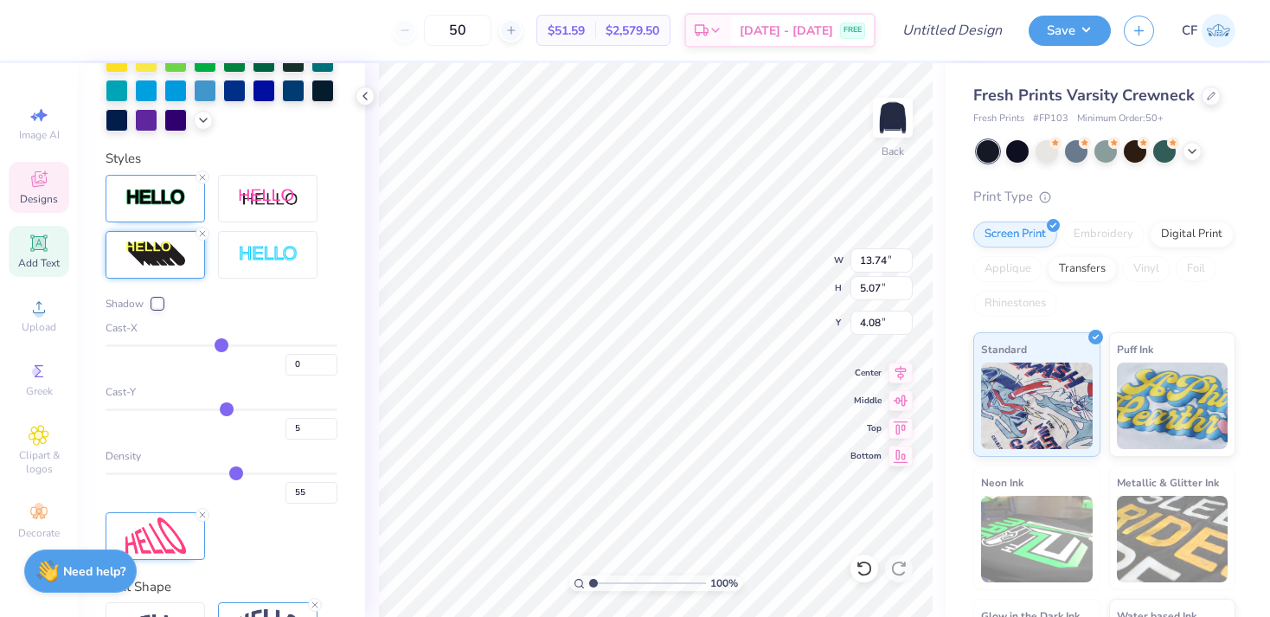
type input "57"
type input "58"
type input "59"
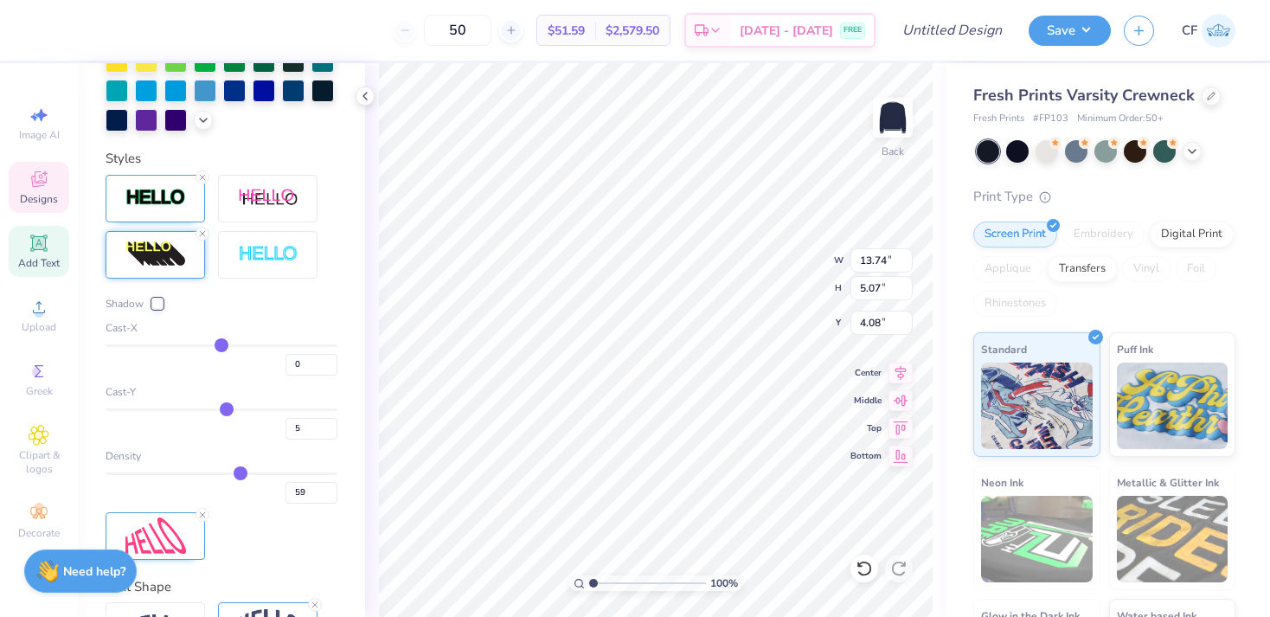
type input "60"
type input "59"
drag, startPoint x: 140, startPoint y: 477, endPoint x: 240, endPoint y: 475, distance: 99.5
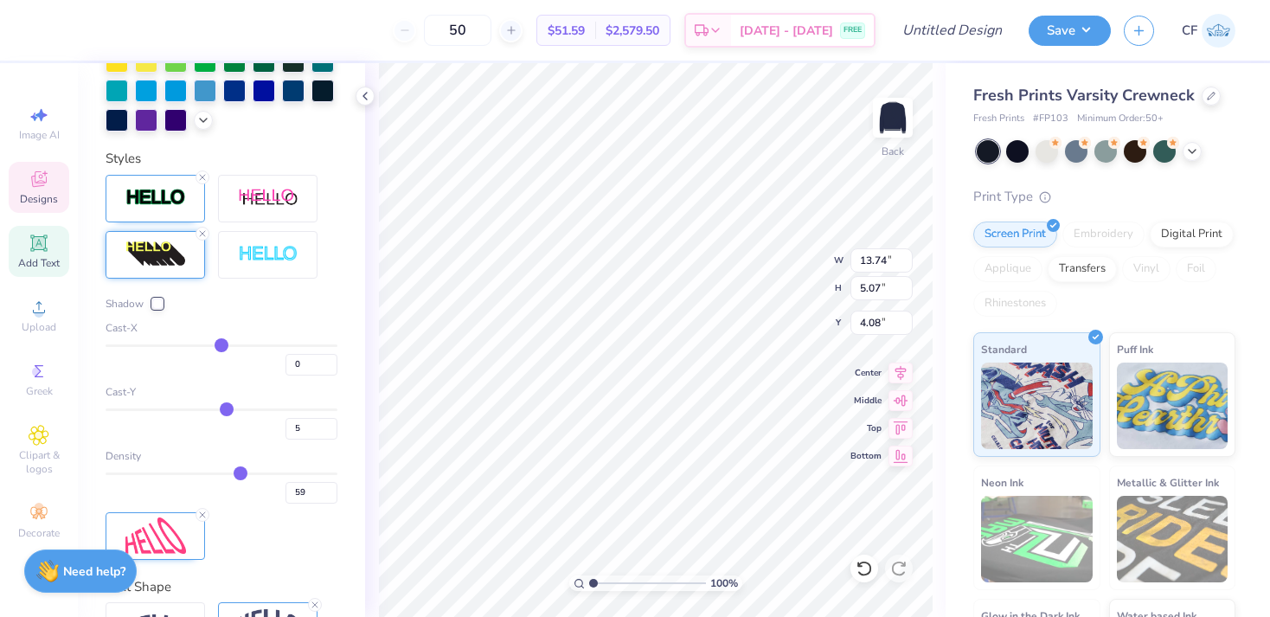
click at [240, 475] on input "range" at bounding box center [222, 473] width 232 height 3
click at [855, 566] on icon at bounding box center [863, 568] width 17 height 17
type input "14"
click at [864, 573] on icon at bounding box center [863, 568] width 17 height 17
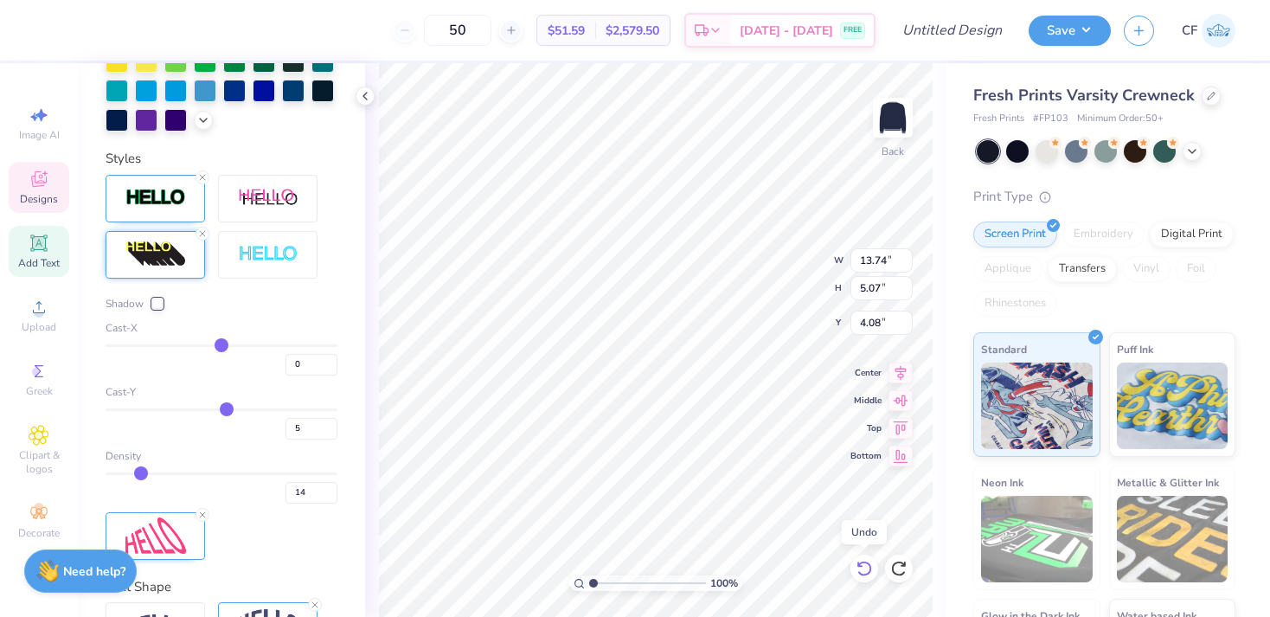
type input "30"
click at [864, 573] on icon at bounding box center [863, 568] width 17 height 17
type input "66"
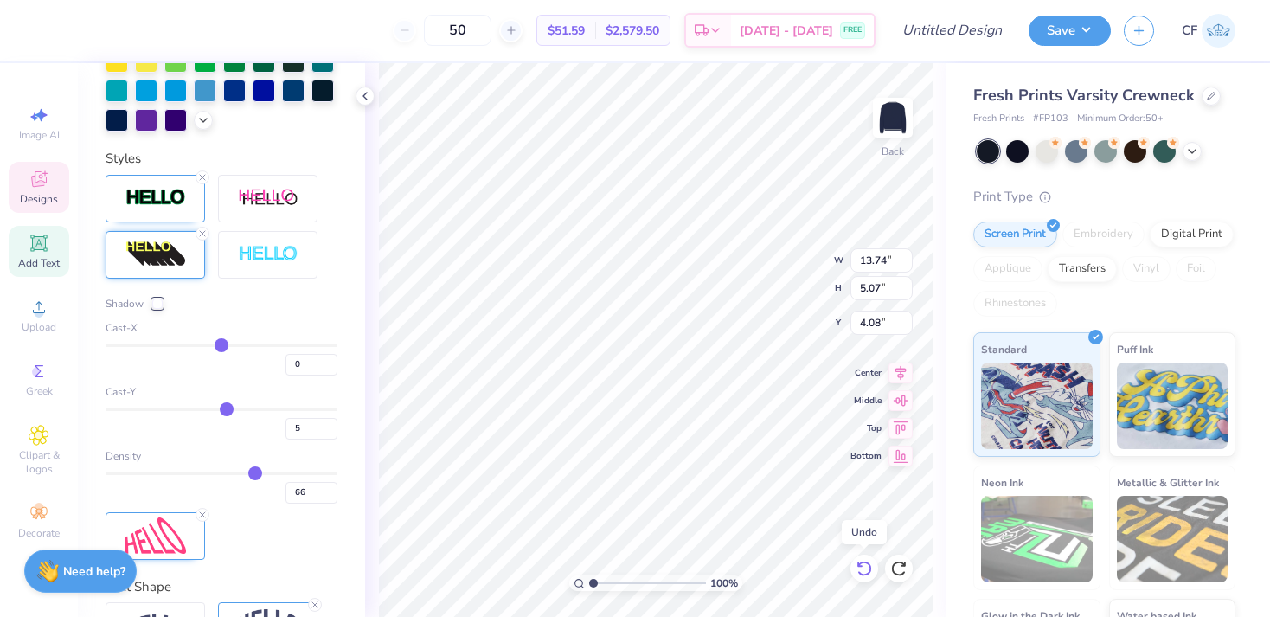
click at [864, 573] on icon at bounding box center [863, 568] width 17 height 17
type input "4.18"
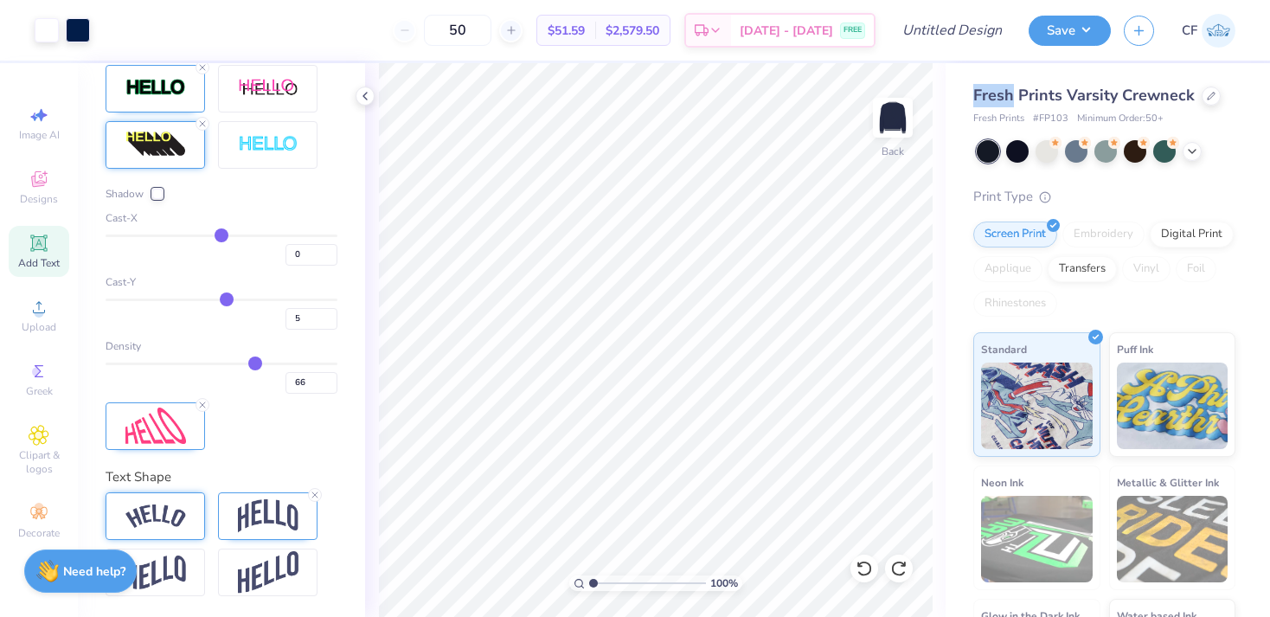
scroll to position [681, 0]
click at [173, 524] on img at bounding box center [155, 515] width 61 height 23
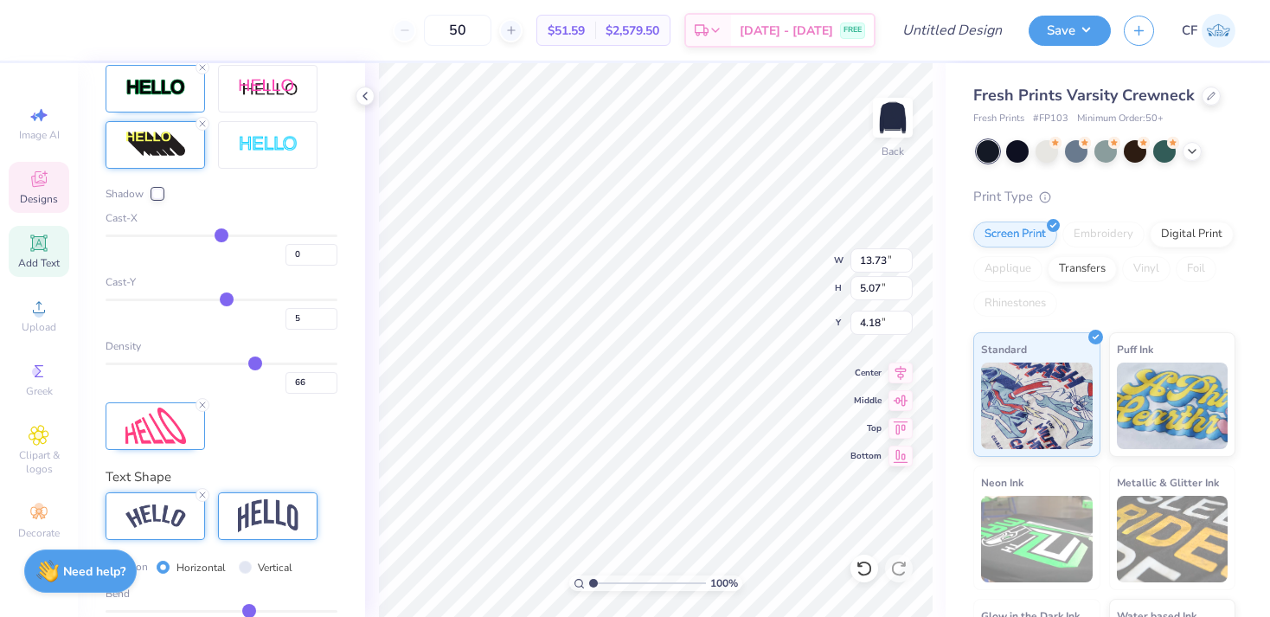
click at [256, 521] on img at bounding box center [268, 515] width 61 height 33
type input "13.74"
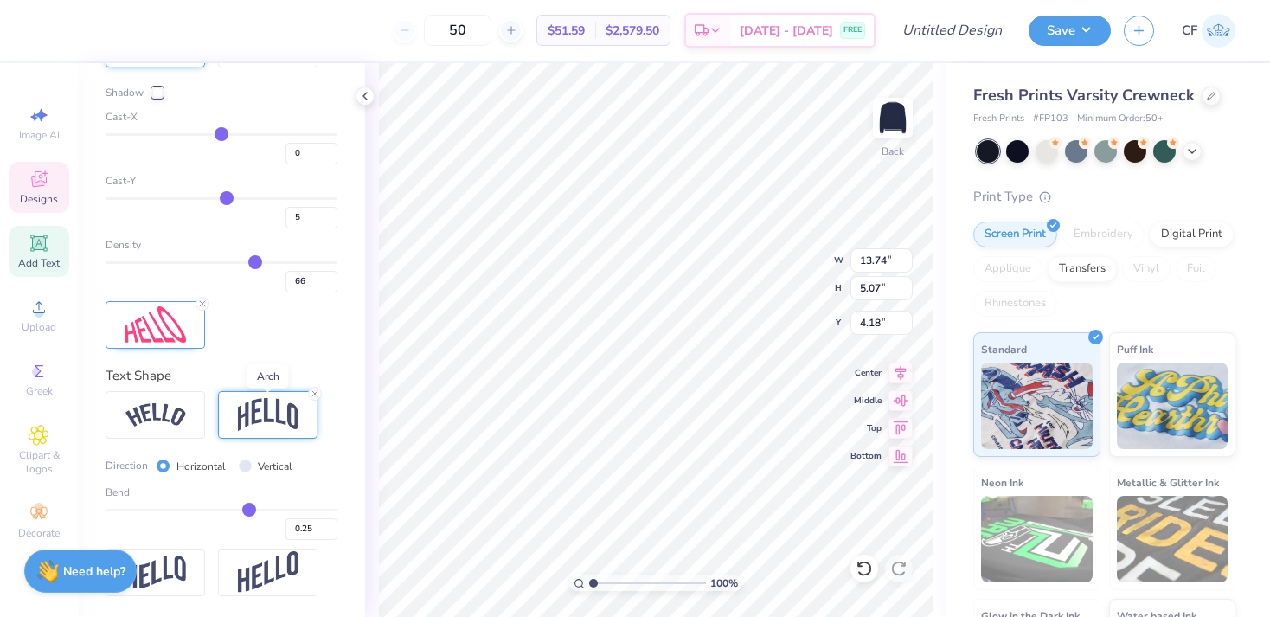
scroll to position [782, 0]
type input "0.18"
type input "0.17"
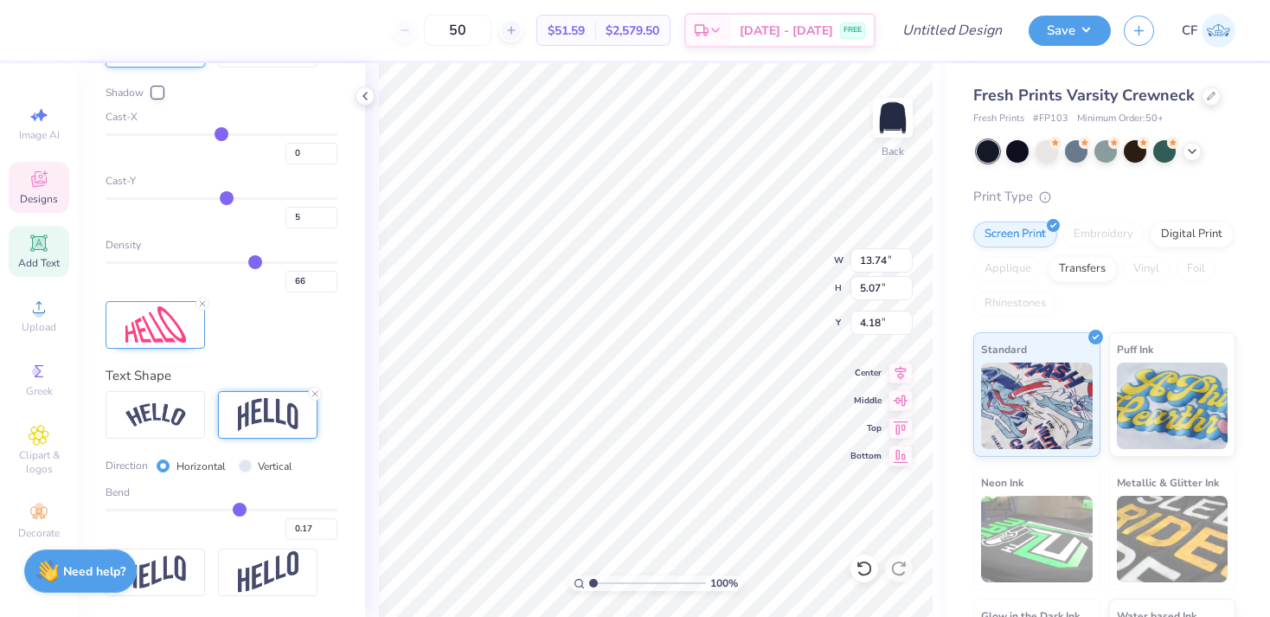
type input "0.15"
type input "0.13"
type input "0.11"
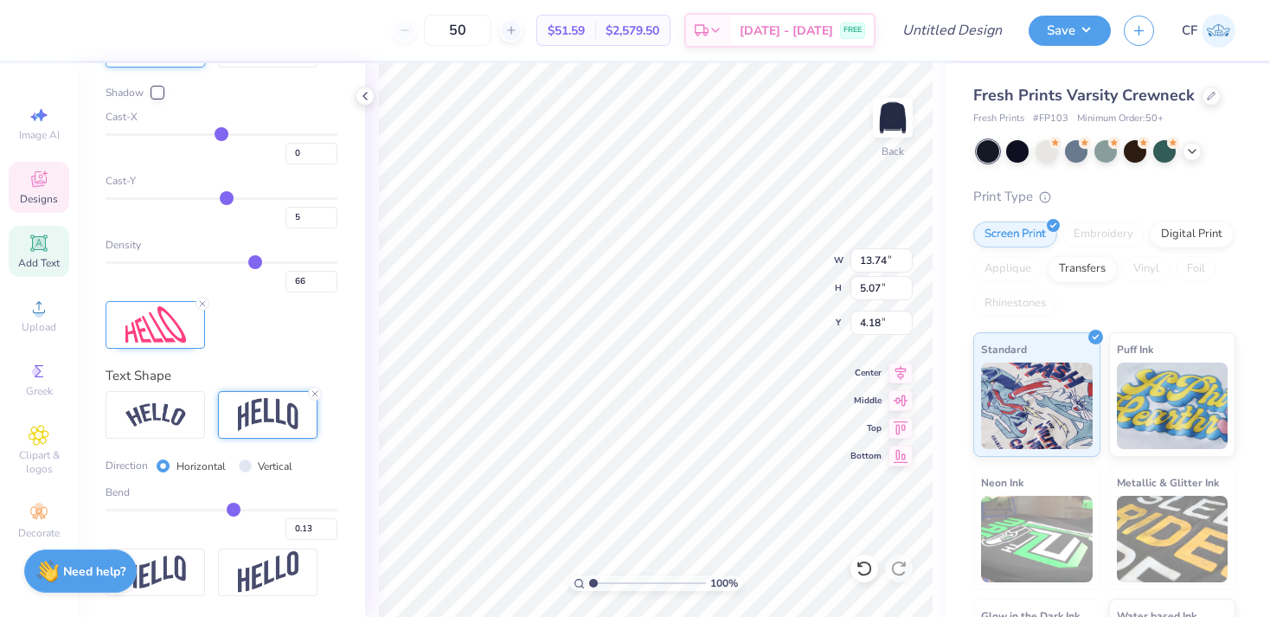
type input "0.11"
type input "0.1"
type input "0.10"
type input "0.09"
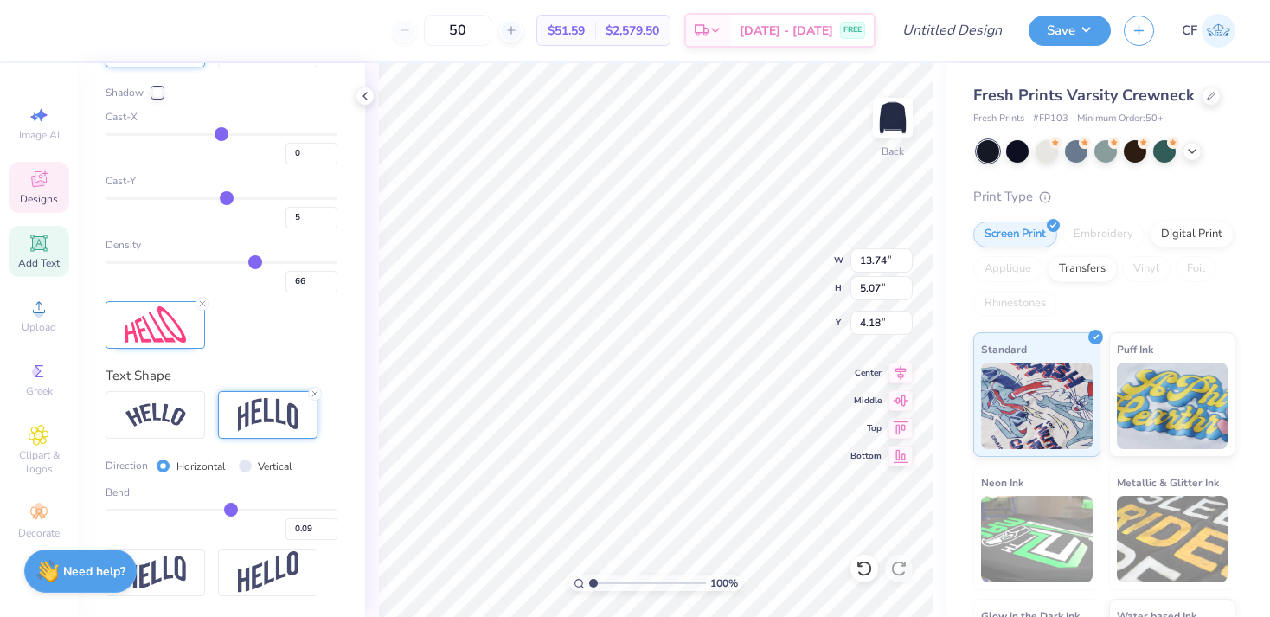
type input "0.07"
type input "0.05"
type input "0.02"
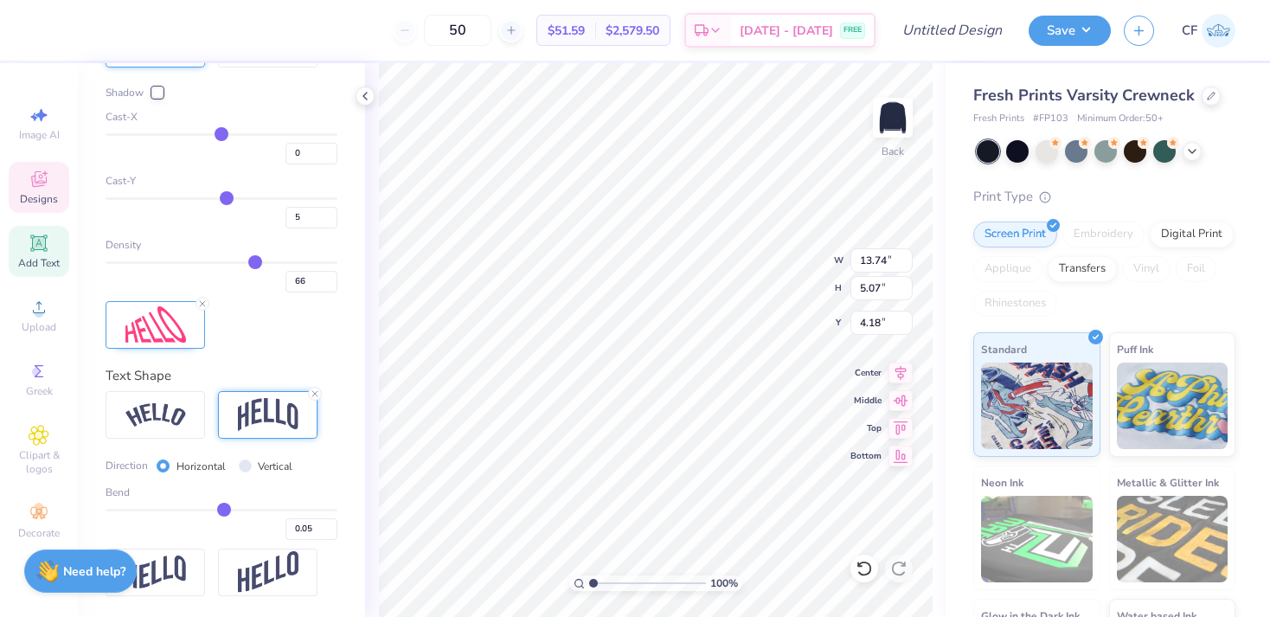
type input "0.02"
type input "-0.02"
type input "-0.04"
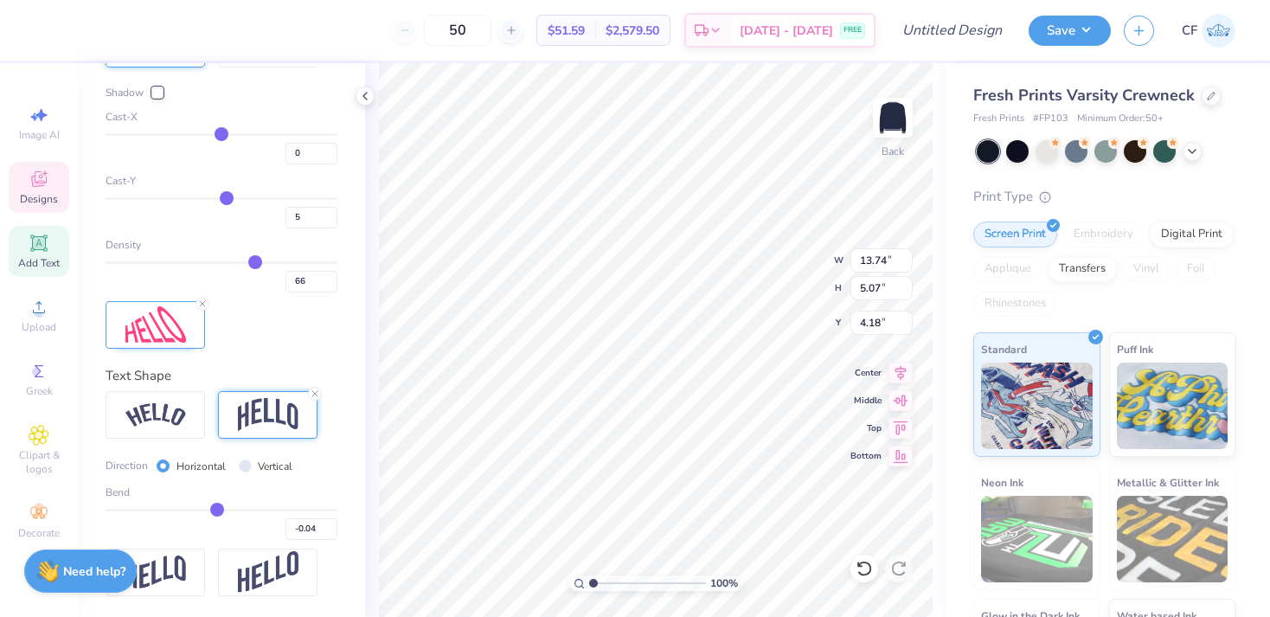
type input "-0.06"
type input "-0.08"
type input "-0.1"
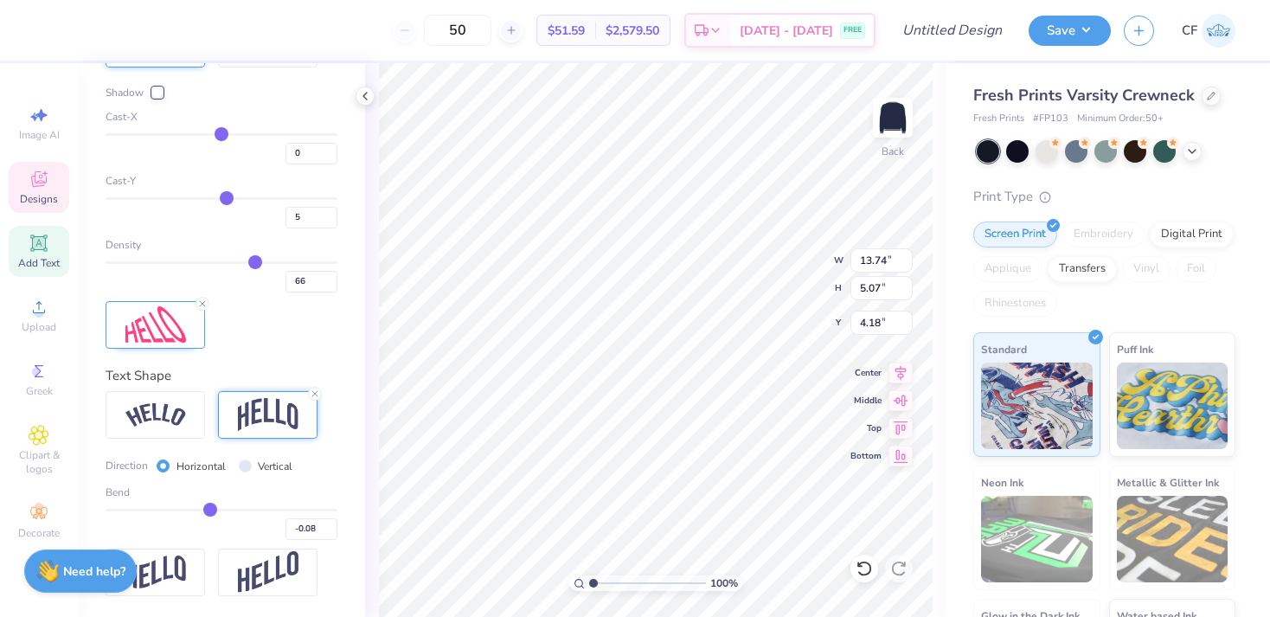
type input "-0.10"
type input "-0.12"
type input "-0.13"
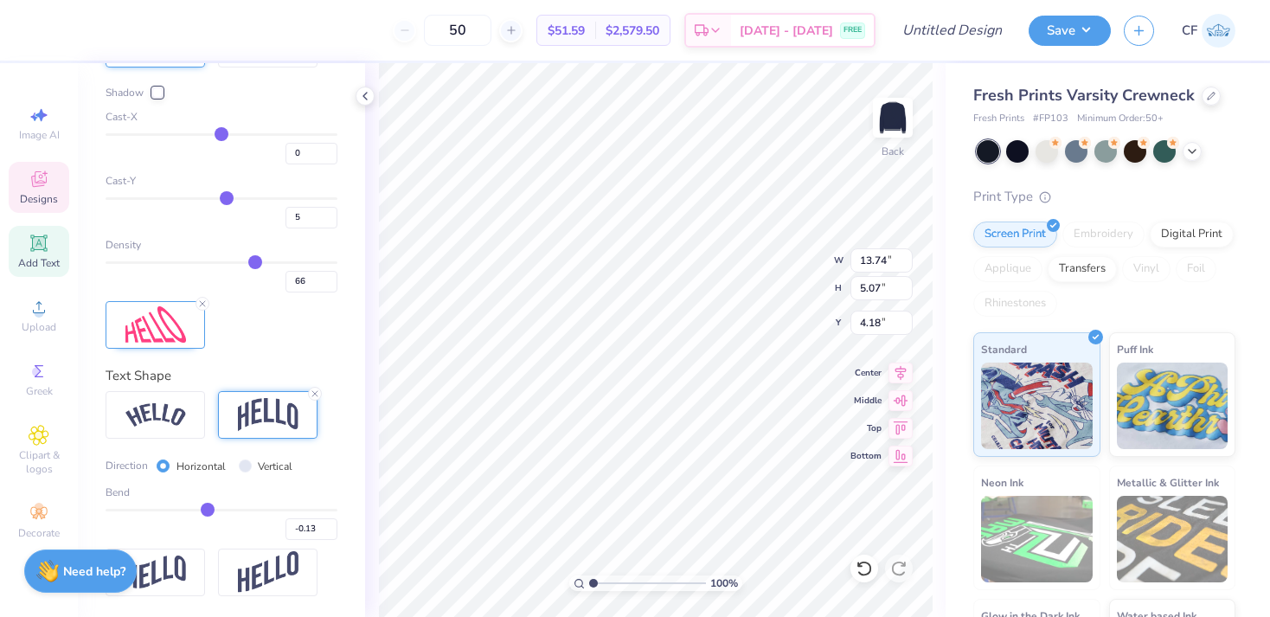
type input "-0.15"
type input "-0.16"
type input "-0.17"
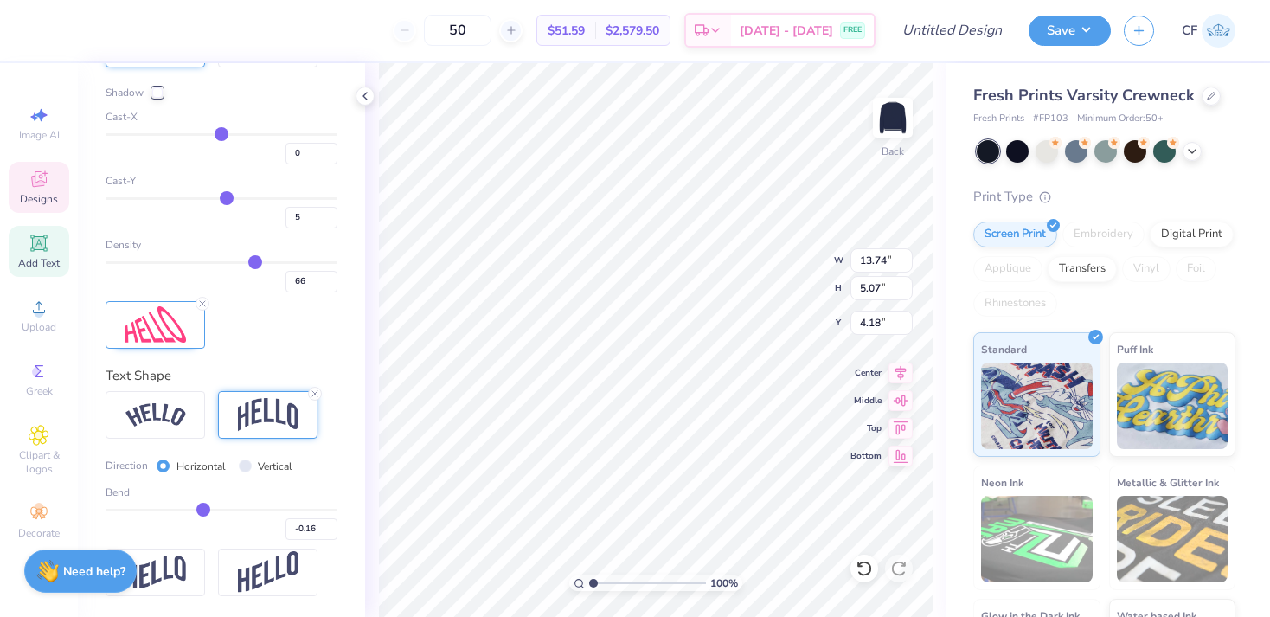
type input "-0.17"
type input "-0.18"
drag, startPoint x: 242, startPoint y: 507, endPoint x: 202, endPoint y: 507, distance: 40.6
click at [202, 509] on input "range" at bounding box center [222, 510] width 232 height 3
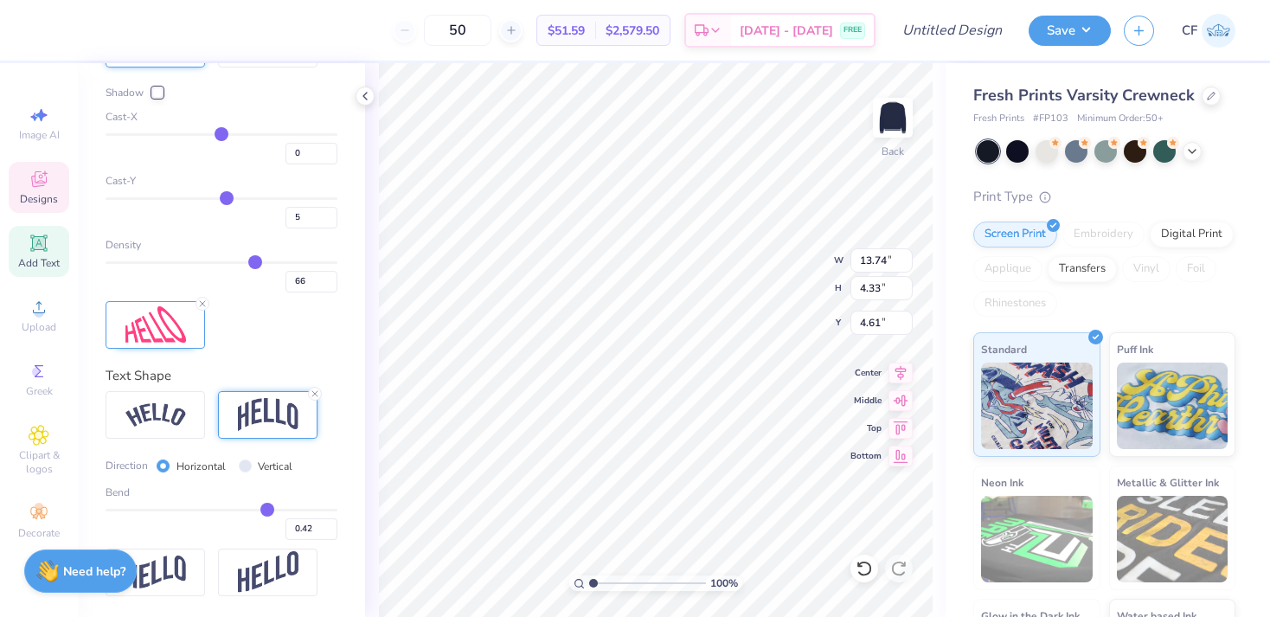
drag, startPoint x: 199, startPoint y: 511, endPoint x: 267, endPoint y: 527, distance: 70.1
click at [267, 527] on div "0.42" at bounding box center [222, 524] width 232 height 31
drag, startPoint x: 266, startPoint y: 513, endPoint x: 253, endPoint y: 513, distance: 13.8
click at [253, 511] on input "range" at bounding box center [222, 510] width 232 height 3
drag, startPoint x: 253, startPoint y: 512, endPoint x: 227, endPoint y: 511, distance: 26.0
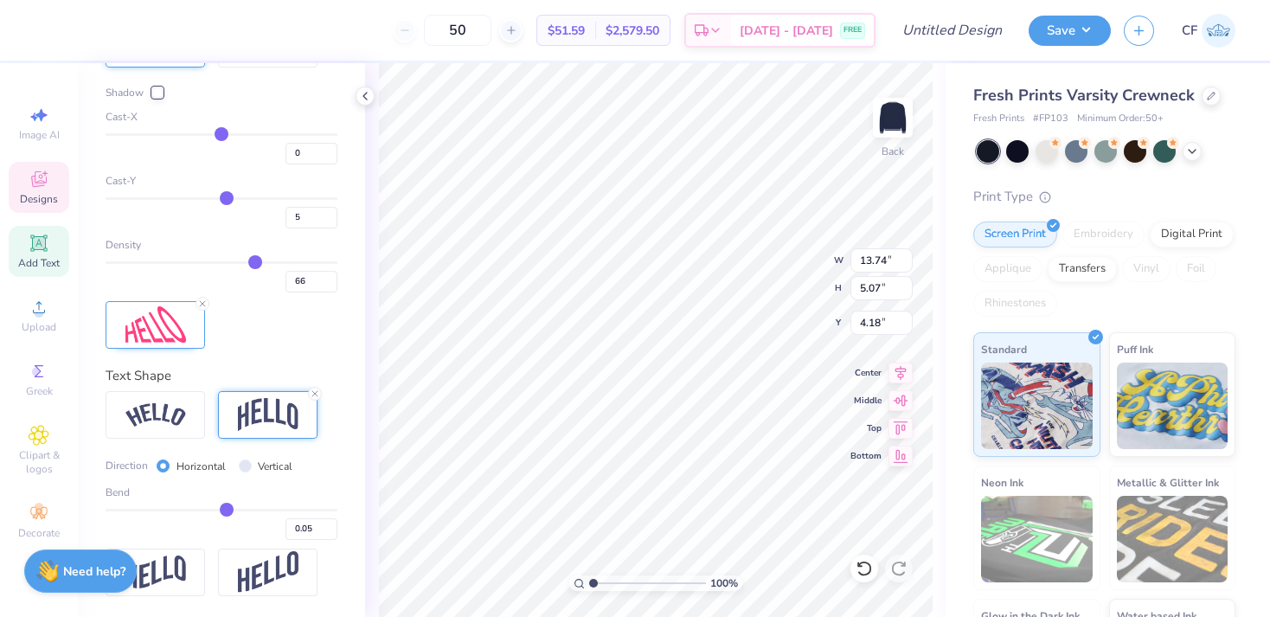
click at [227, 511] on input "range" at bounding box center [222, 510] width 232 height 3
click at [244, 509] on input "range" at bounding box center [222, 510] width 232 height 3
click at [858, 569] on icon at bounding box center [863, 568] width 17 height 17
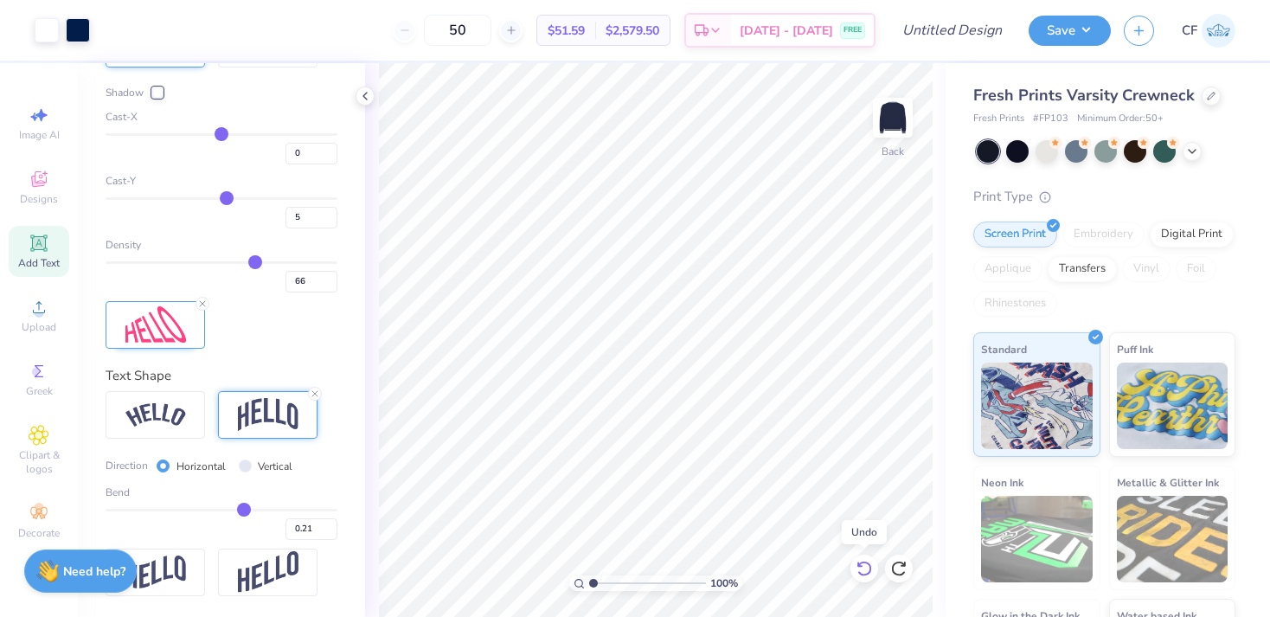
click at [858, 569] on icon at bounding box center [863, 568] width 17 height 17
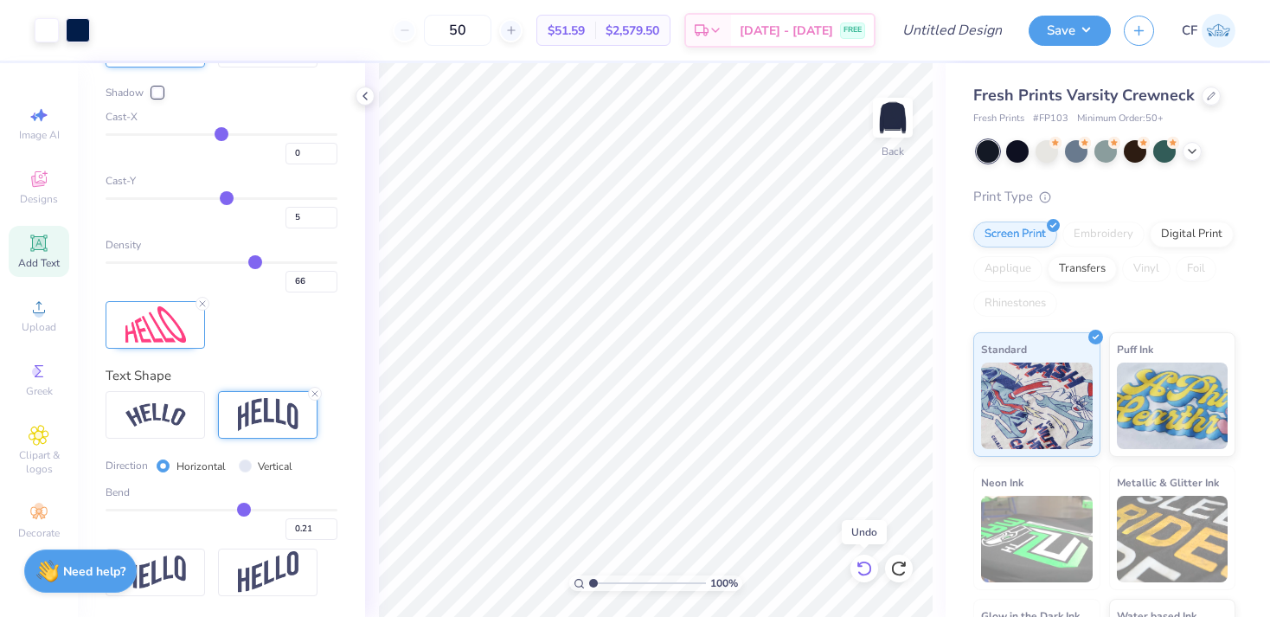
click at [858, 569] on icon at bounding box center [863, 568] width 17 height 17
click at [867, 563] on icon at bounding box center [863, 568] width 15 height 16
click at [361, 89] on icon at bounding box center [365, 96] width 14 height 14
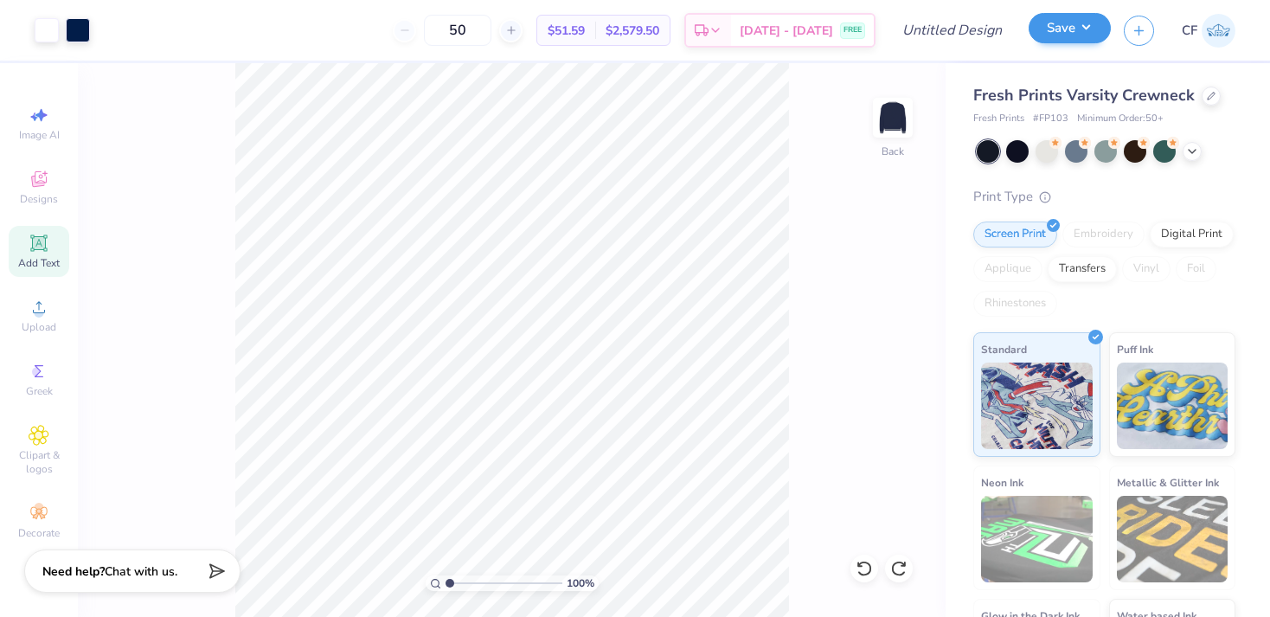
click at [1044, 24] on button "Save" at bounding box center [1069, 28] width 82 height 30
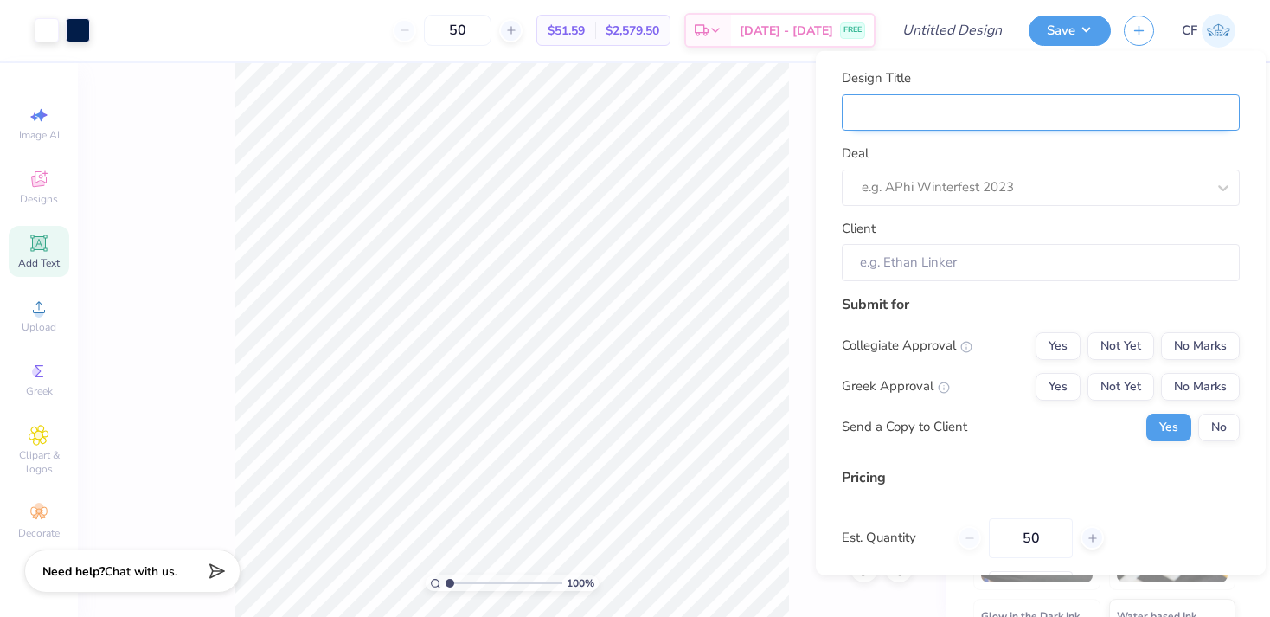
click at [956, 121] on input "Design Title" at bounding box center [1040, 111] width 398 height 37
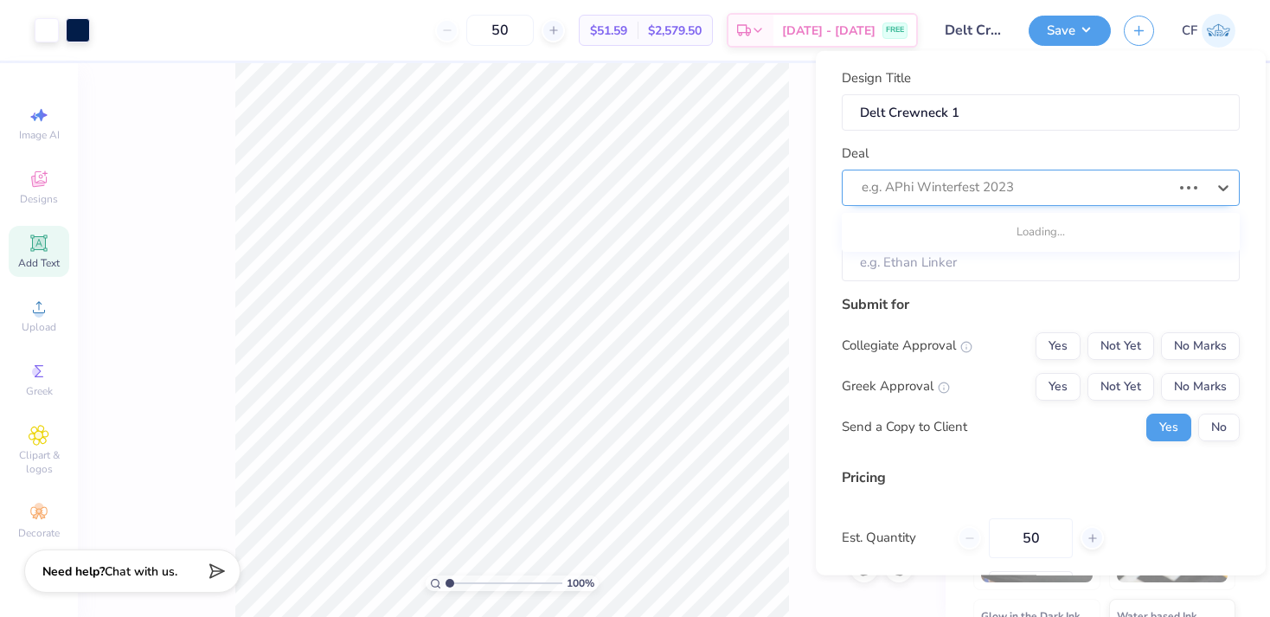
click at [981, 182] on div "e.g. APhi Winterfest 2023" at bounding box center [1016, 187] width 310 height 20
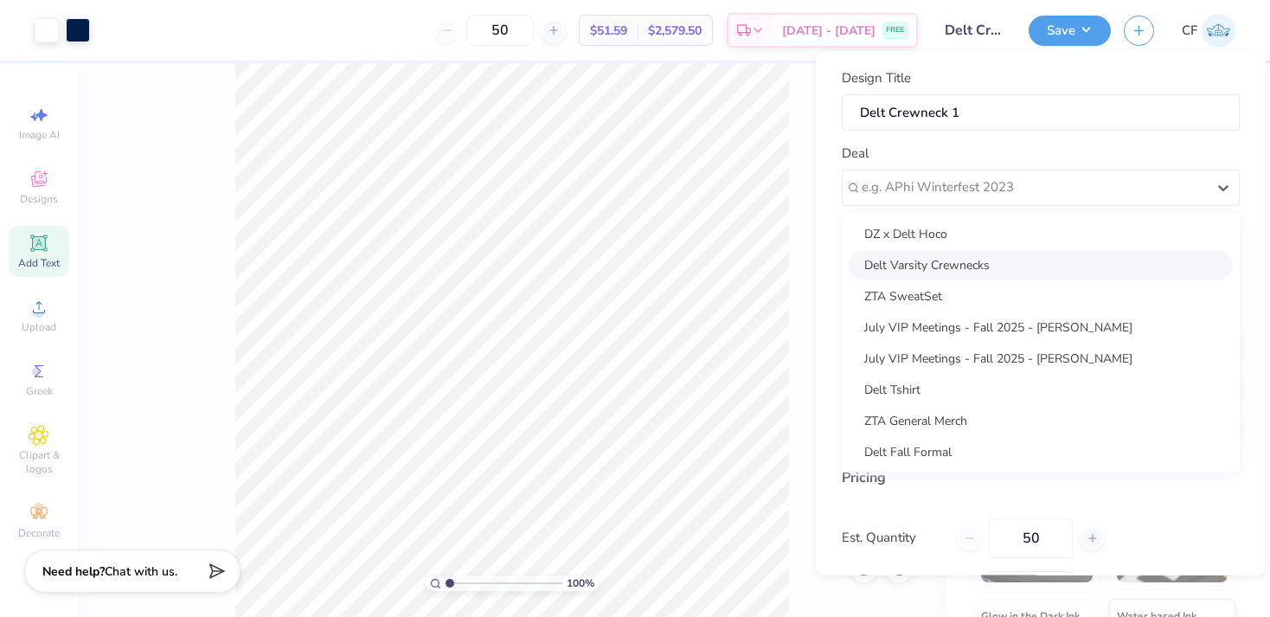
click at [999, 256] on div "Delt Varsity Crewnecks" at bounding box center [1040, 264] width 384 height 29
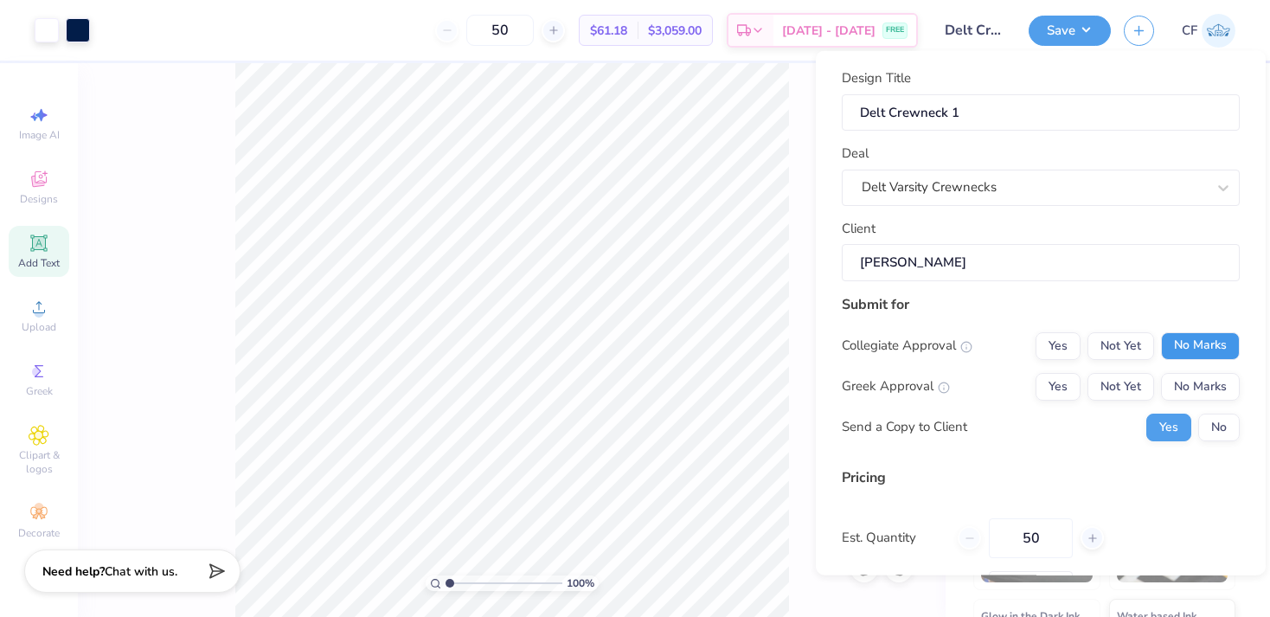
click at [1224, 350] on button "No Marks" at bounding box center [1200, 345] width 79 height 28
click at [1224, 374] on button "No Marks" at bounding box center [1200, 386] width 79 height 28
click at [1072, 381] on button "Yes" at bounding box center [1057, 386] width 45 height 28
click at [1210, 426] on button "No" at bounding box center [1219, 427] width 42 height 28
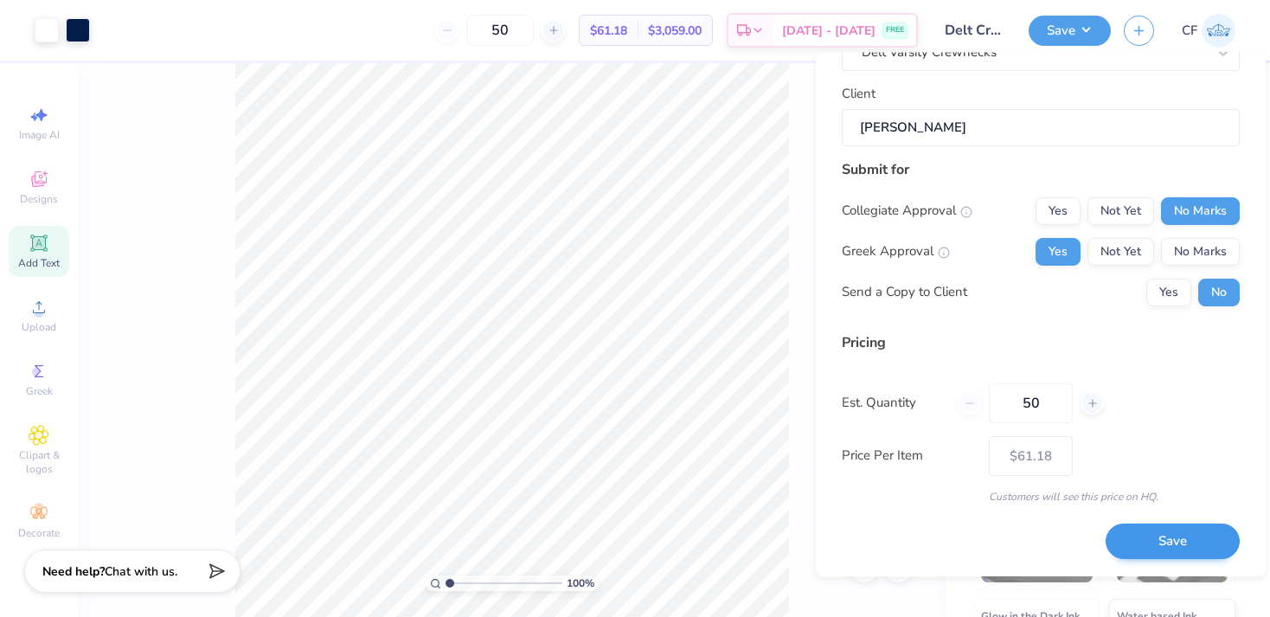
scroll to position [134, 0]
click at [1172, 537] on button "Save" at bounding box center [1172, 543] width 134 height 35
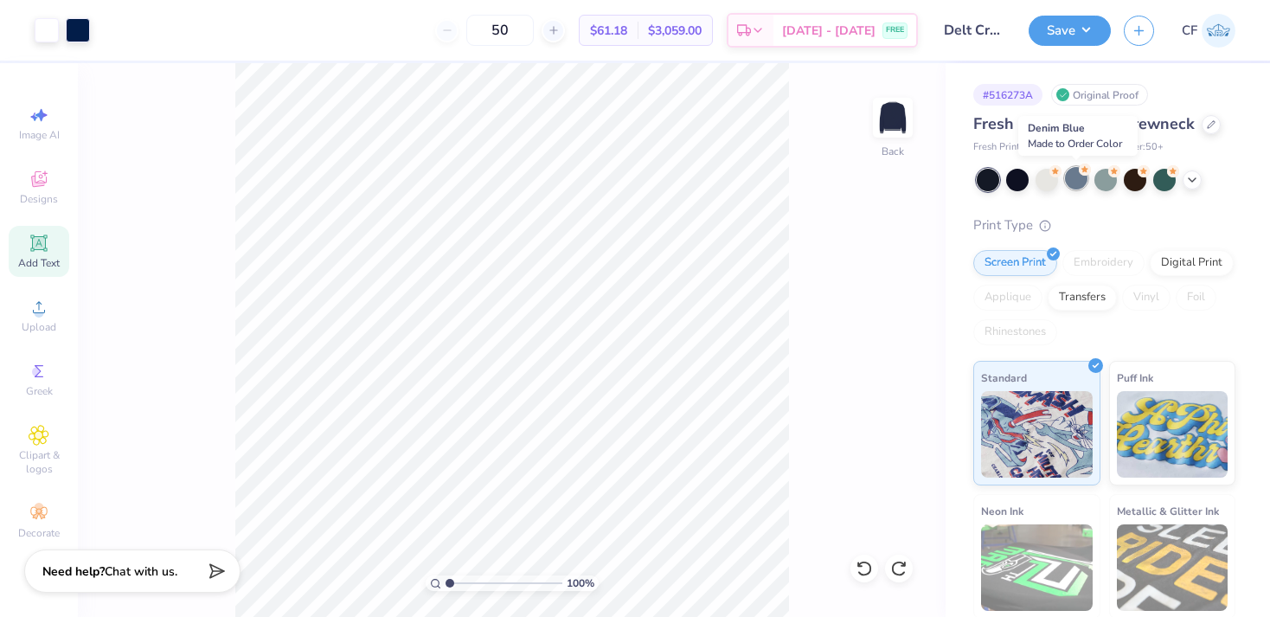
click at [1080, 176] on div at bounding box center [1076, 178] width 22 height 22
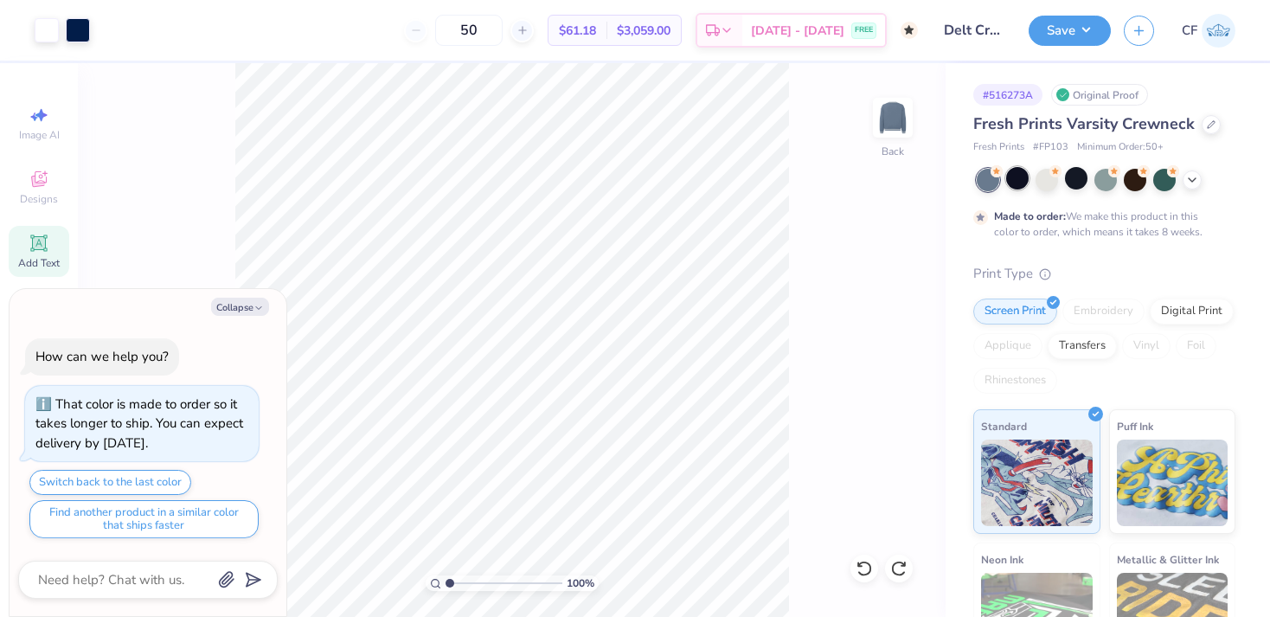
click at [1019, 182] on div at bounding box center [1017, 178] width 22 height 22
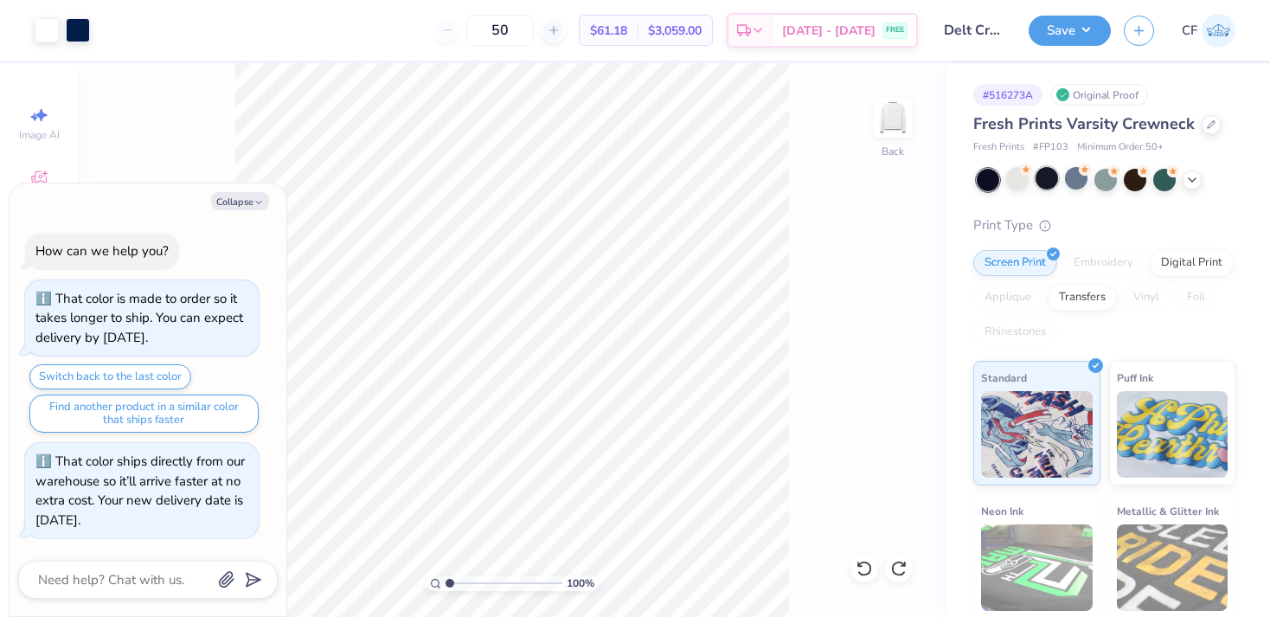
click at [1052, 178] on div at bounding box center [1046, 178] width 22 height 22
click at [230, 210] on button "Collapse" at bounding box center [240, 201] width 58 height 18
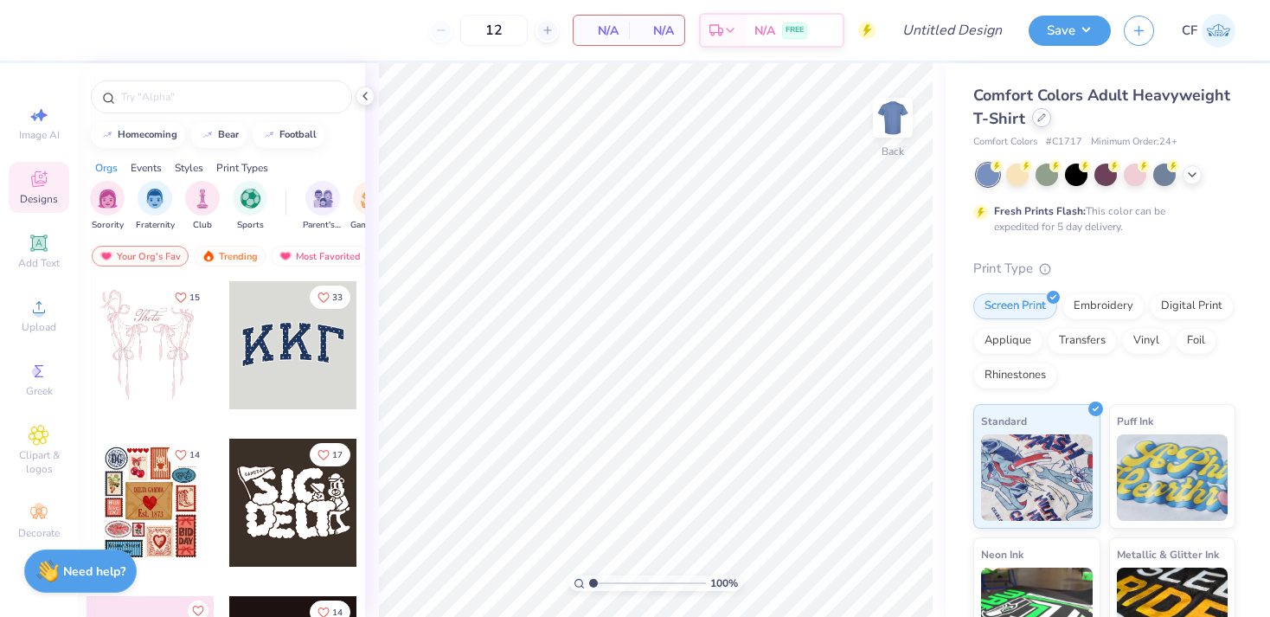
click at [1044, 124] on div at bounding box center [1041, 117] width 19 height 19
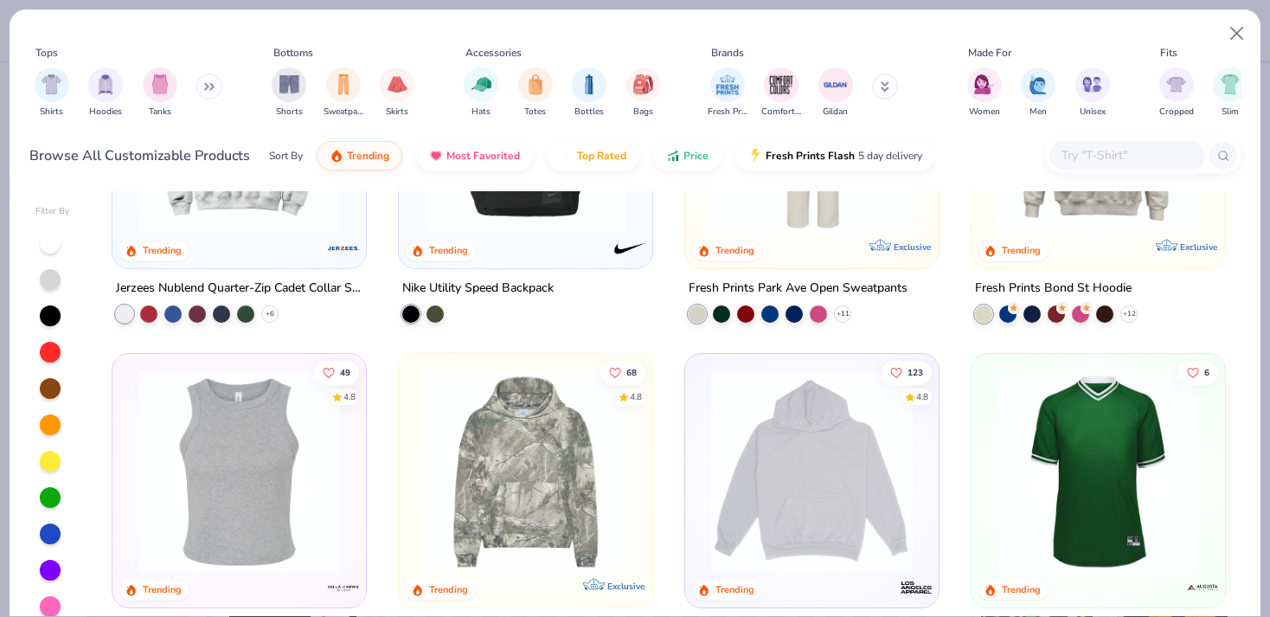
scroll to position [1968, 0]
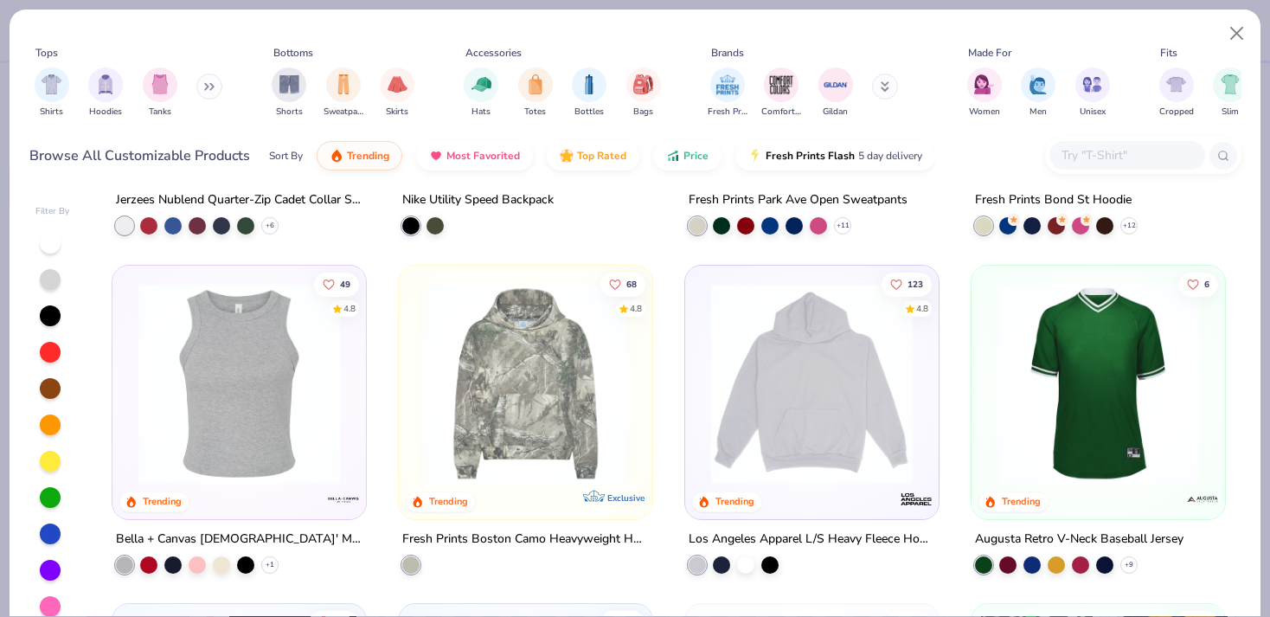
click at [524, 404] on img at bounding box center [525, 383] width 219 height 202
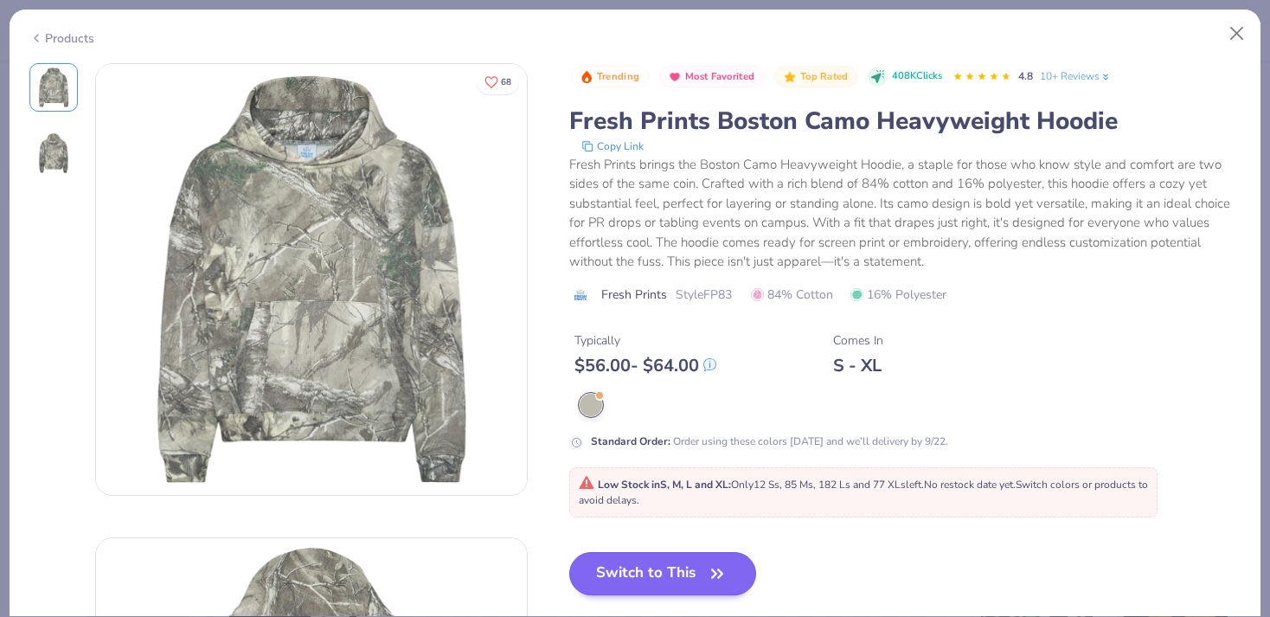
click at [712, 561] on icon "button" at bounding box center [717, 573] width 24 height 24
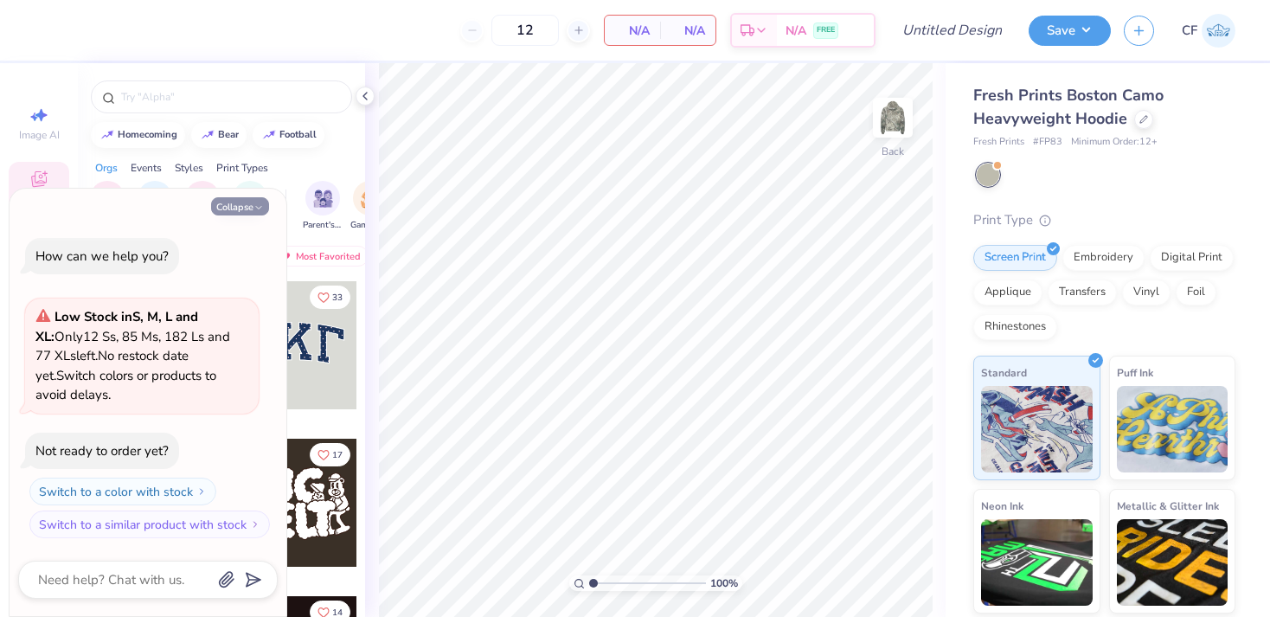
click at [248, 204] on button "Collapse" at bounding box center [240, 206] width 58 height 18
type textarea "x"
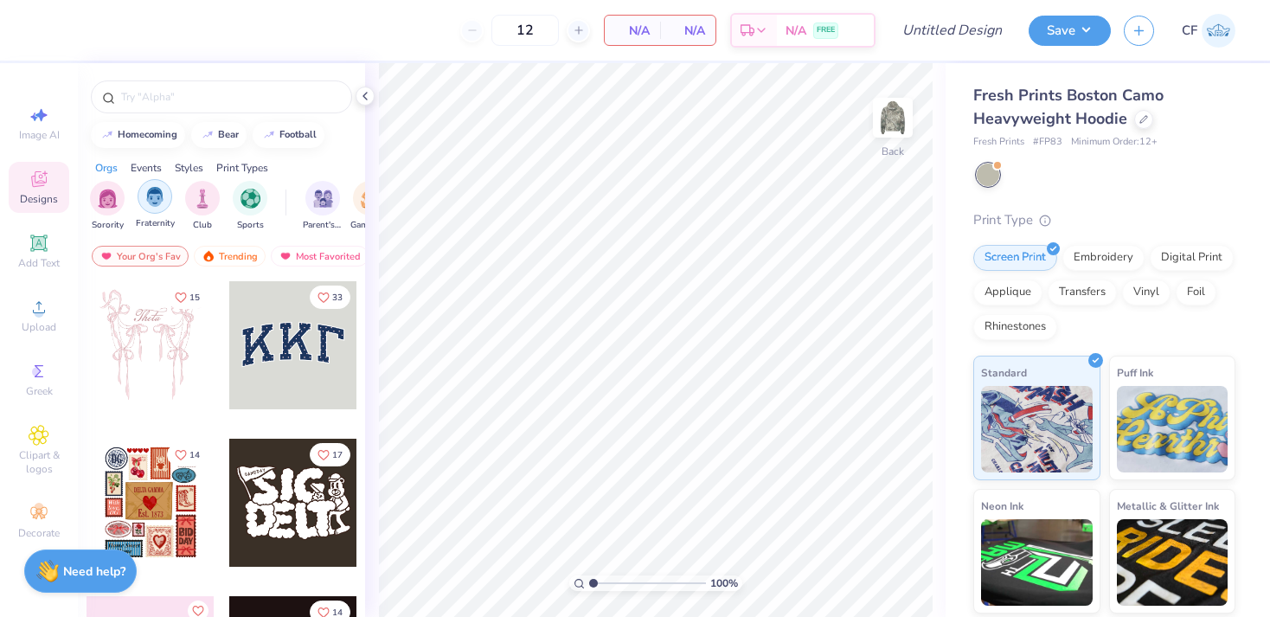
click at [157, 190] on img "filter for Fraternity" at bounding box center [154, 197] width 19 height 20
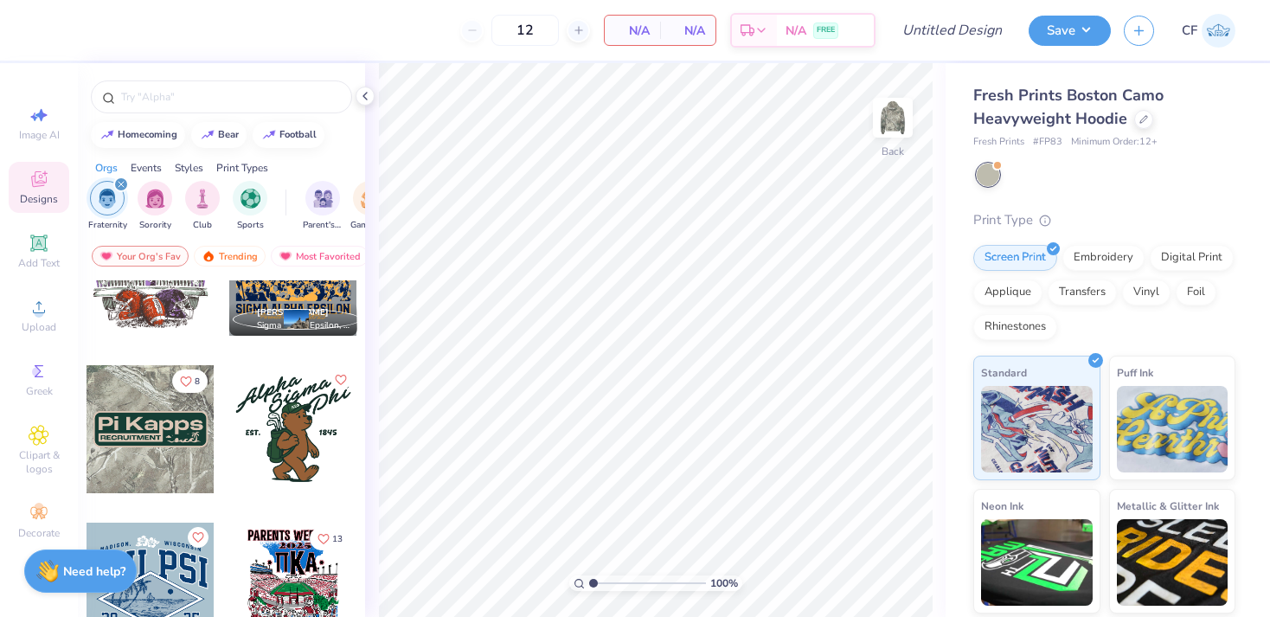
scroll to position [560, 0]
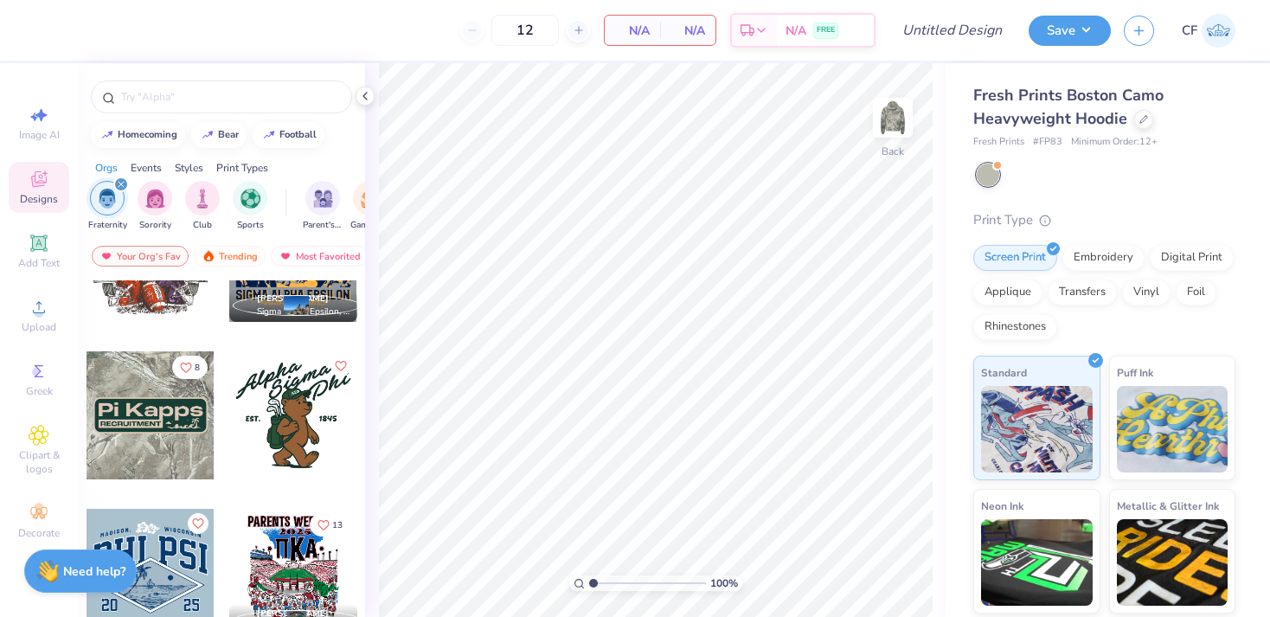
click at [170, 430] on div at bounding box center [150, 415] width 128 height 128
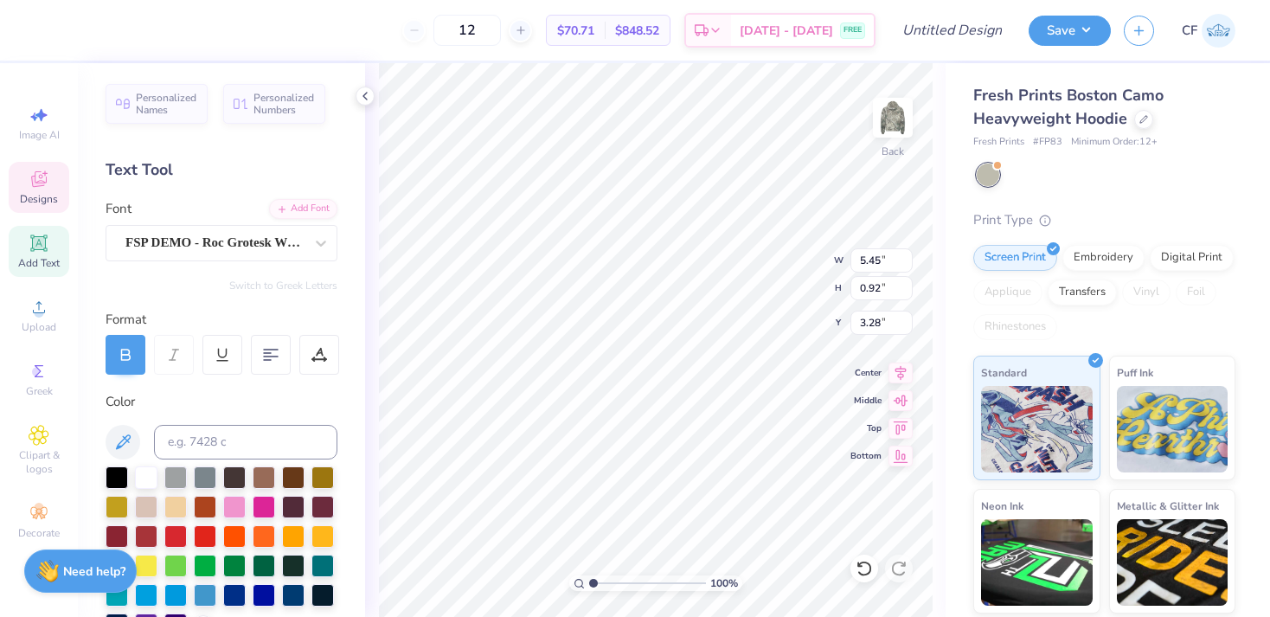
scroll to position [0, 0]
type textarea "d"
type textarea "DELTA TAU DELTA"
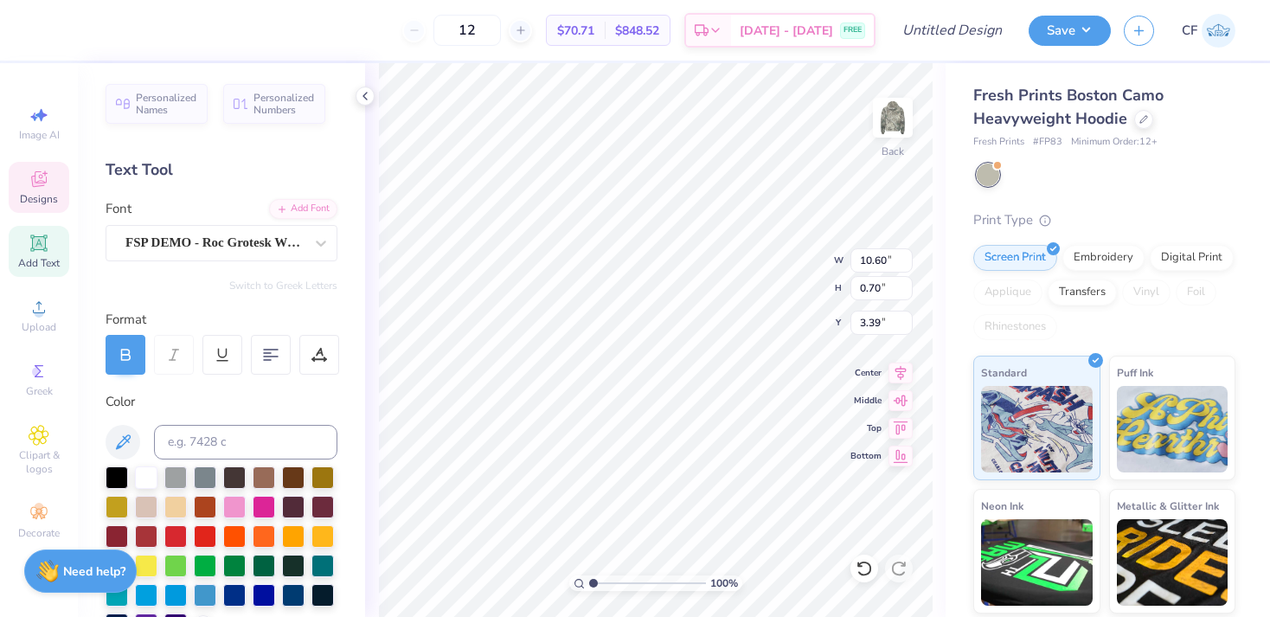
type textarea "DELT"
type input "5.91"
type input "1.83"
type input "3.04"
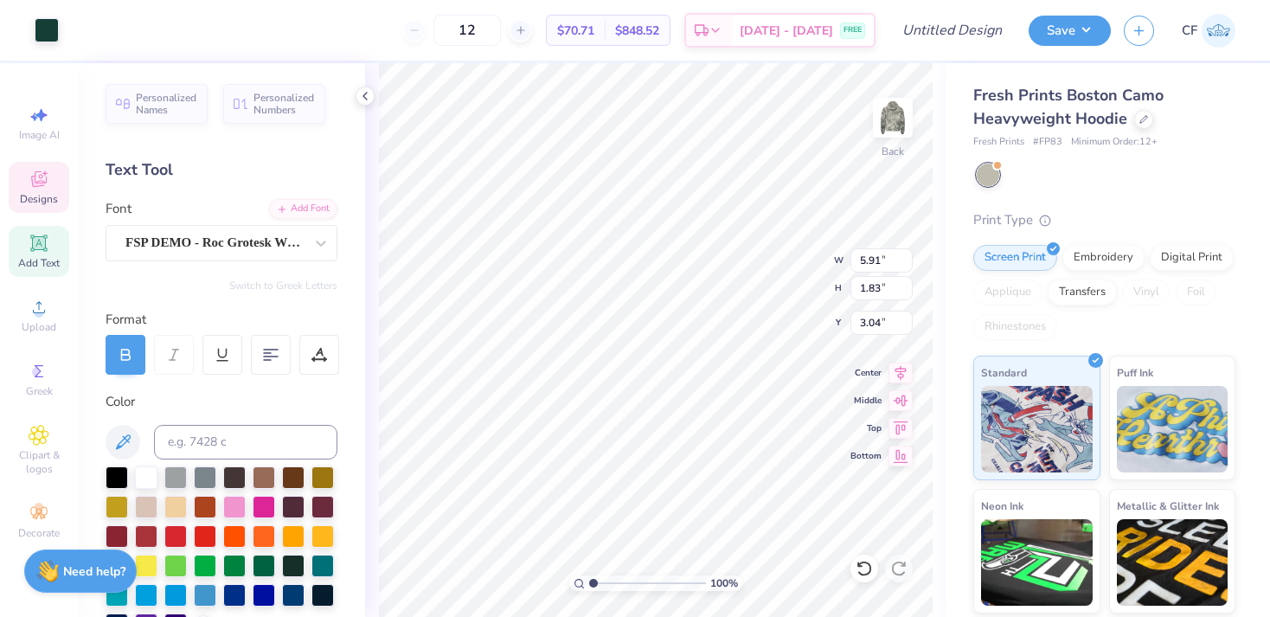
type input "3.14"
type input "0.25"
type input "4.27"
